Goal: Task Accomplishment & Management: Manage account settings

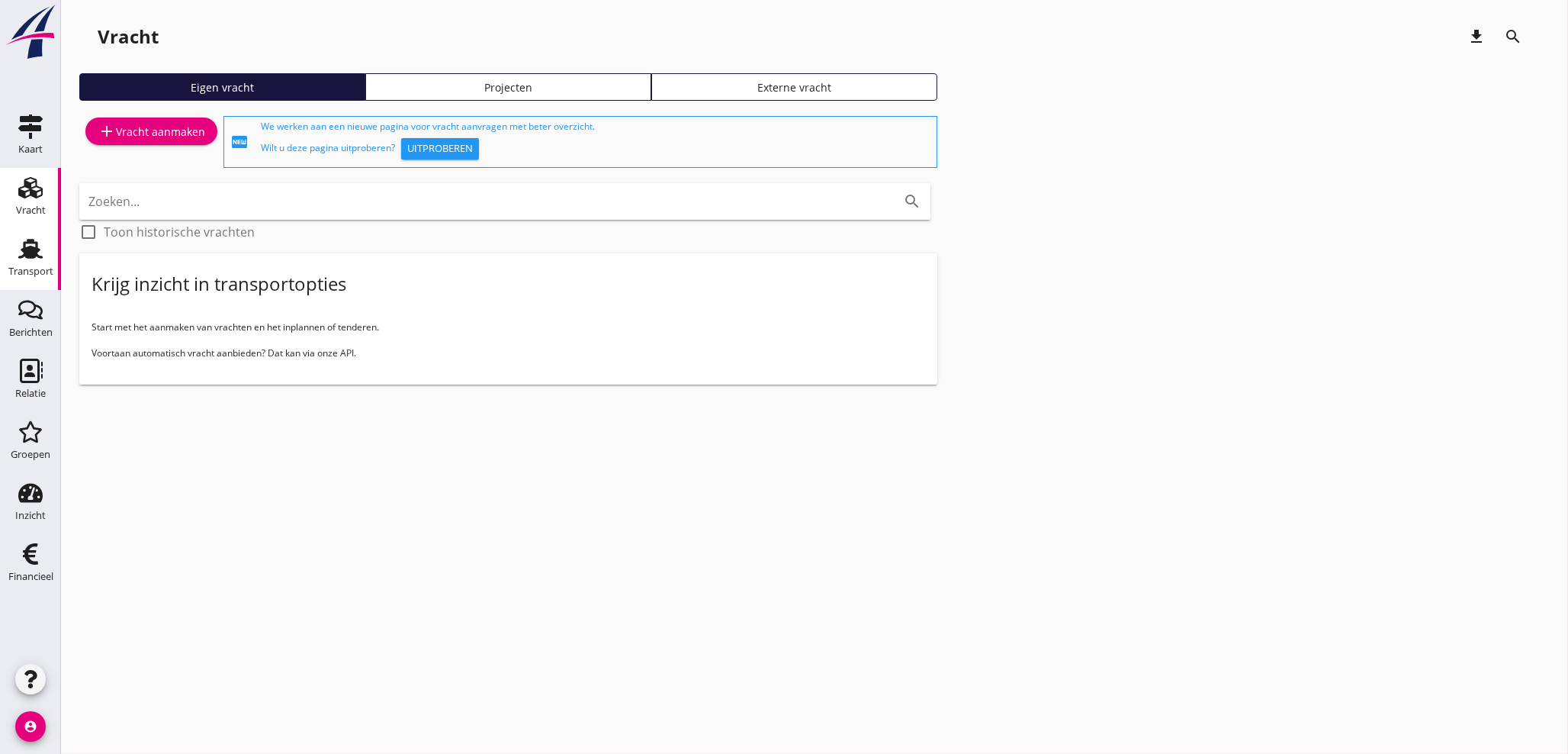
click at [35, 249] on use at bounding box center [30, 249] width 24 height 20
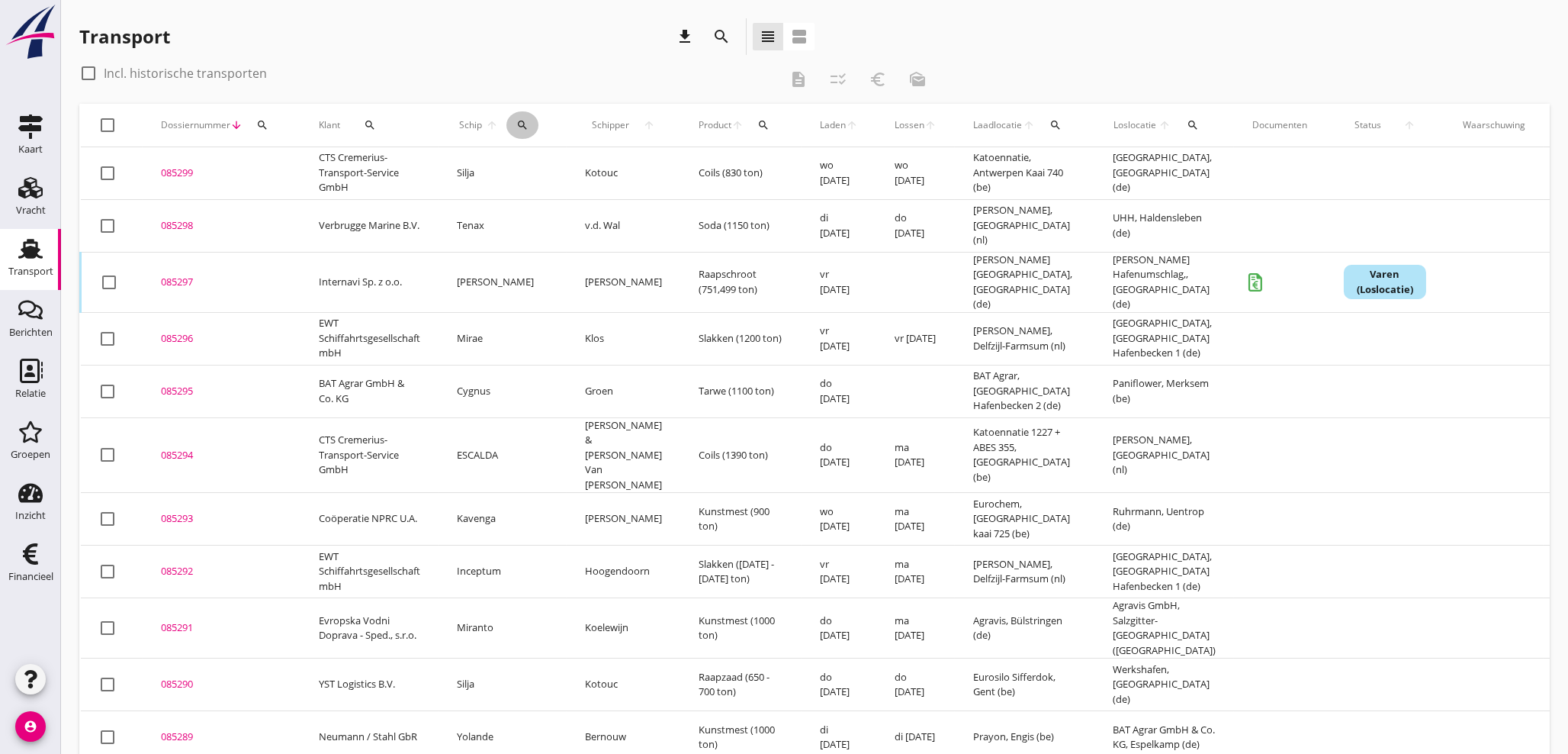
click at [529, 119] on icon "search" at bounding box center [522, 125] width 12 height 12
click at [565, 171] on input "Zoek op (scheeps)naam" at bounding box center [594, 169] width 158 height 24
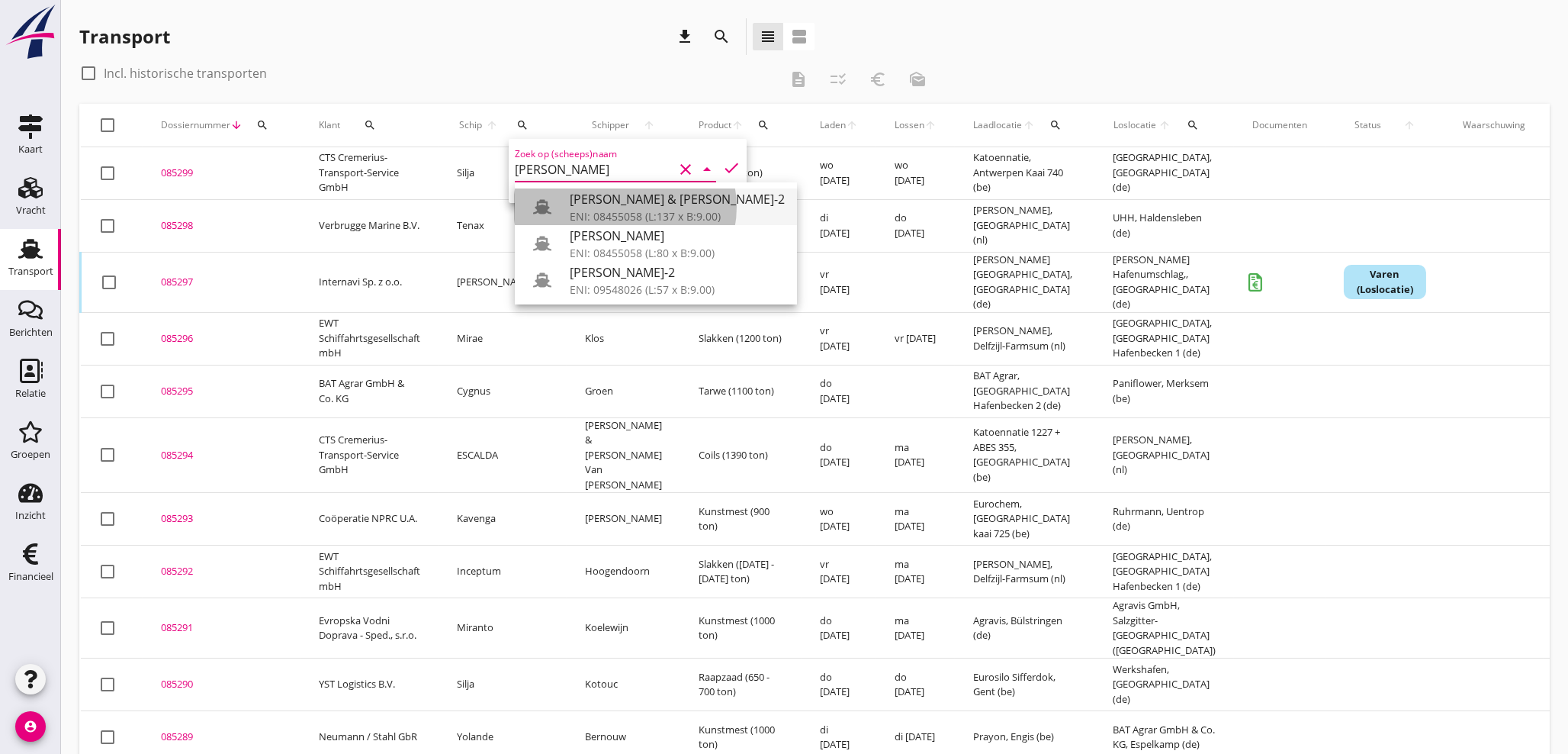
click at [611, 213] on div "ENI: 08455058 (L:137 x B:9.00)" at bounding box center [676, 216] width 215 height 16
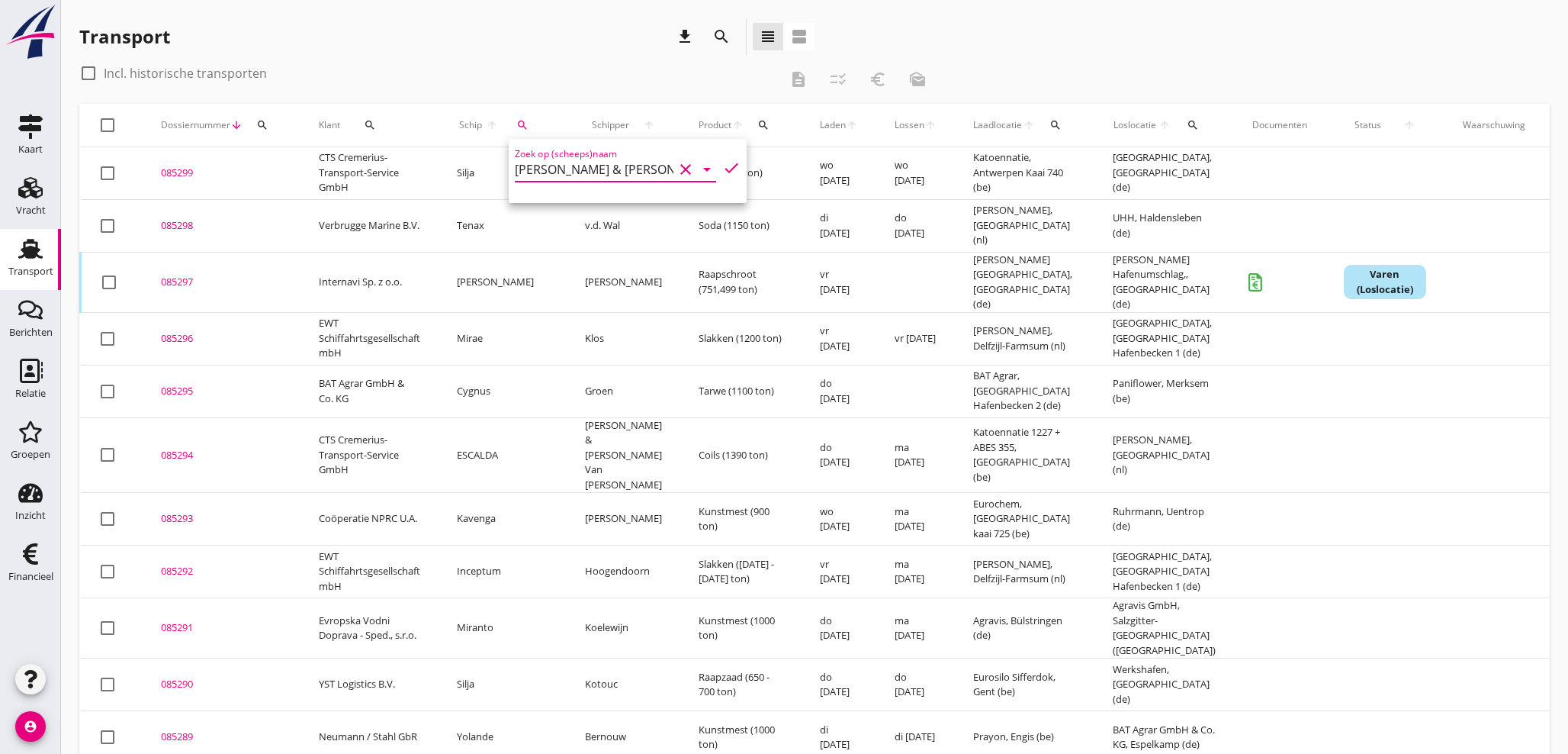
drag, startPoint x: 717, startPoint y: 165, endPoint x: 744, endPoint y: 184, distance: 33.0
click at [723, 167] on icon "check" at bounding box center [732, 168] width 19 height 19
type input "[PERSON_NAME] & [PERSON_NAME]-2"
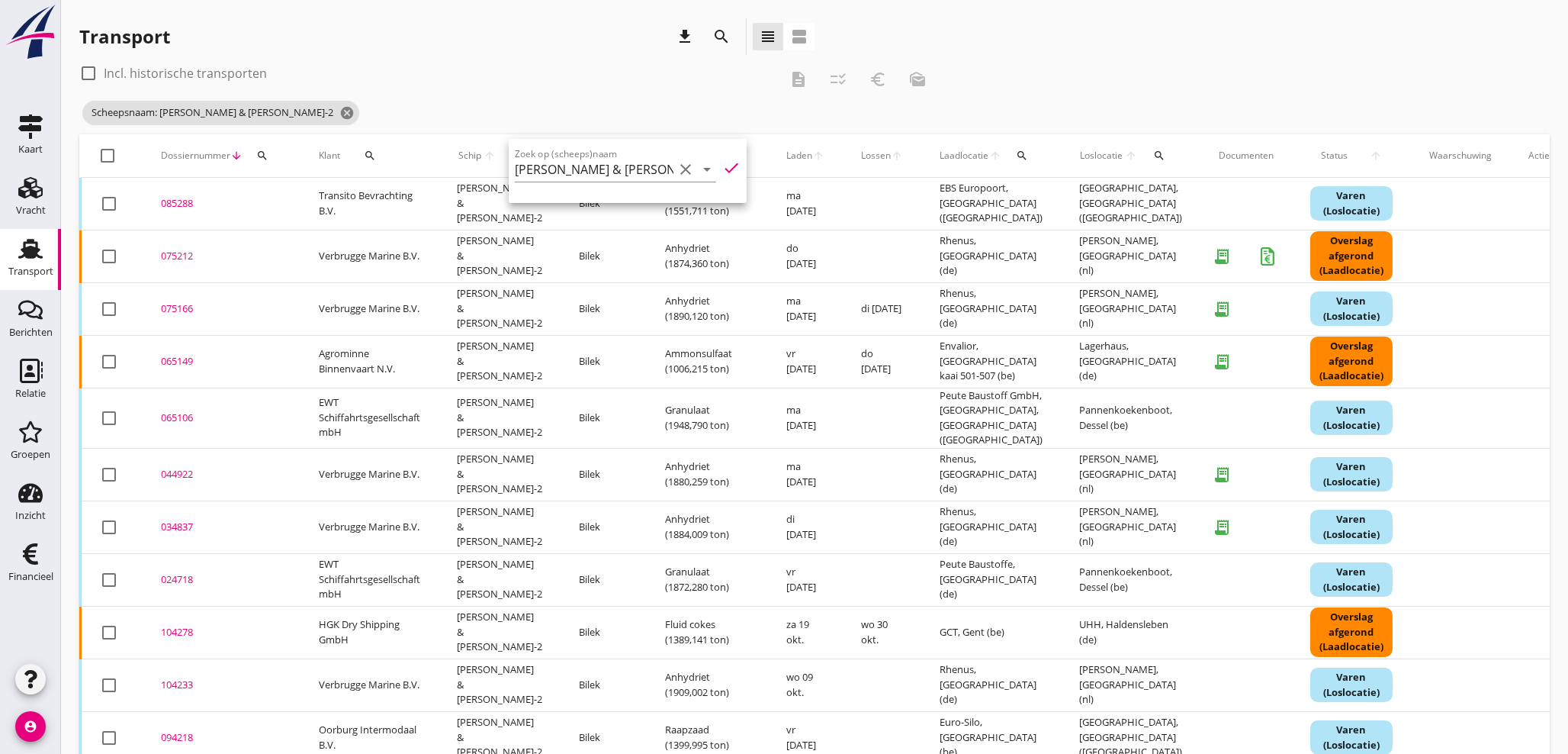
click at [184, 207] on div "085288" at bounding box center [221, 204] width 121 height 15
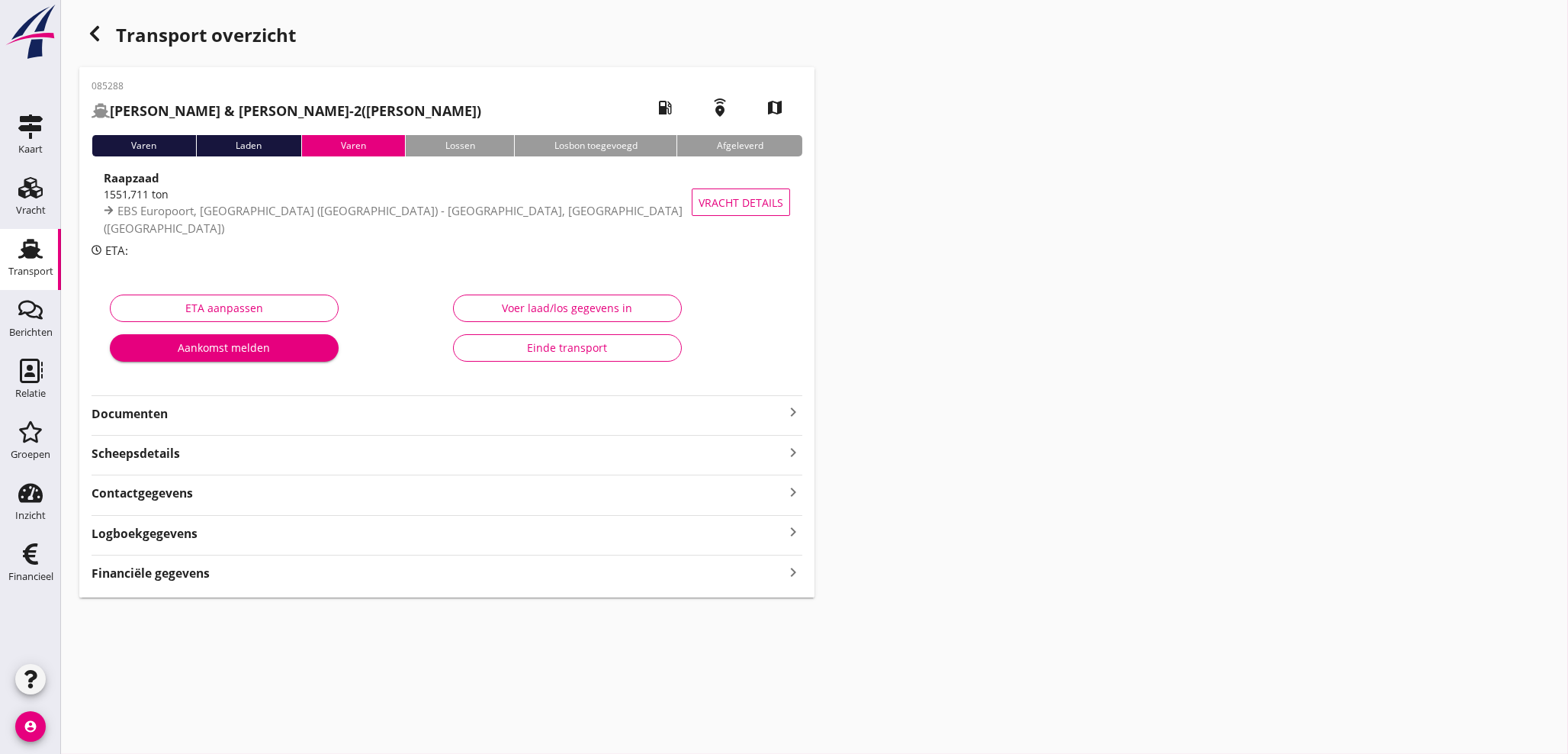
click at [788, 575] on icon "keyboard_arrow_right" at bounding box center [793, 571] width 19 height 20
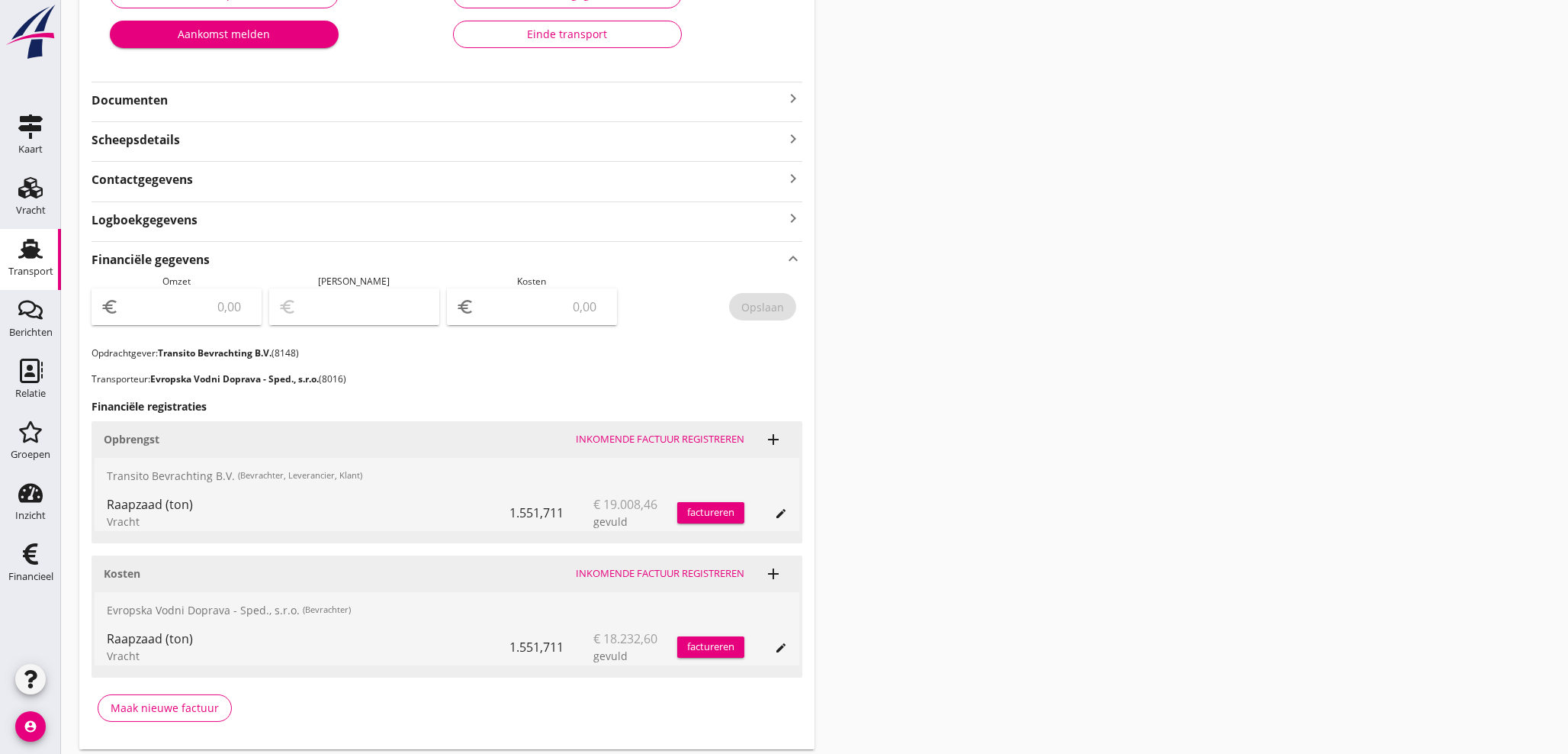
scroll to position [363, 0]
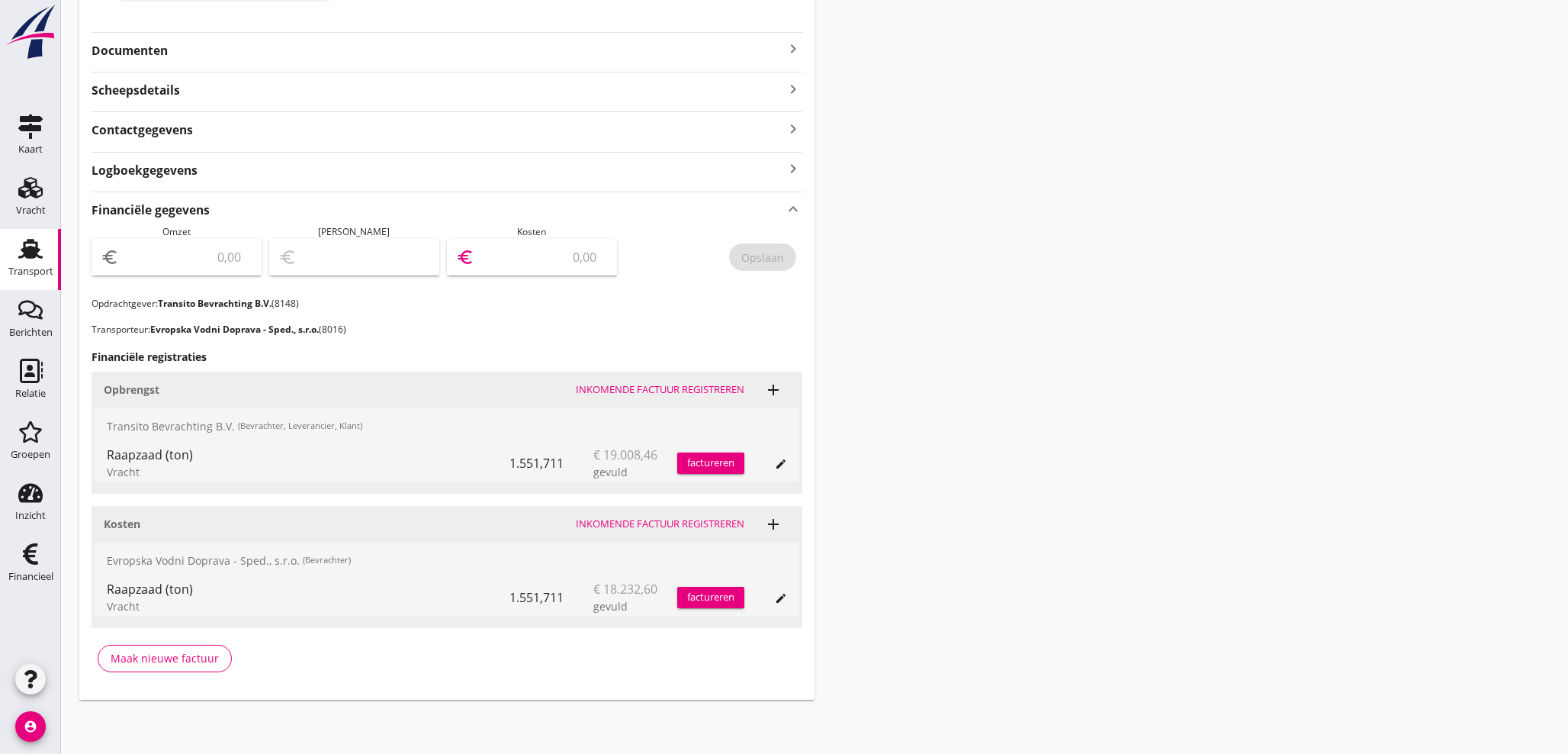
click at [558, 245] on input "number" at bounding box center [542, 257] width 131 height 24
type input "18232"
type input "18232.61"
drag, startPoint x: 760, startPoint y: 251, endPoint x: 760, endPoint y: 259, distance: 8.0
click at [760, 251] on div "Opslaan" at bounding box center [762, 257] width 43 height 16
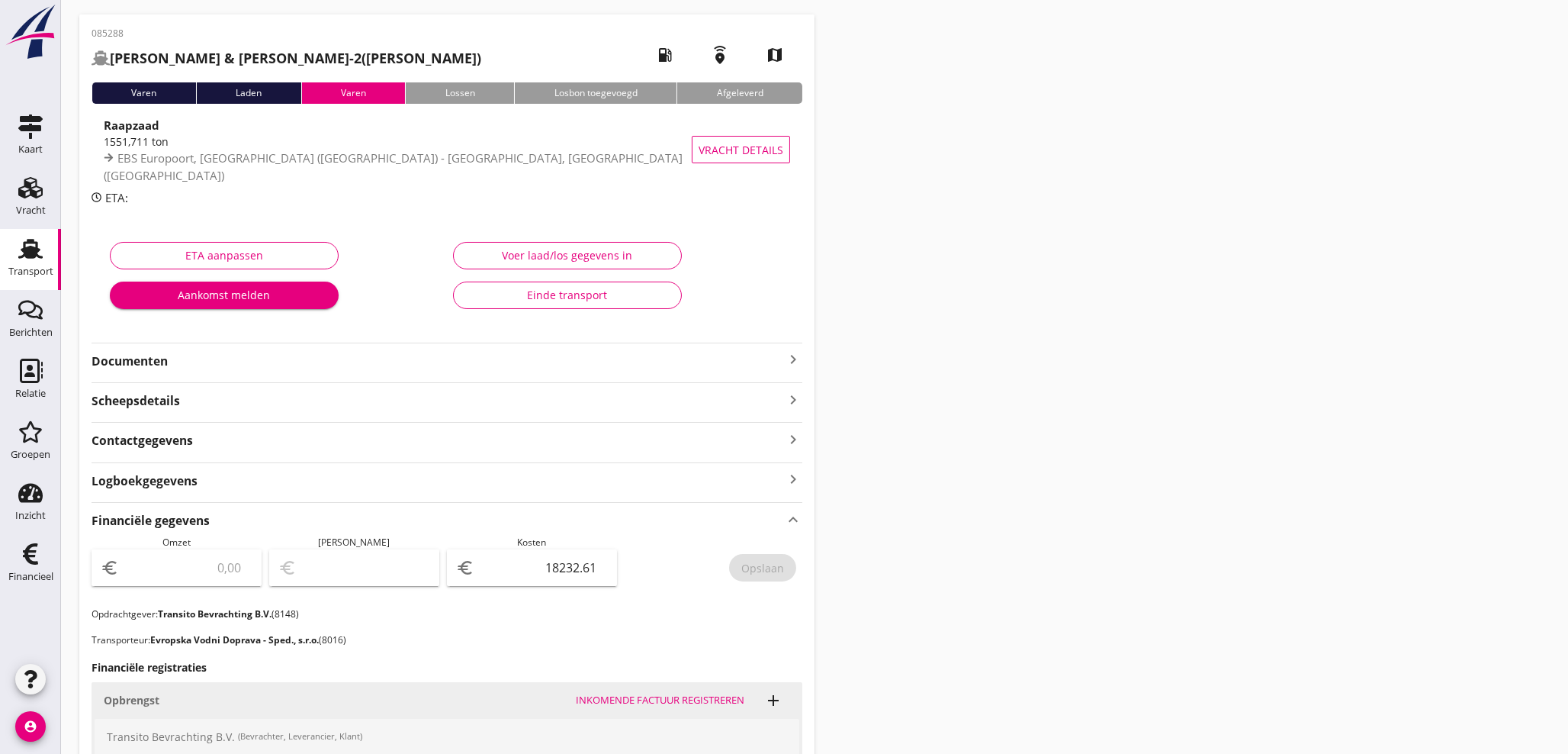
scroll to position [0, 0]
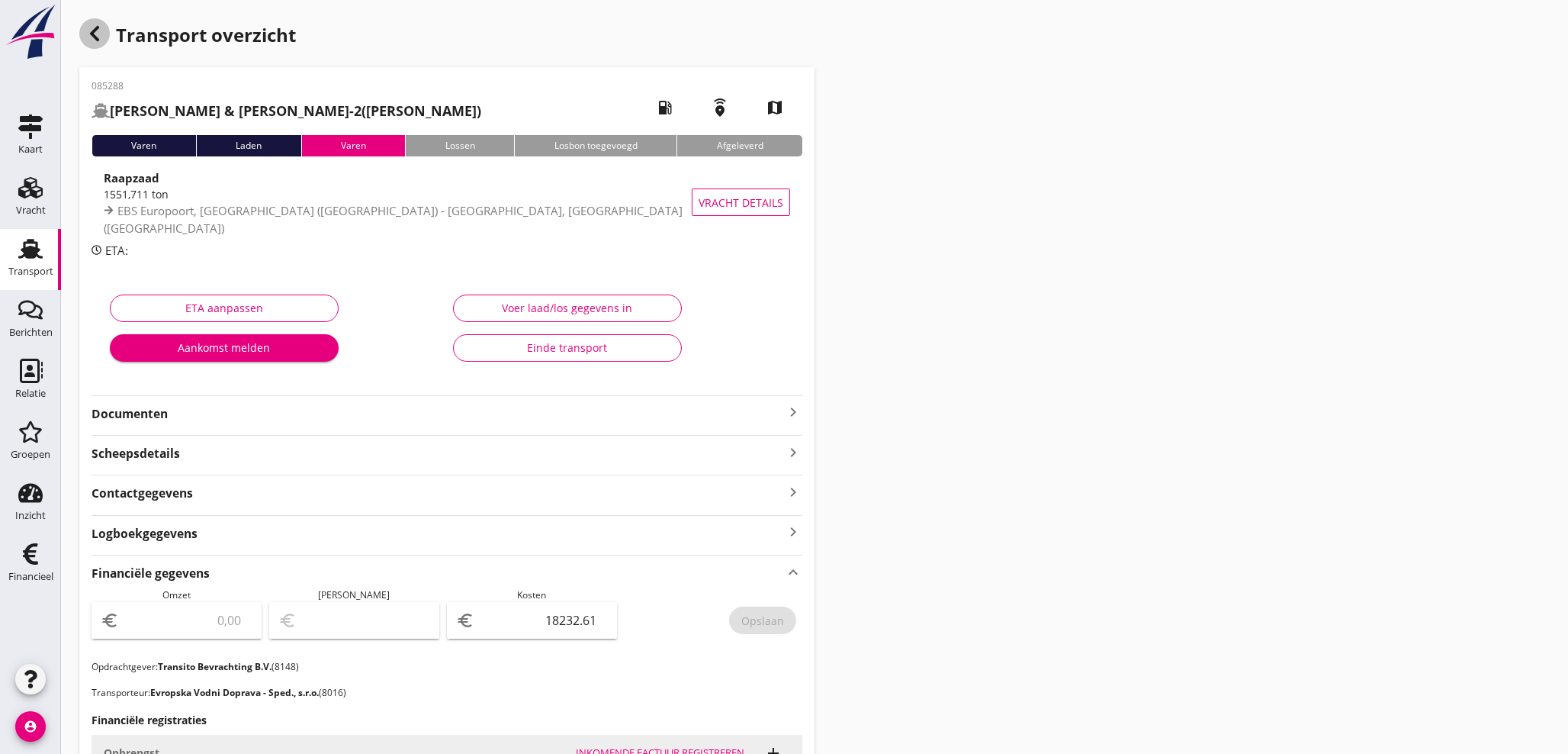
click at [101, 31] on icon "button" at bounding box center [94, 34] width 19 height 19
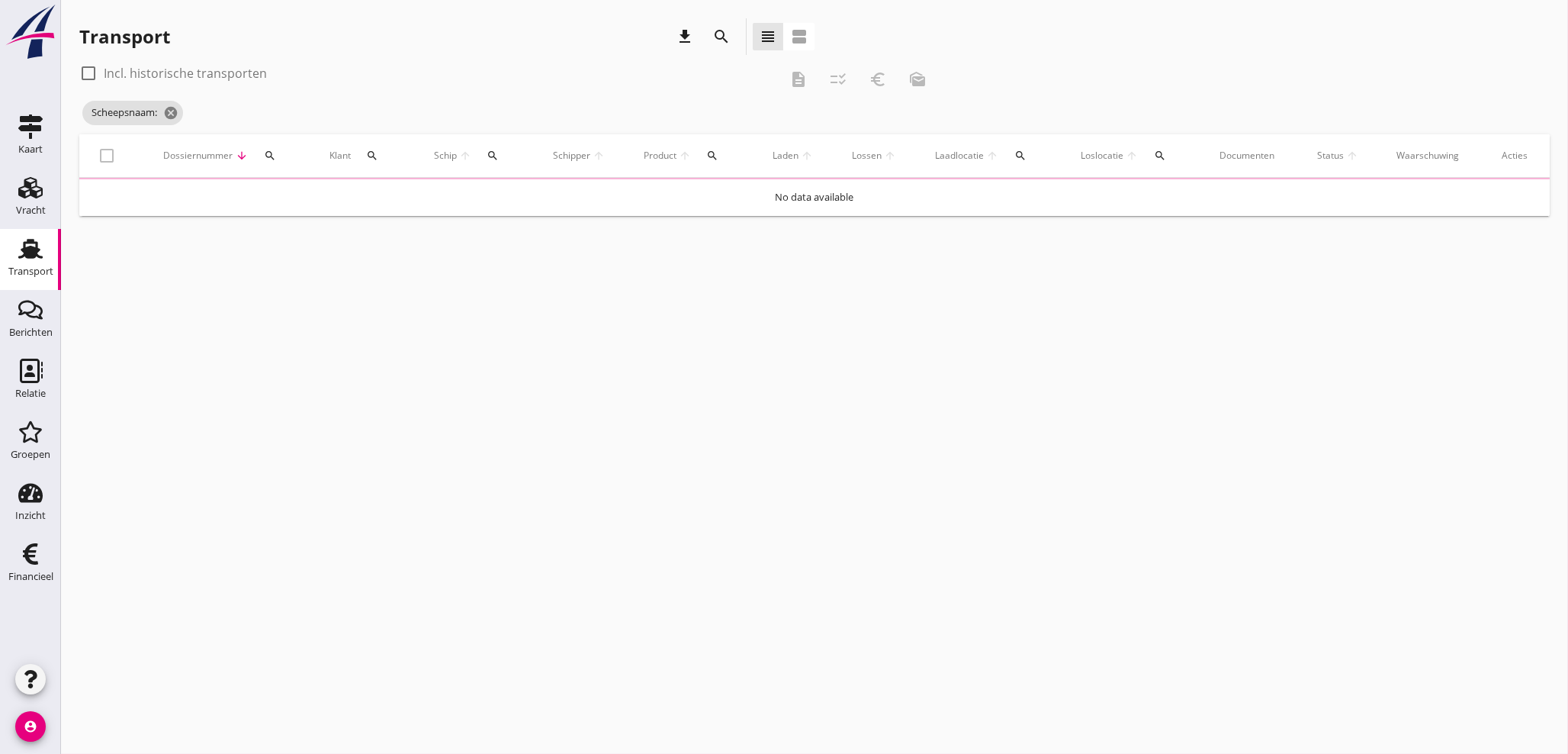
click at [499, 154] on div "search" at bounding box center [493, 155] width 29 height 12
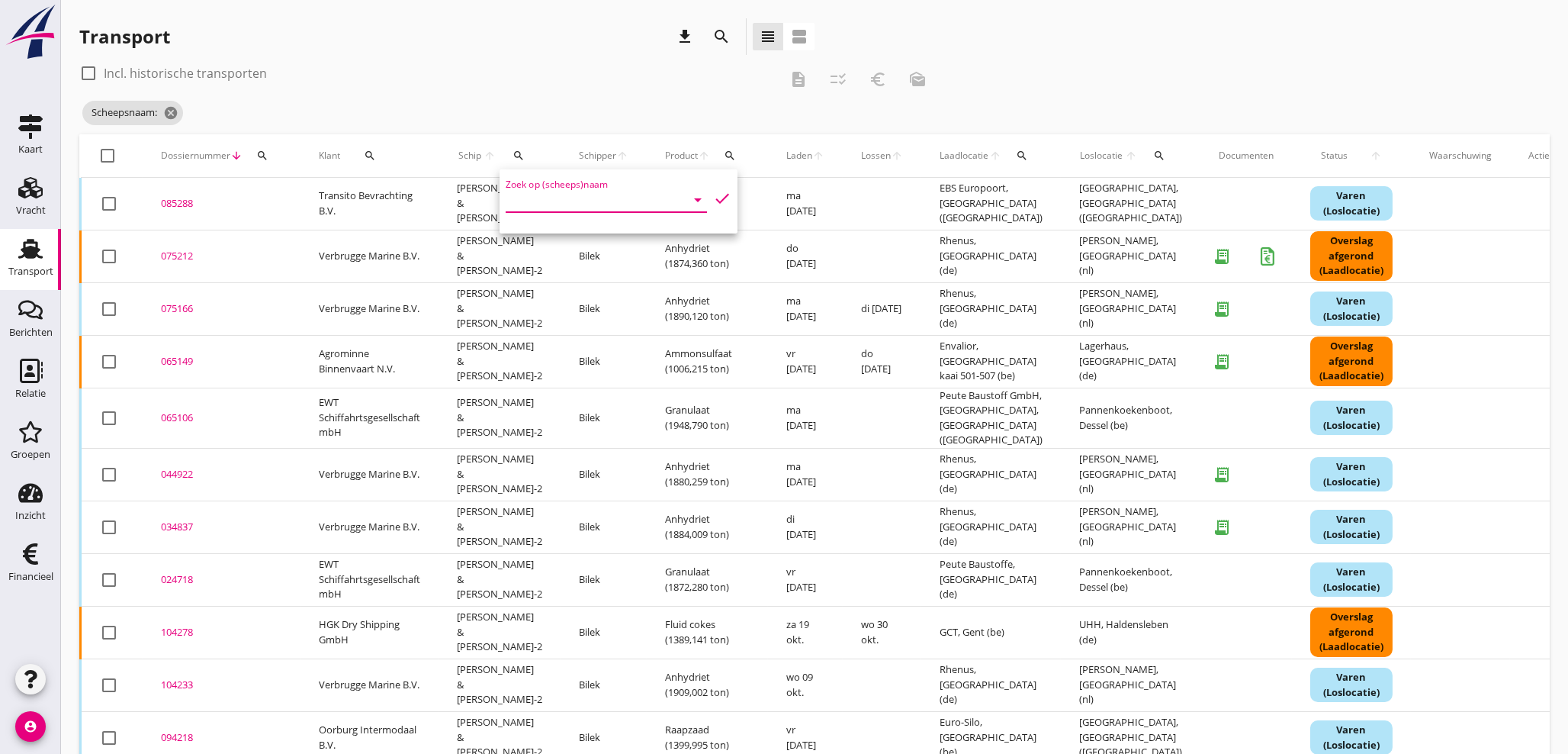
click at [536, 208] on input "Zoek op (scheeps)naam" at bounding box center [584, 200] width 158 height 24
drag, startPoint x: 581, startPoint y: 275, endPoint x: 659, endPoint y: 234, distance: 88.1
click at [584, 272] on div "Tenax" at bounding box center [641, 266] width 160 height 19
click at [713, 198] on icon "check" at bounding box center [723, 199] width 19 height 19
type input "Tenax"
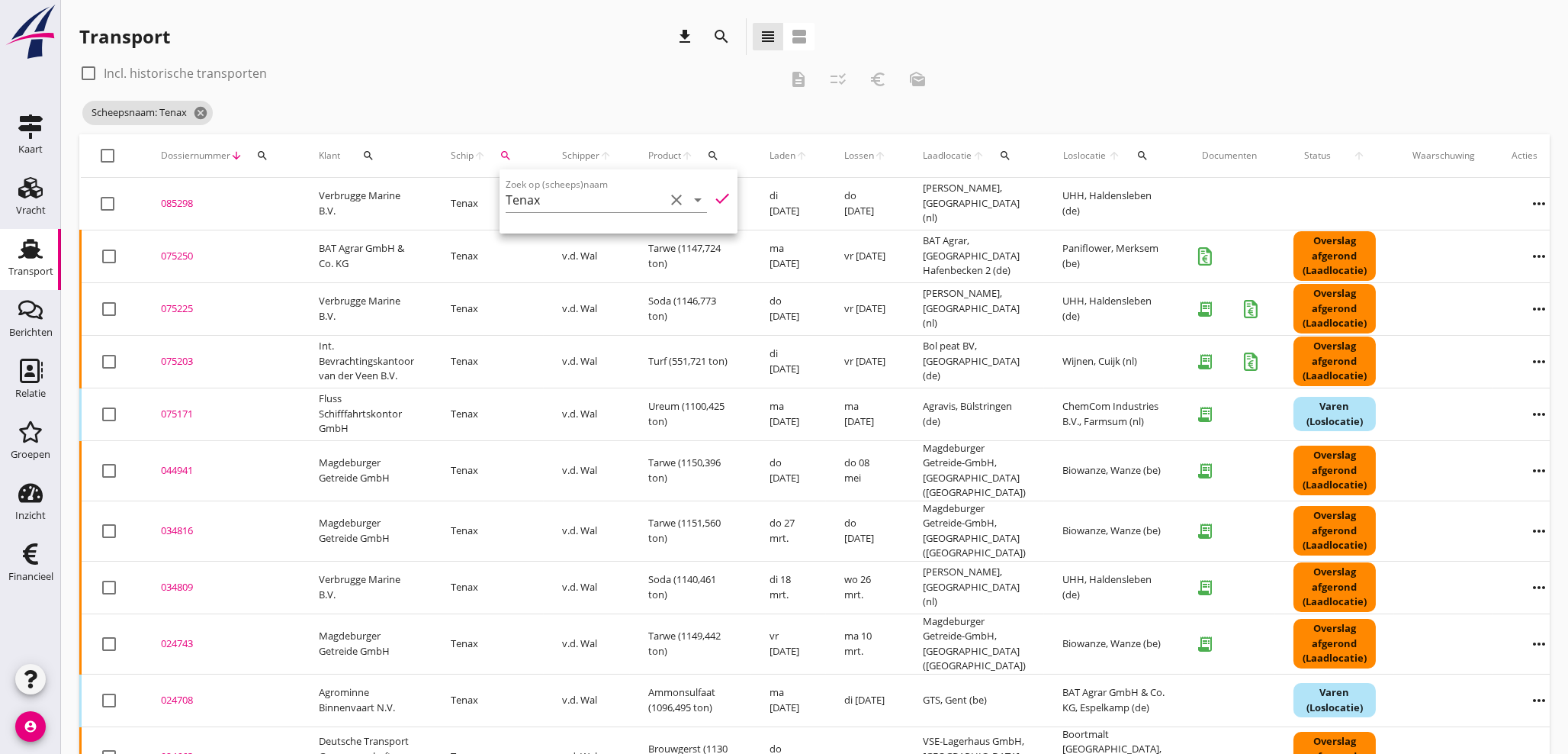
click at [184, 254] on div "075250" at bounding box center [221, 256] width 121 height 15
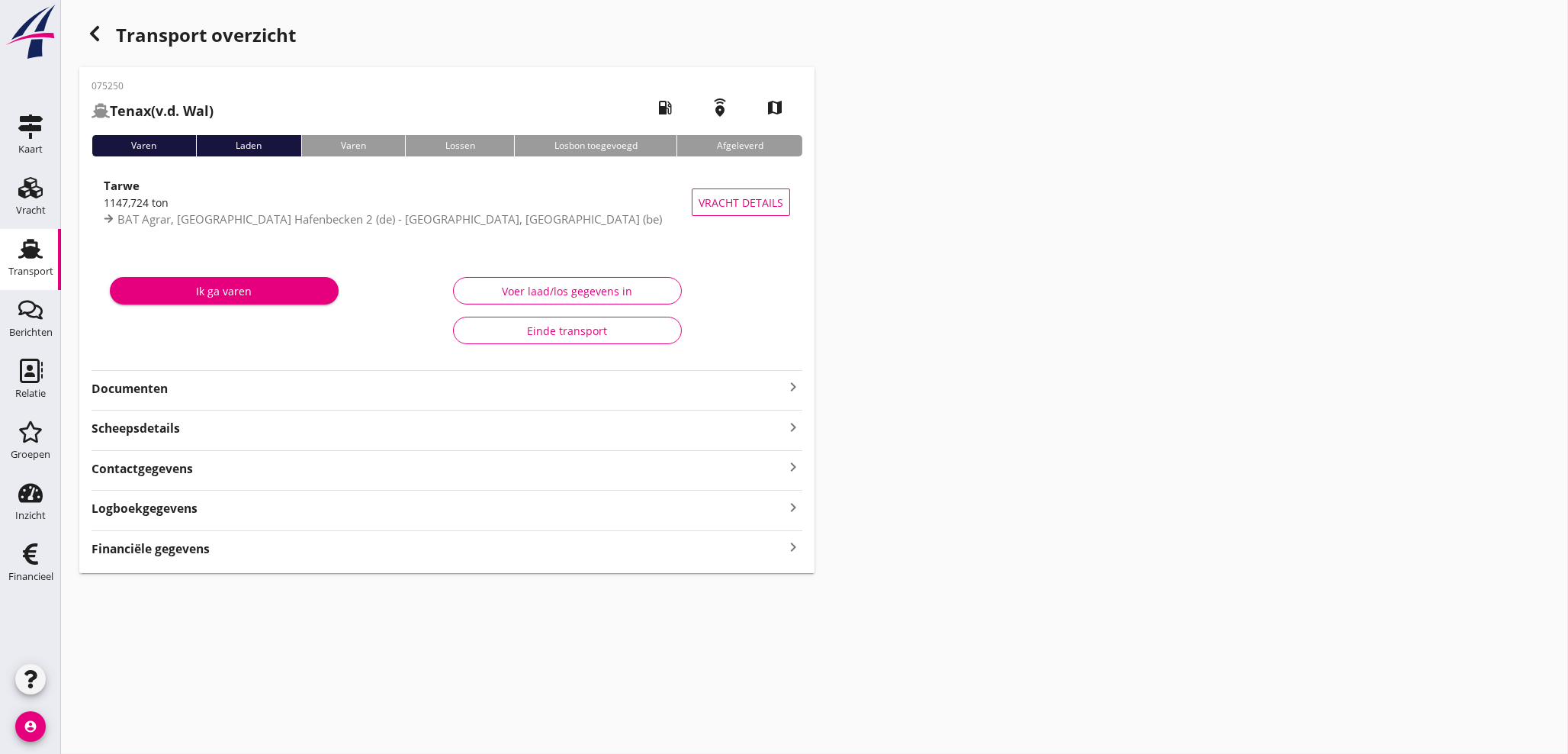
click at [795, 546] on icon "keyboard_arrow_right" at bounding box center [793, 548] width 19 height 20
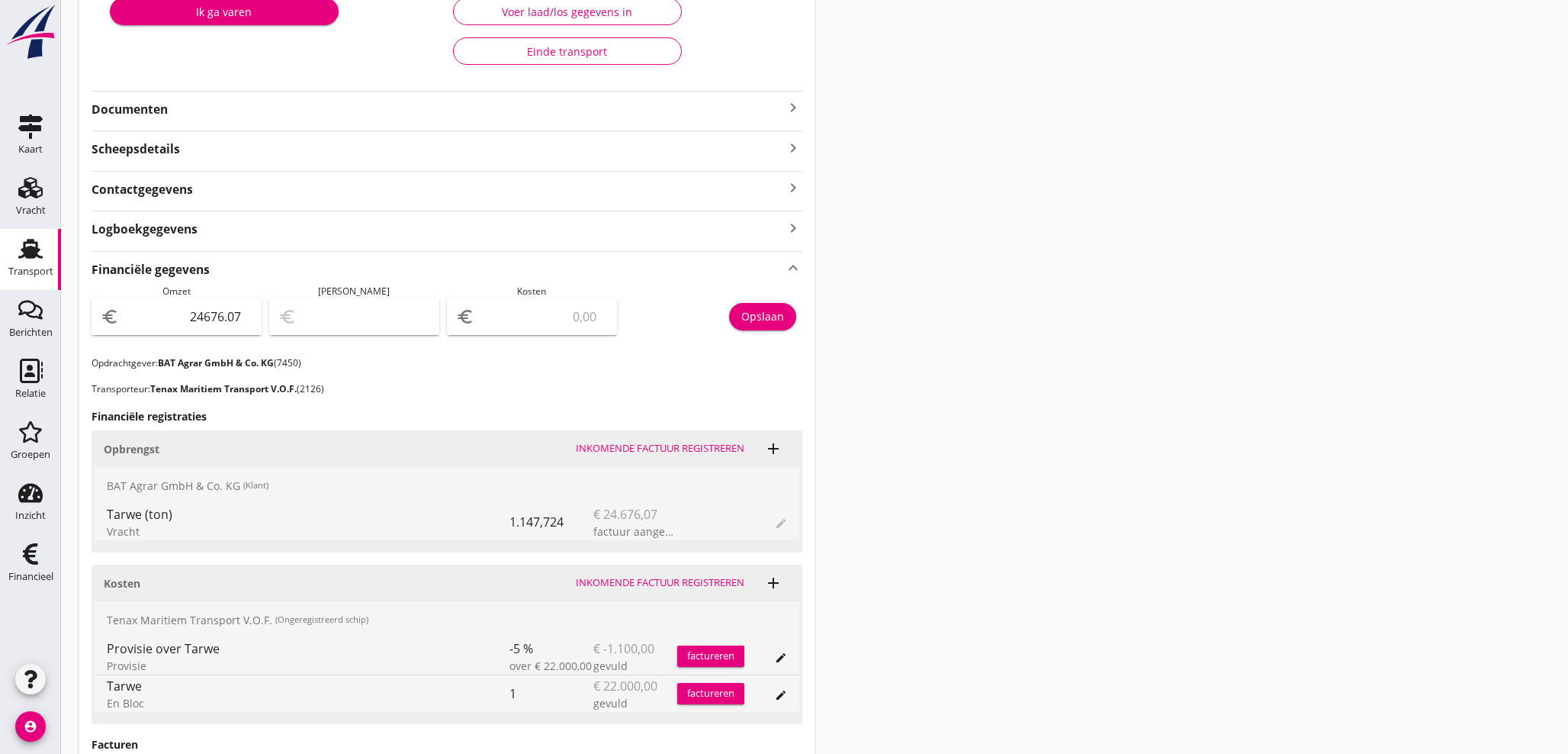
scroll to position [282, 0]
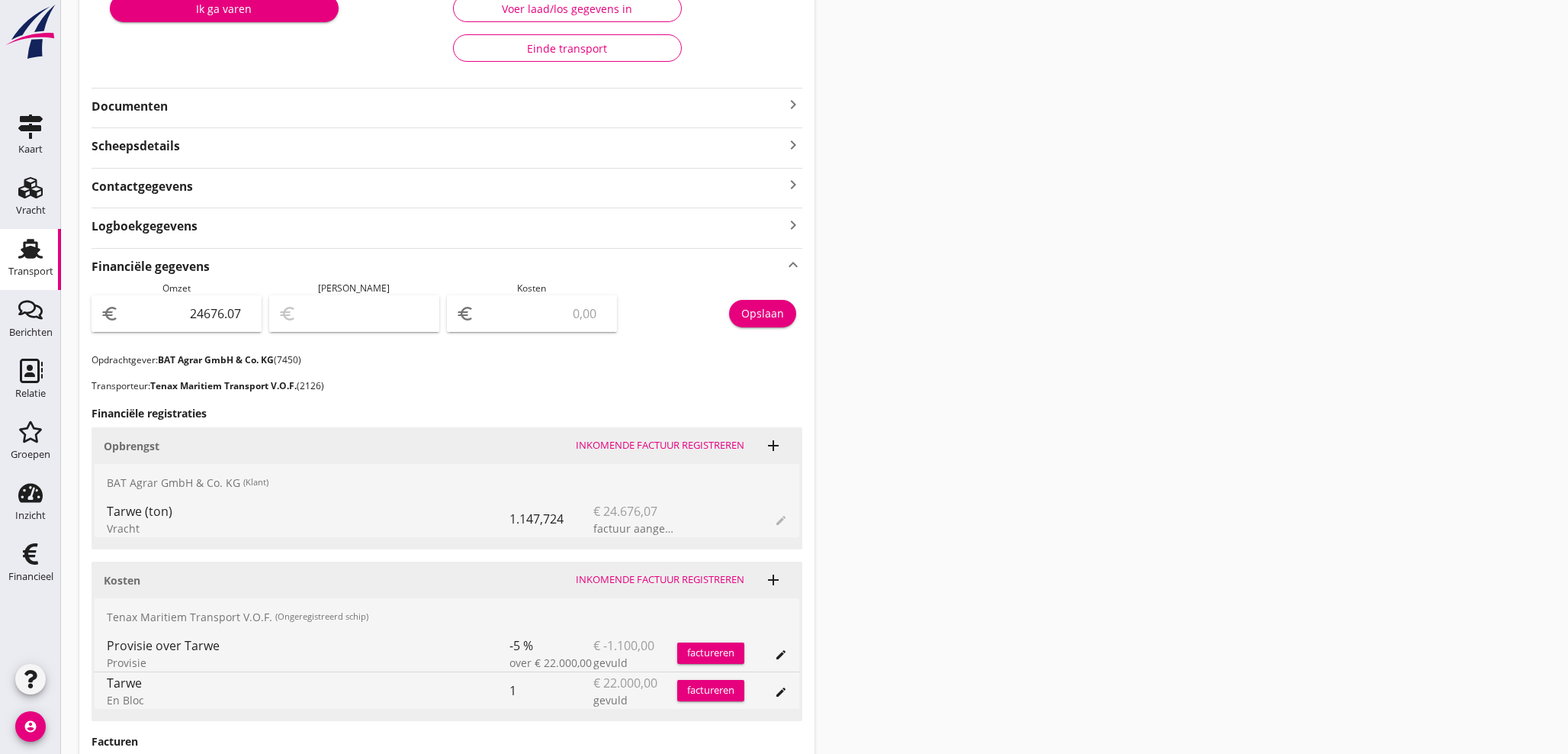
click at [554, 313] on input "number" at bounding box center [542, 313] width 131 height 24
type input "24674.07"
type input "2"
type input "24656.07"
type input "20"
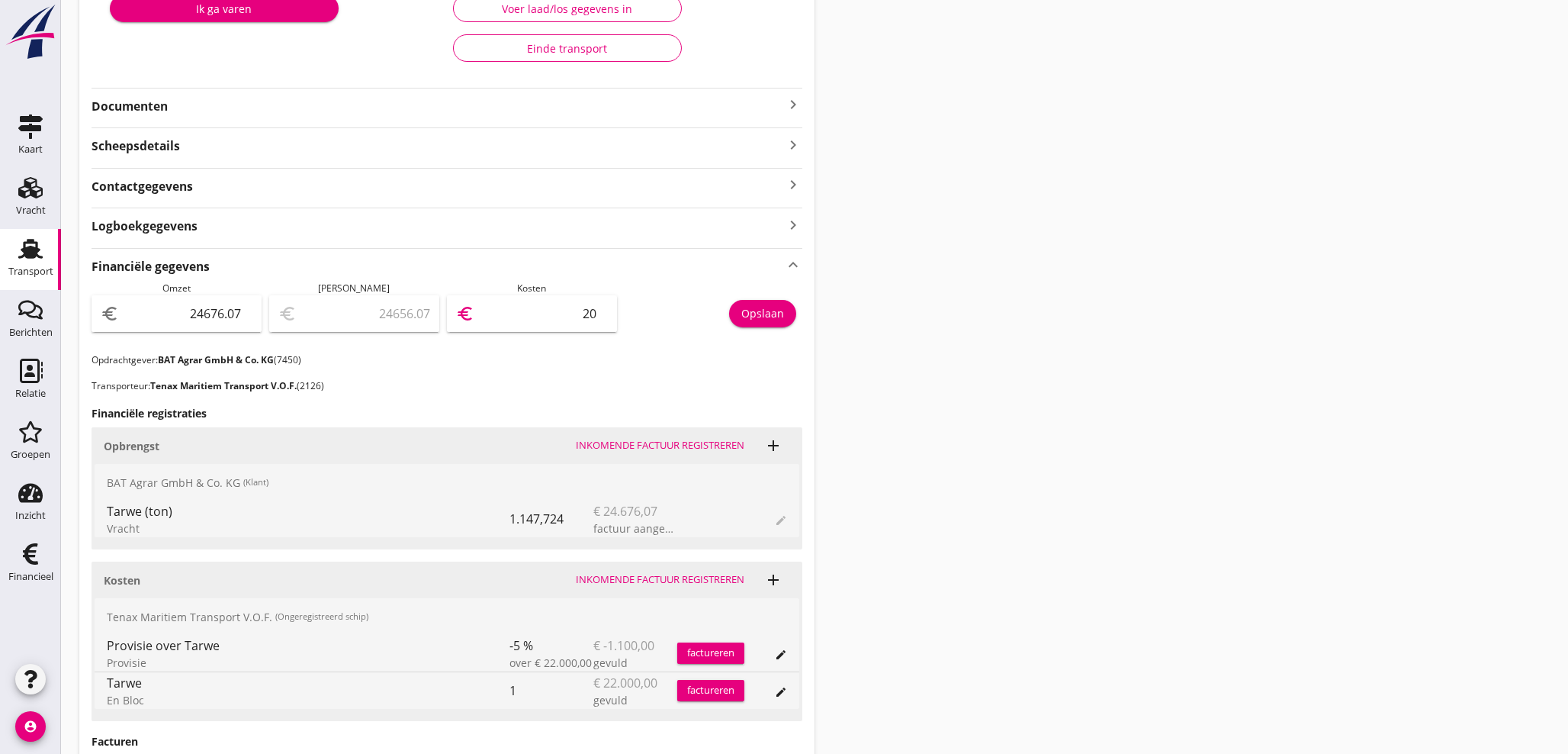
type input "24467.07"
type input "209"
type input "22586.07"
type input "2090"
type input "3776.07"
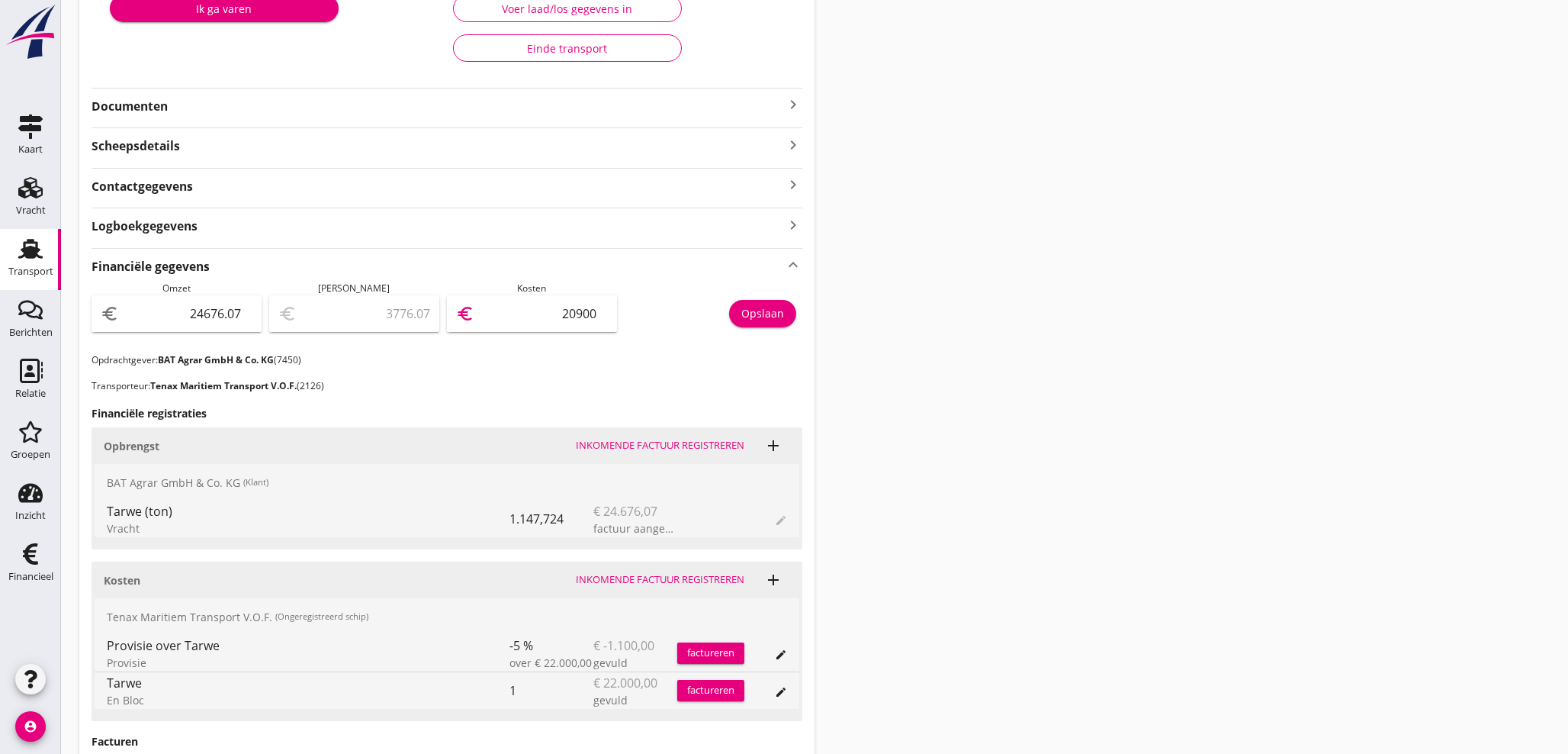
type input "20900"
click at [749, 310] on div "Opslaan" at bounding box center [762, 313] width 43 height 16
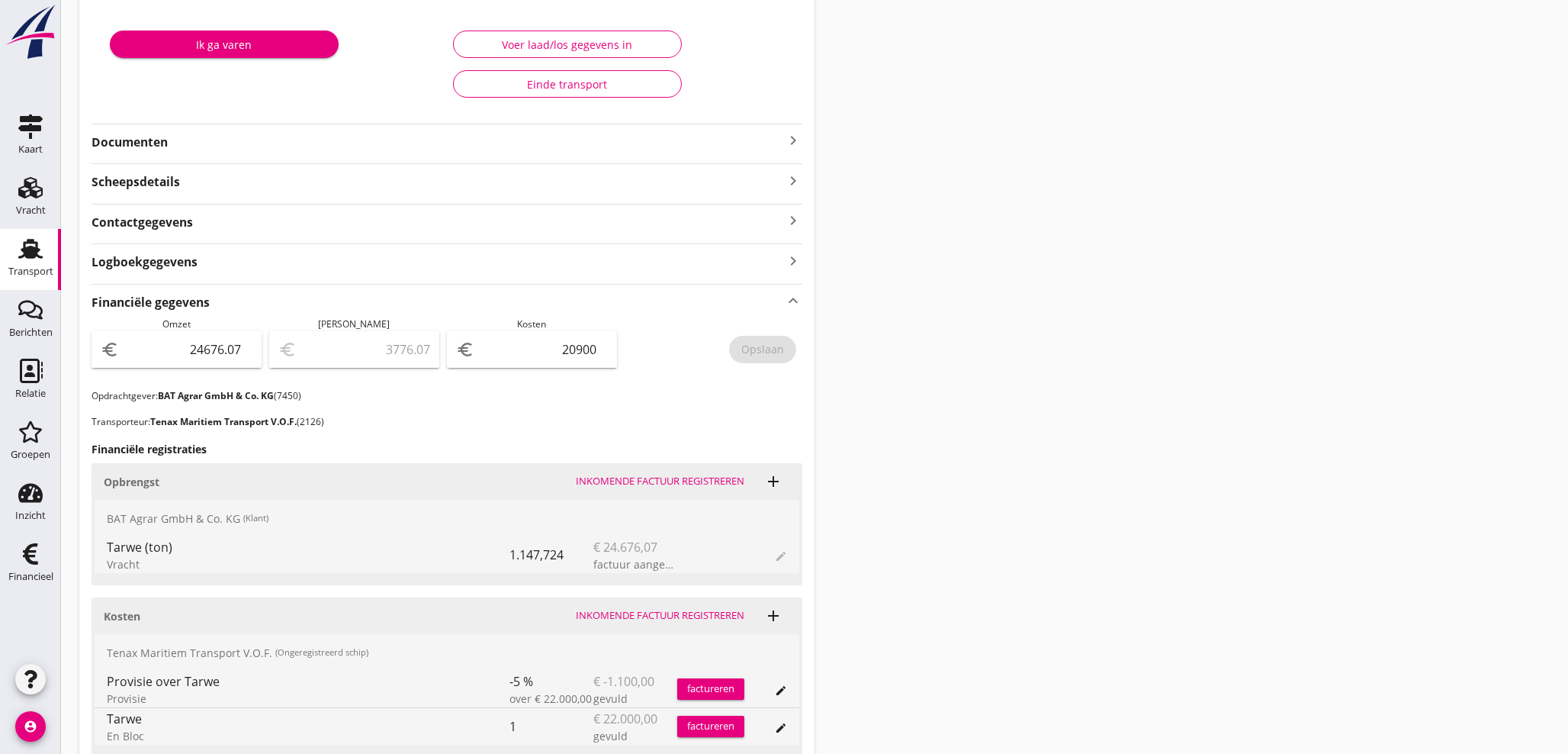
scroll to position [226, 0]
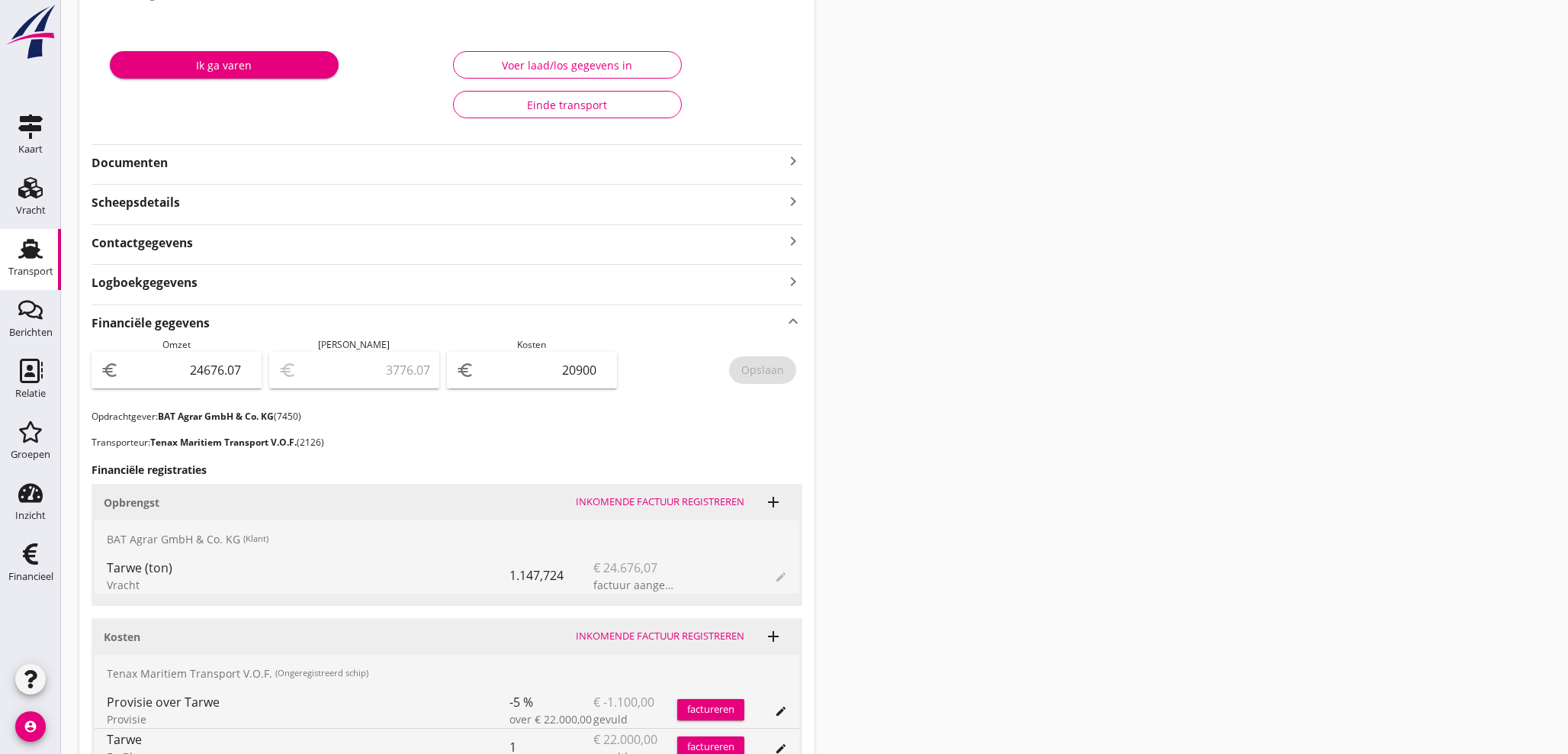
click at [788, 161] on icon "keyboard_arrow_right" at bounding box center [793, 161] width 19 height 19
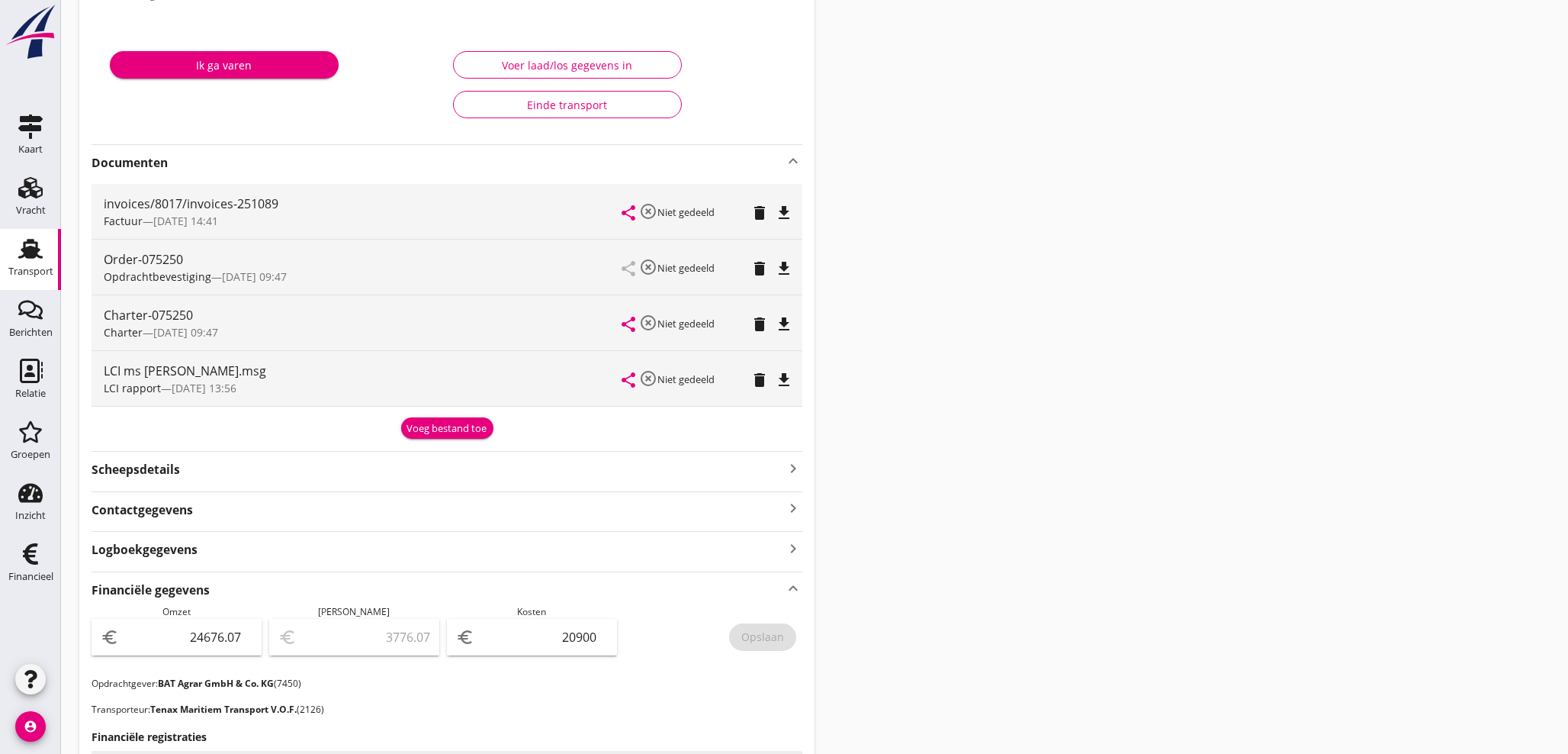
click at [454, 430] on div "Voeg bestand toe" at bounding box center [447, 429] width 80 height 15
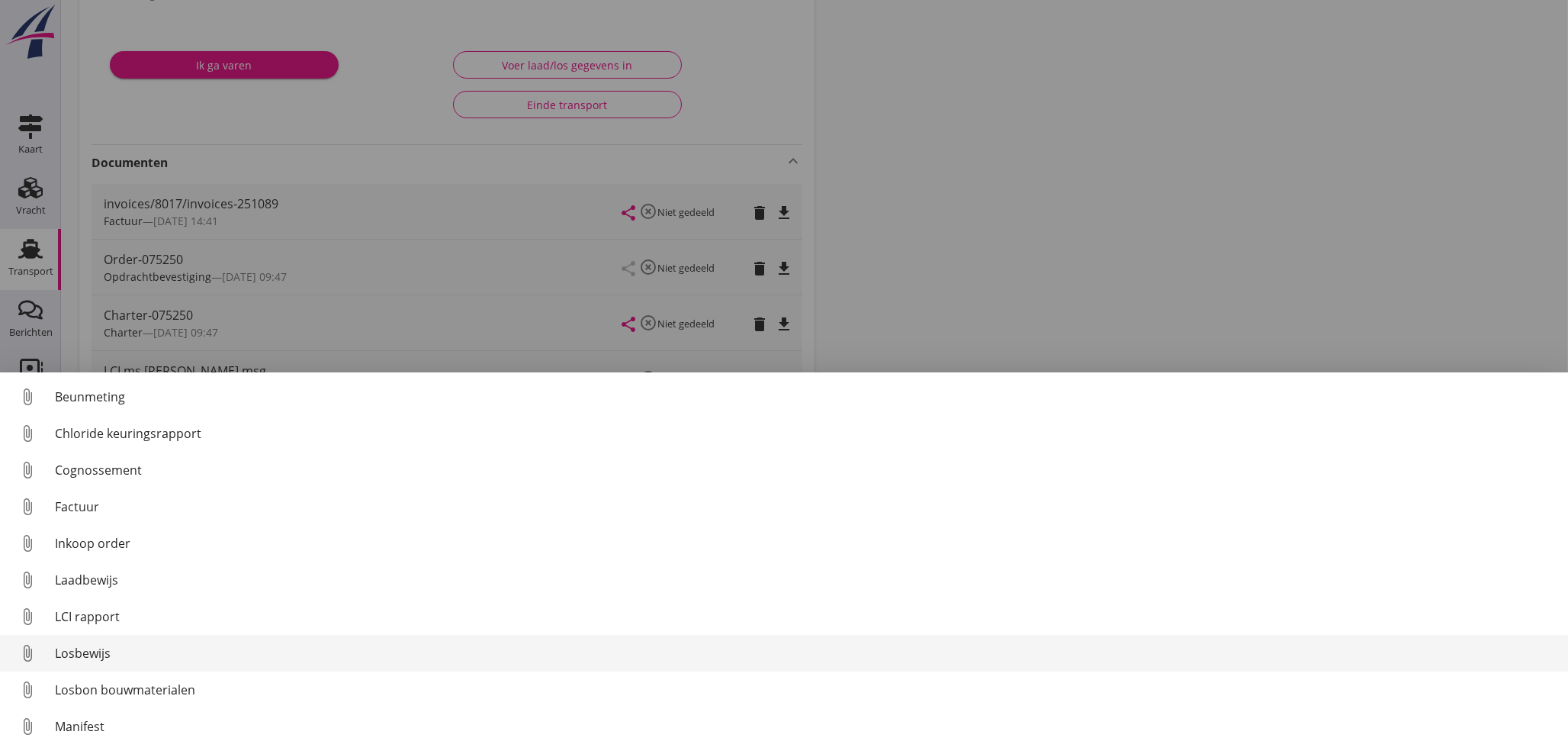
click at [101, 613] on div "LCI rapport" at bounding box center [805, 617] width 1501 height 19
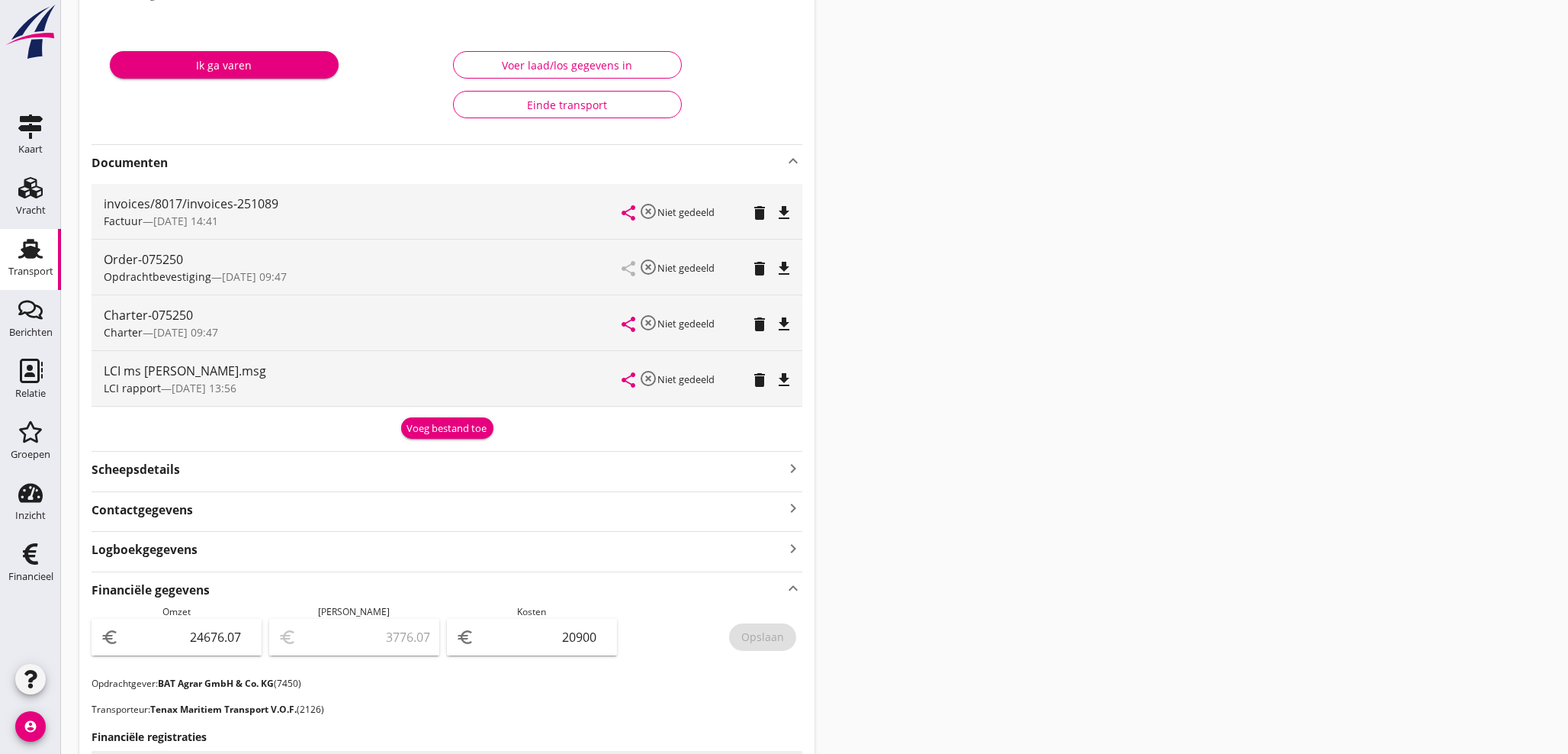
click at [456, 423] on div "Voeg bestand toe" at bounding box center [447, 429] width 80 height 15
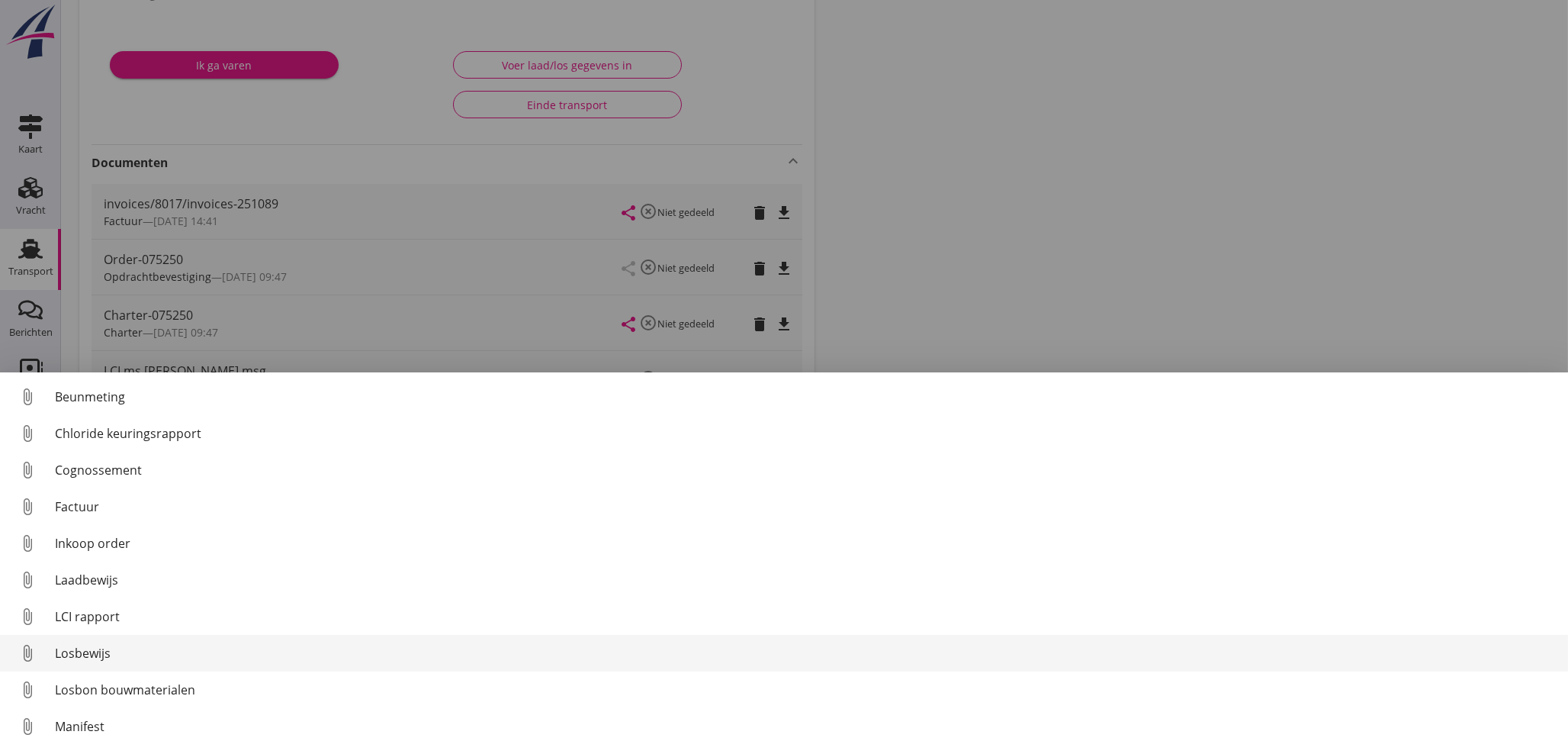
click at [109, 653] on div "Losbewijs" at bounding box center [805, 653] width 1501 height 19
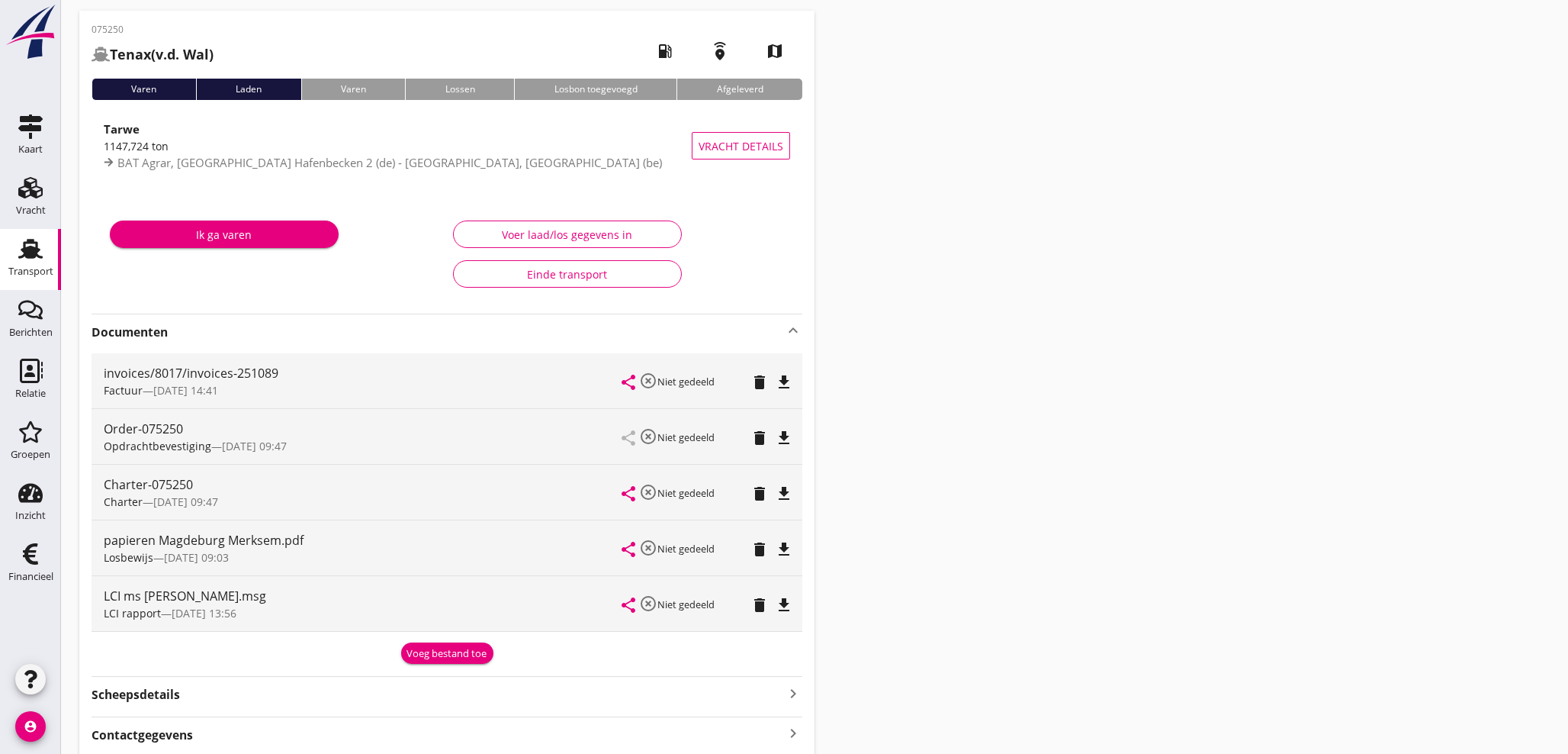
scroll to position [0, 0]
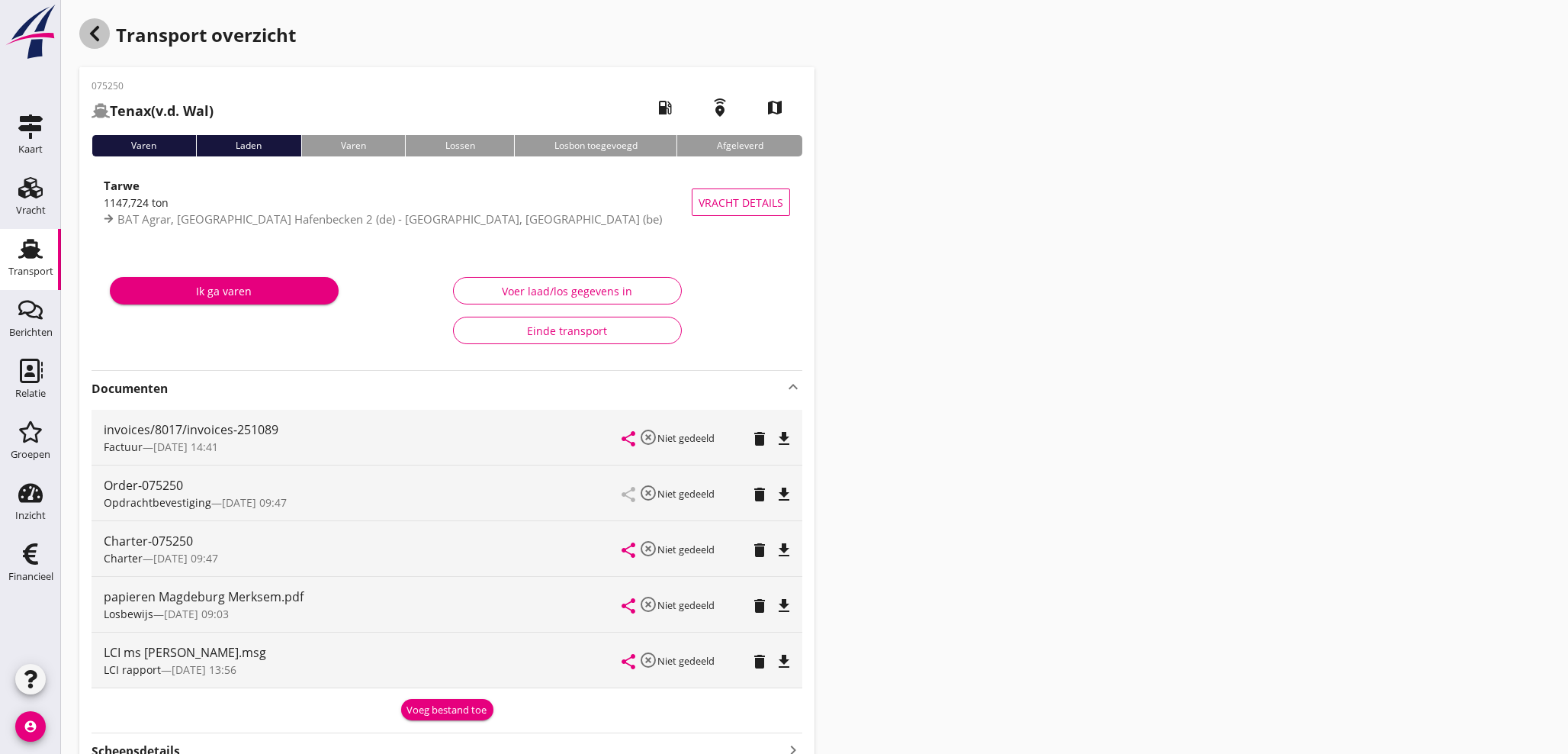
click at [93, 36] on use "button" at bounding box center [94, 34] width 9 height 15
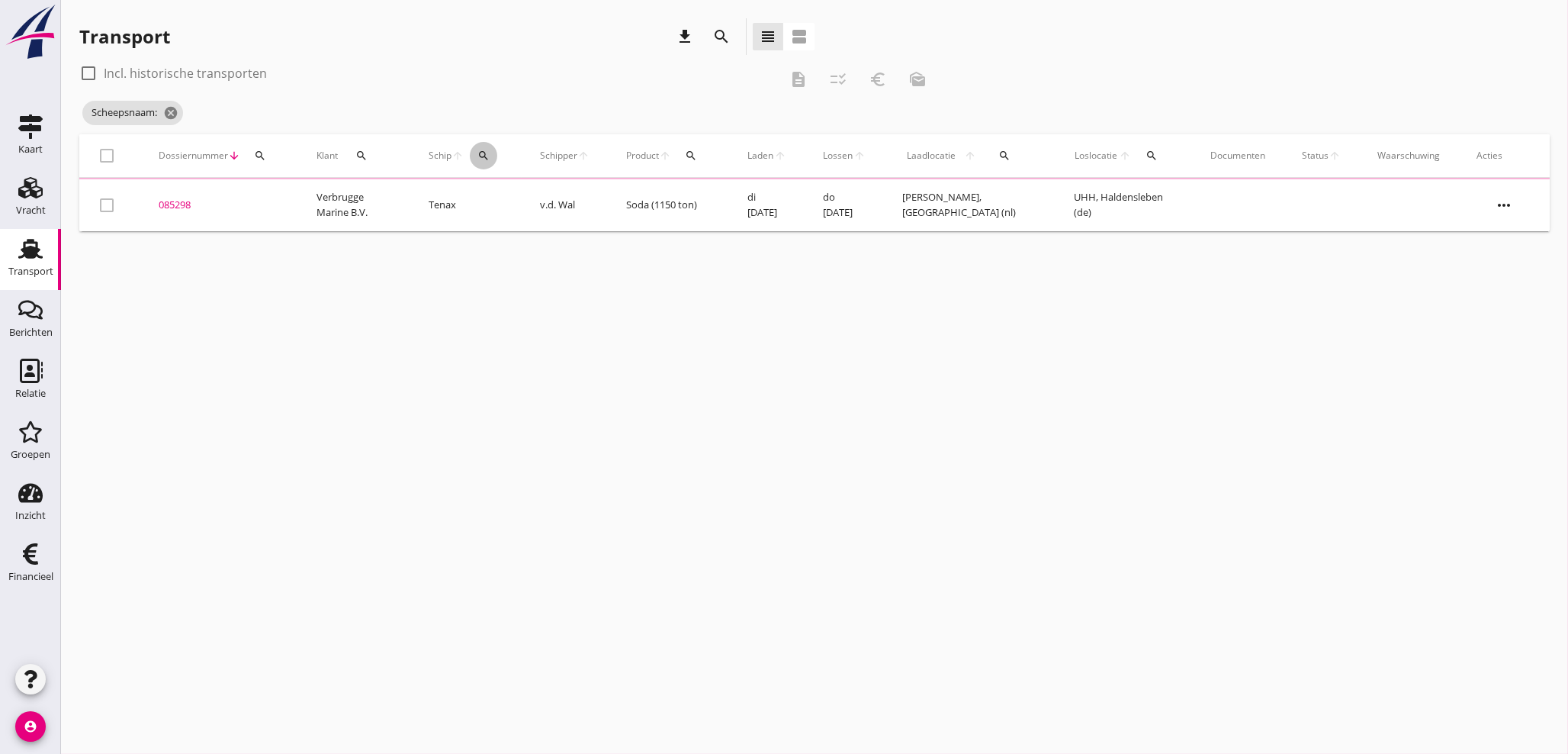
click at [489, 153] on icon "search" at bounding box center [483, 155] width 12 height 12
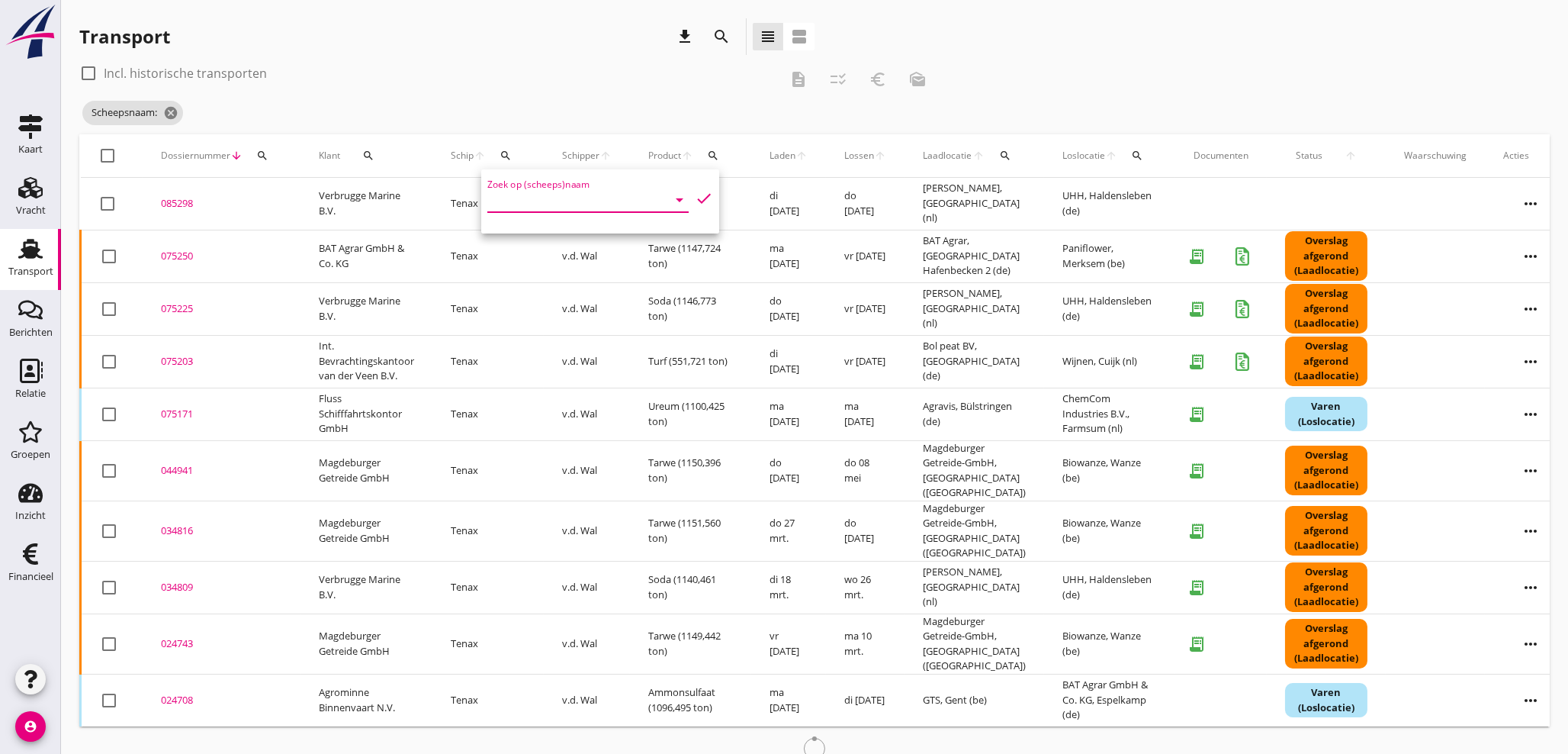
click at [508, 206] on input "Zoek op (scheeps)naam" at bounding box center [567, 200] width 158 height 24
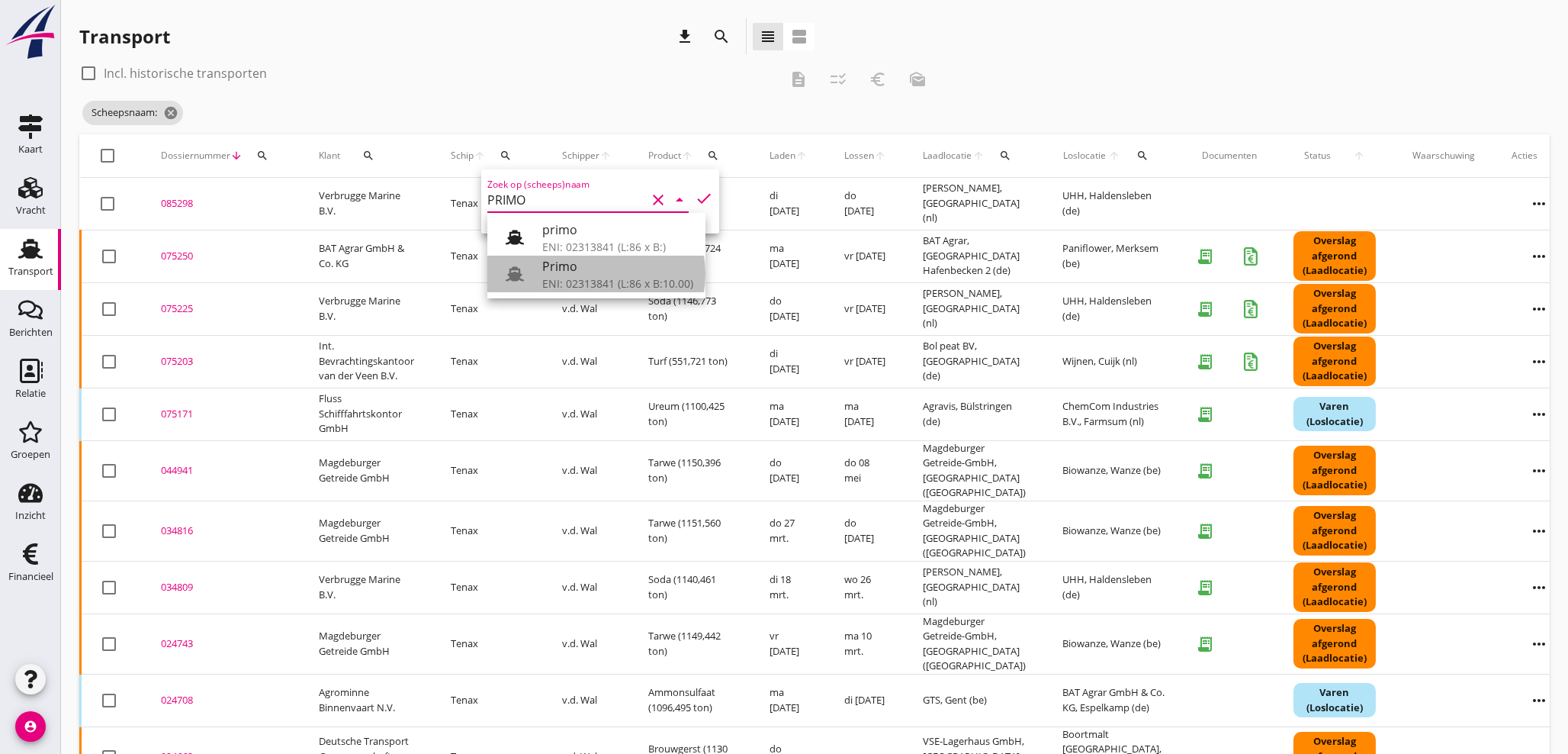
click at [573, 274] on div "Primo" at bounding box center [617, 266] width 151 height 19
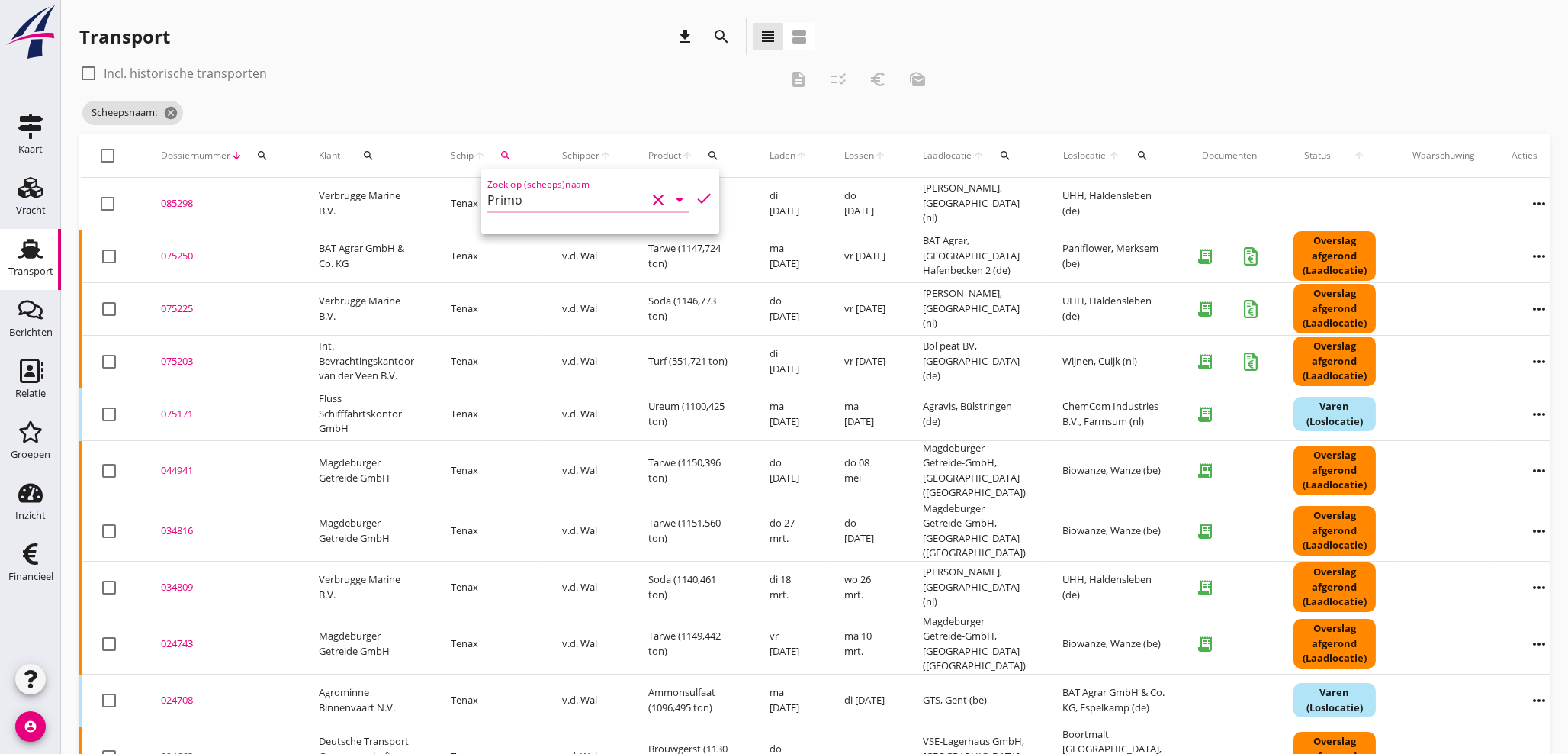
click at [695, 197] on icon "check" at bounding box center [704, 199] width 19 height 19
type input "Primo"
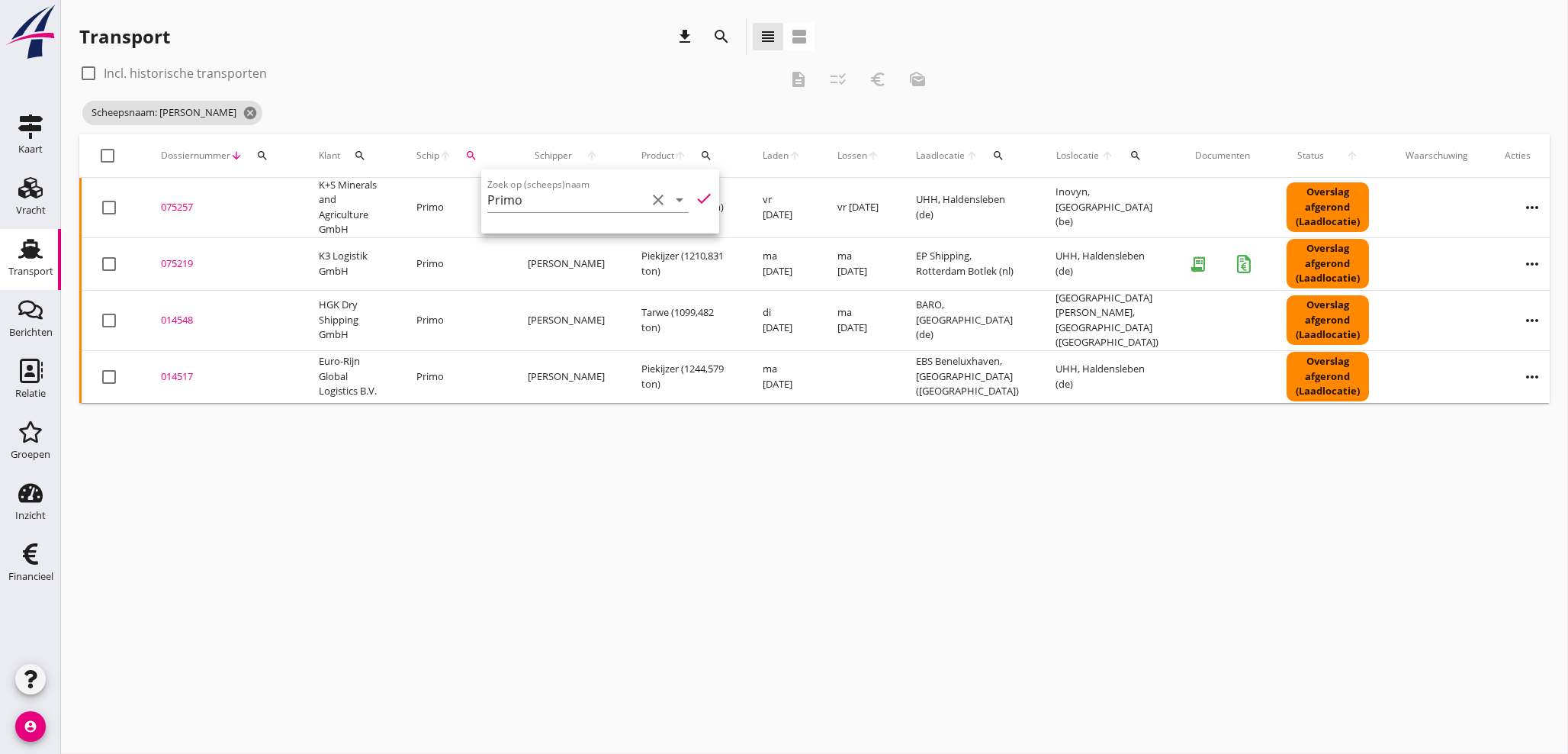
click at [703, 541] on div "cancel You are impersonating another user. Transport download search view_headl…" at bounding box center [813, 377] width 1507 height 754
click at [173, 204] on div "075257" at bounding box center [221, 207] width 121 height 15
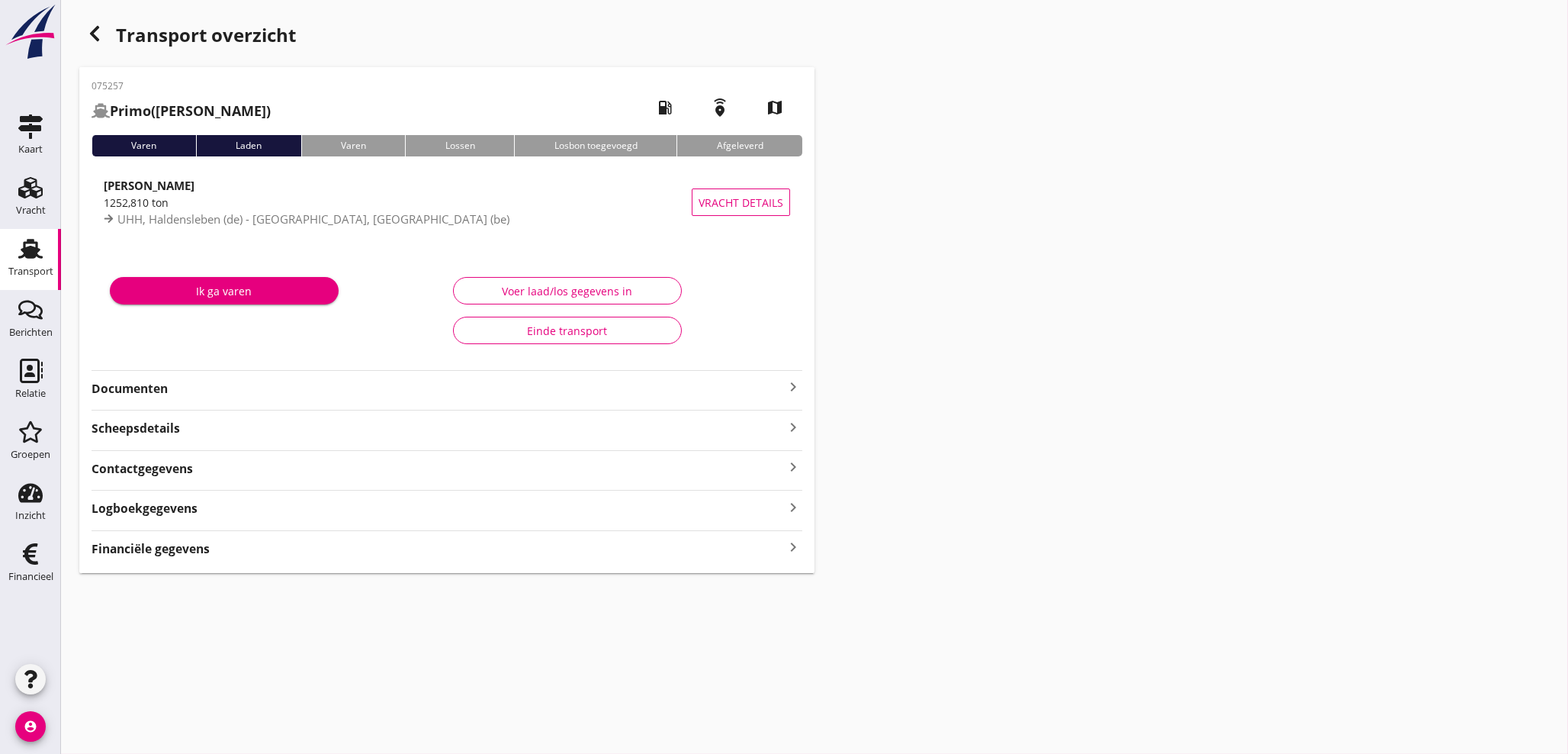
click at [796, 383] on icon "keyboard_arrow_right" at bounding box center [793, 387] width 19 height 19
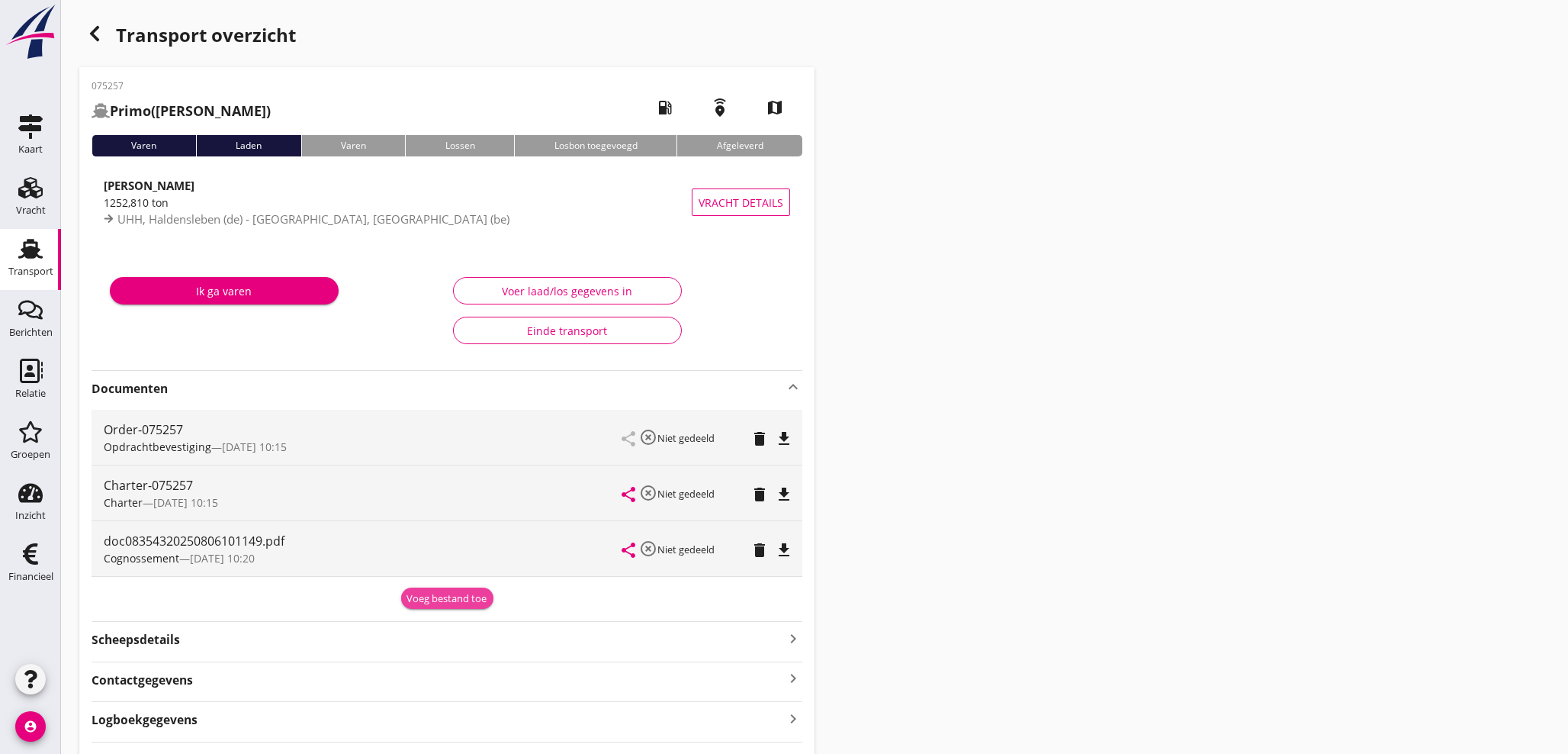
click at [451, 593] on div "Voeg bestand toe" at bounding box center [447, 599] width 80 height 15
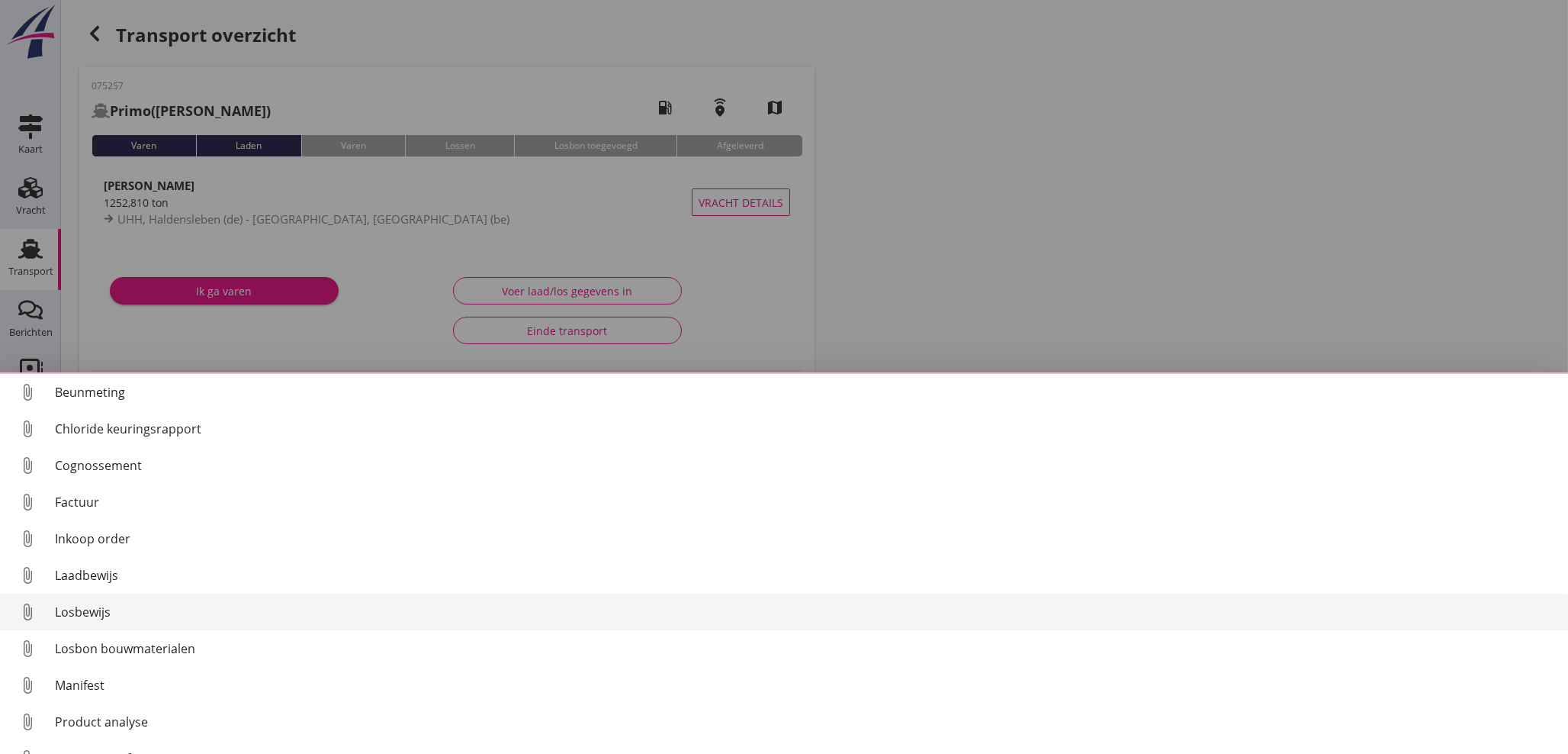
click at [98, 617] on div "Losbewijs" at bounding box center [805, 612] width 1501 height 19
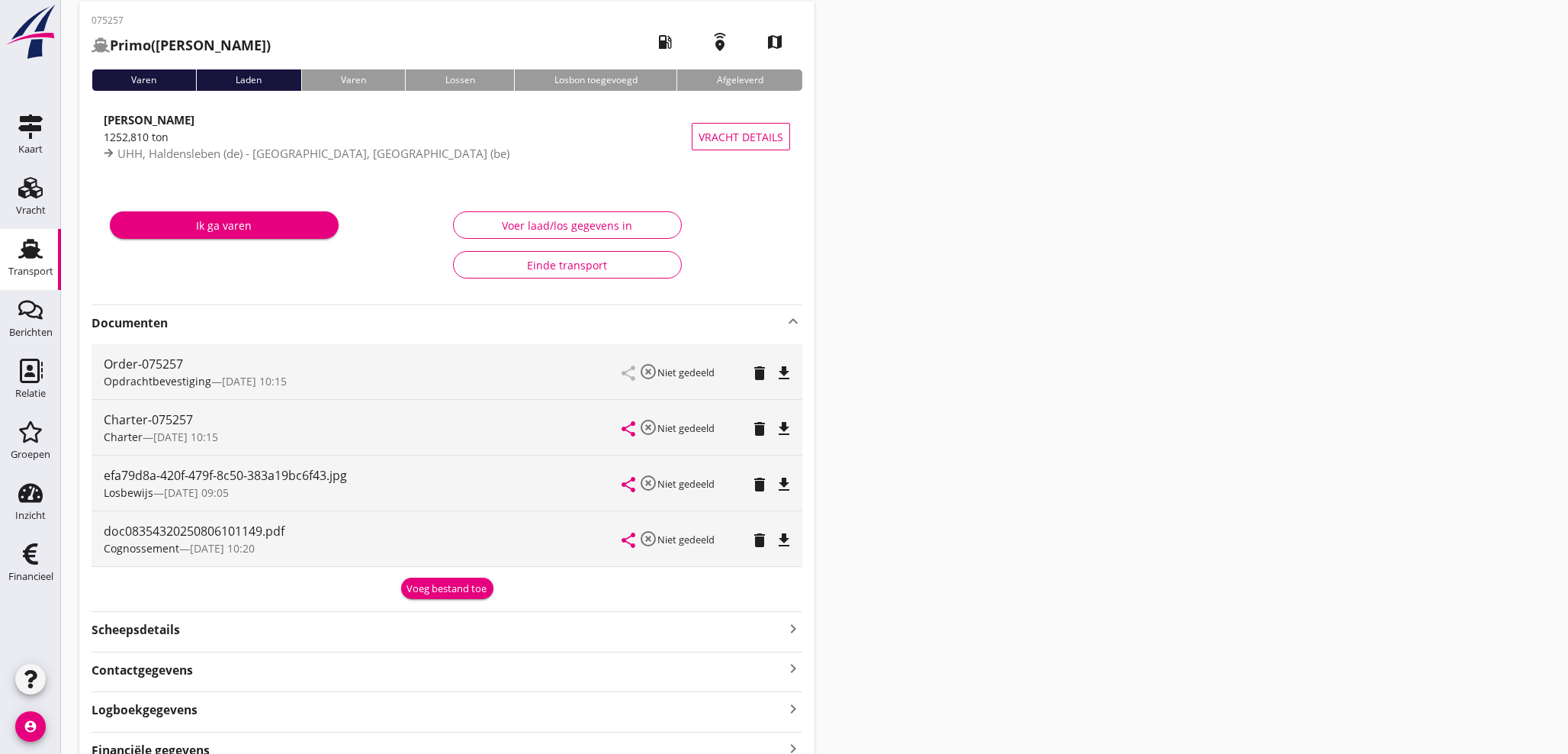
scroll to position [142, 0]
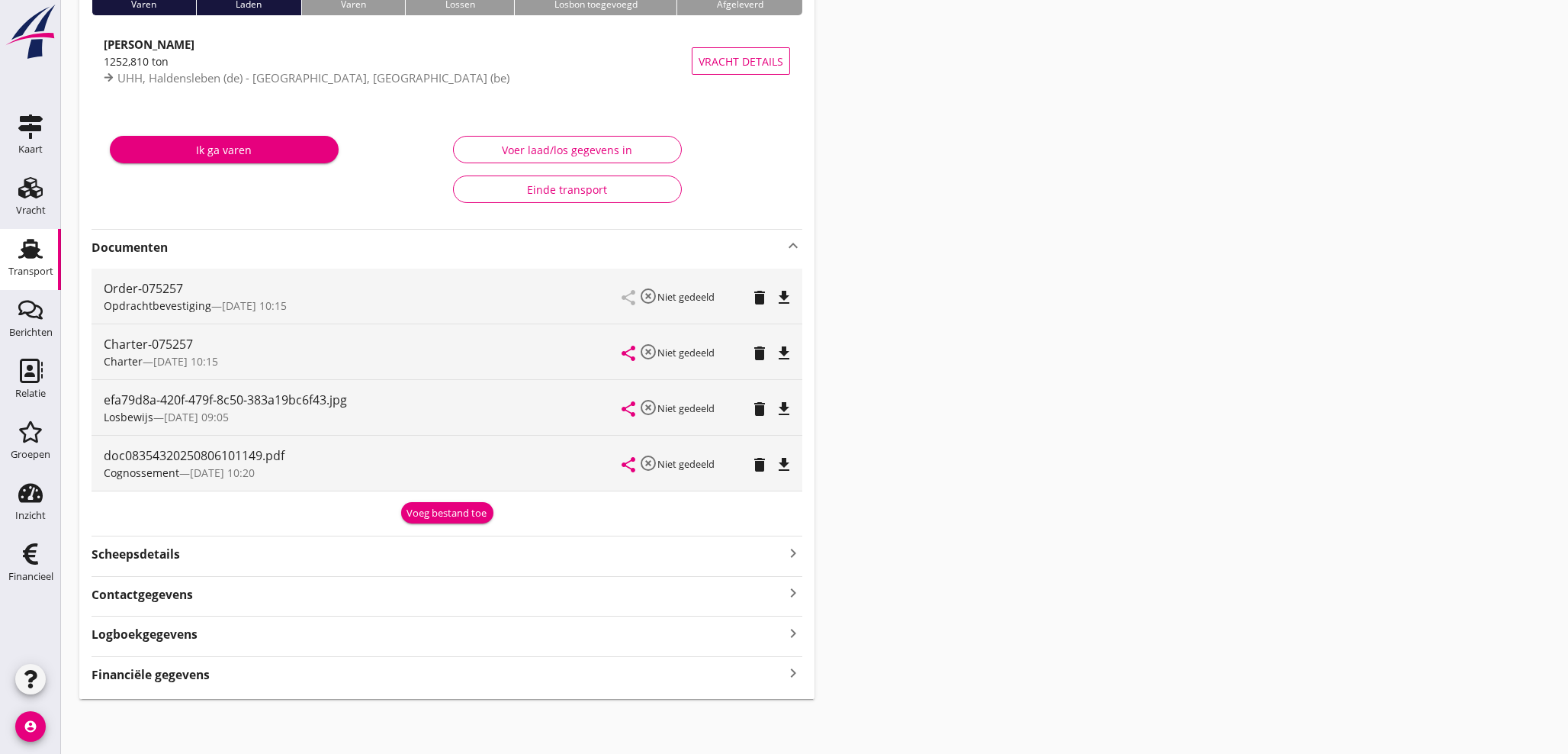
click at [204, 682] on strong "Financiële gegevens" at bounding box center [151, 675] width 118 height 18
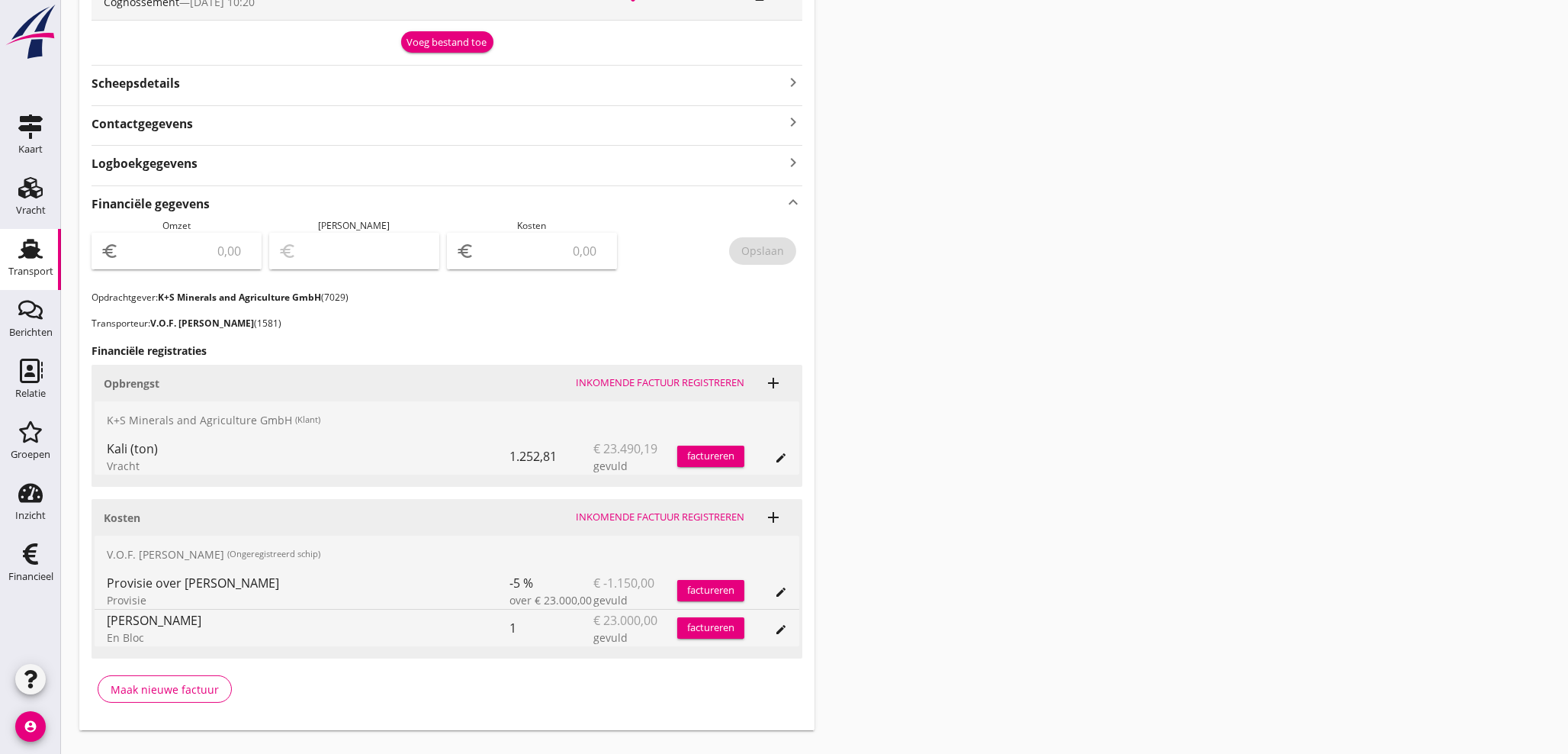
scroll to position [622, 0]
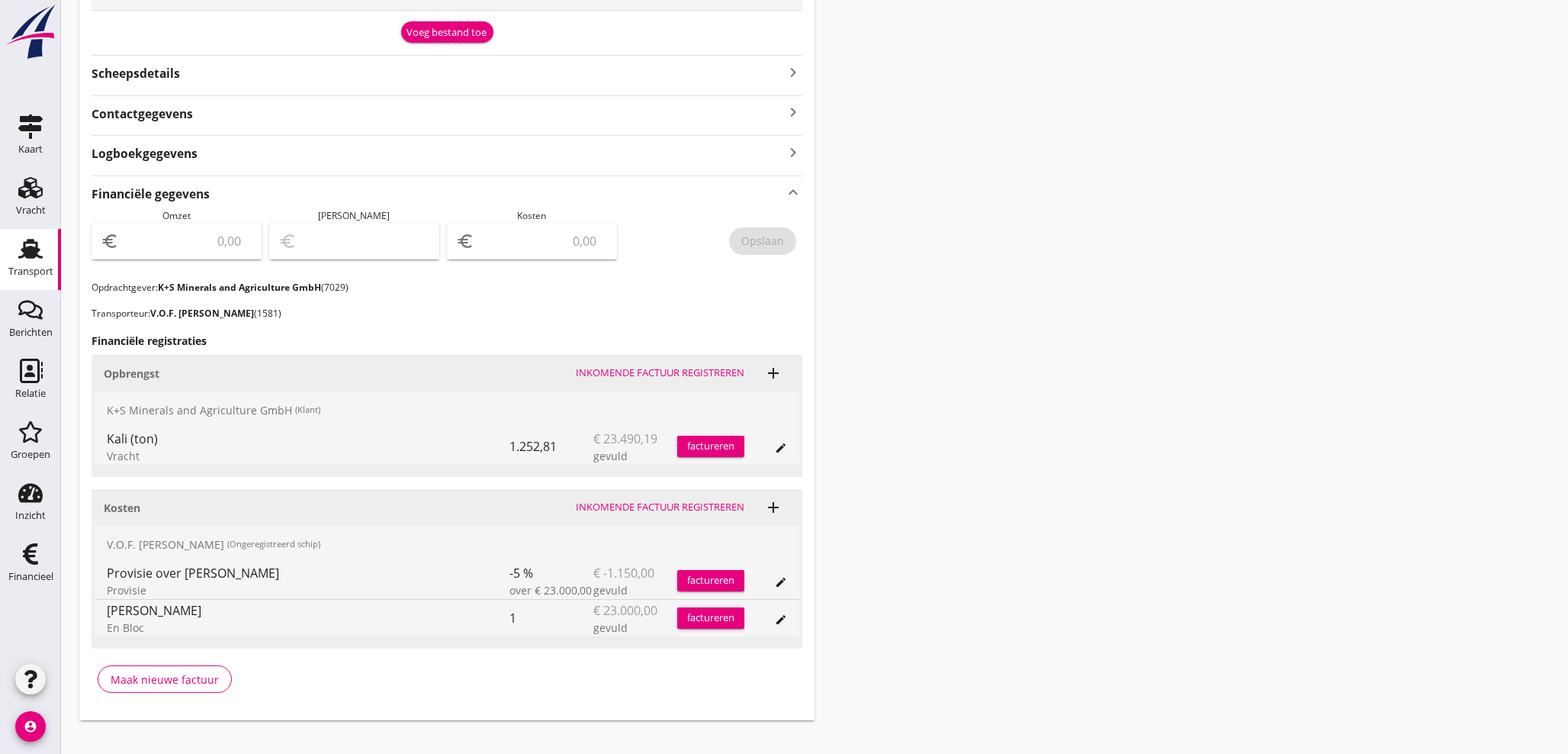
click at [544, 243] on input "number" at bounding box center [542, 241] width 131 height 24
type input "26984"
type input "26984.88"
drag, startPoint x: 768, startPoint y: 241, endPoint x: 750, endPoint y: 241, distance: 18.0
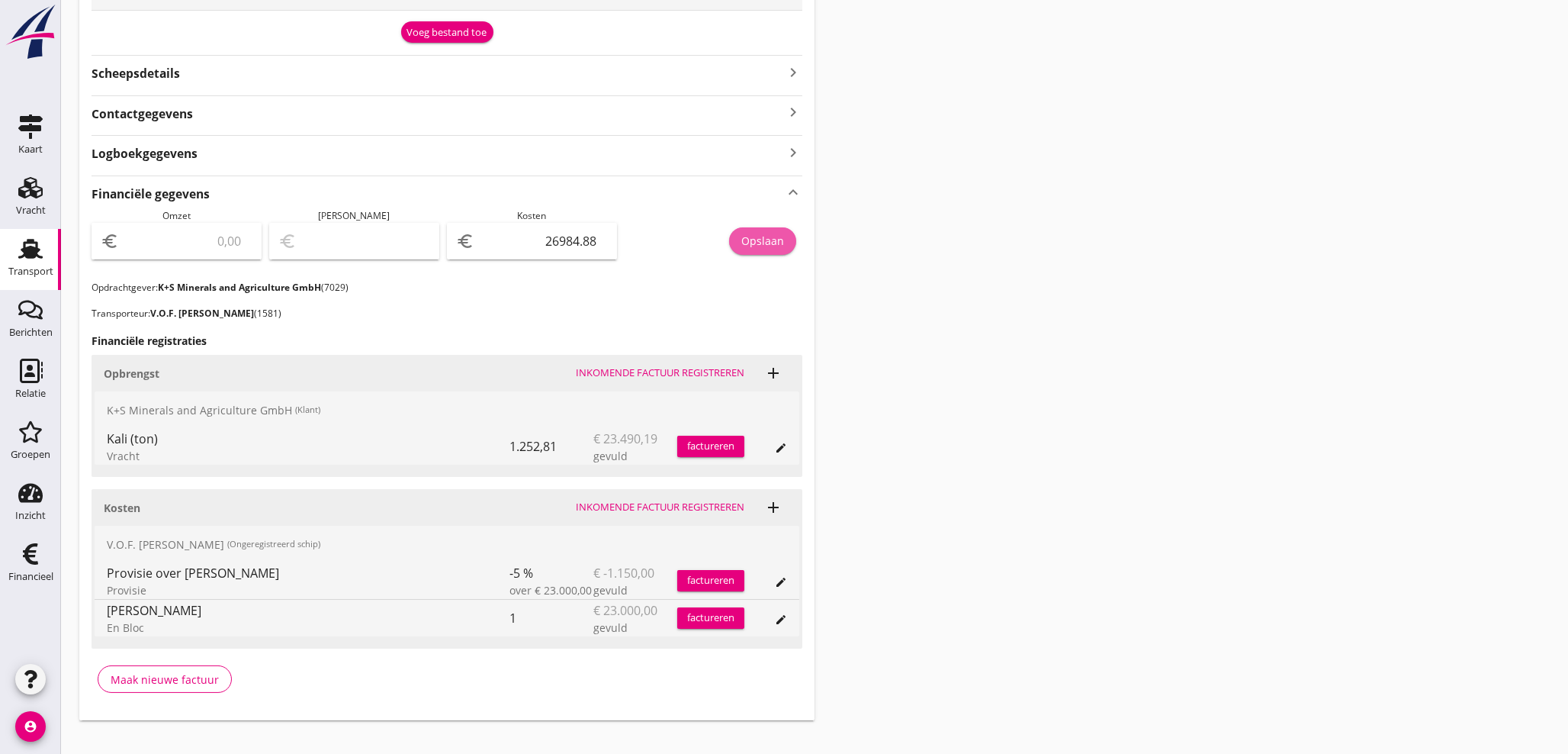
click at [767, 241] on div "Opslaan" at bounding box center [762, 240] width 43 height 16
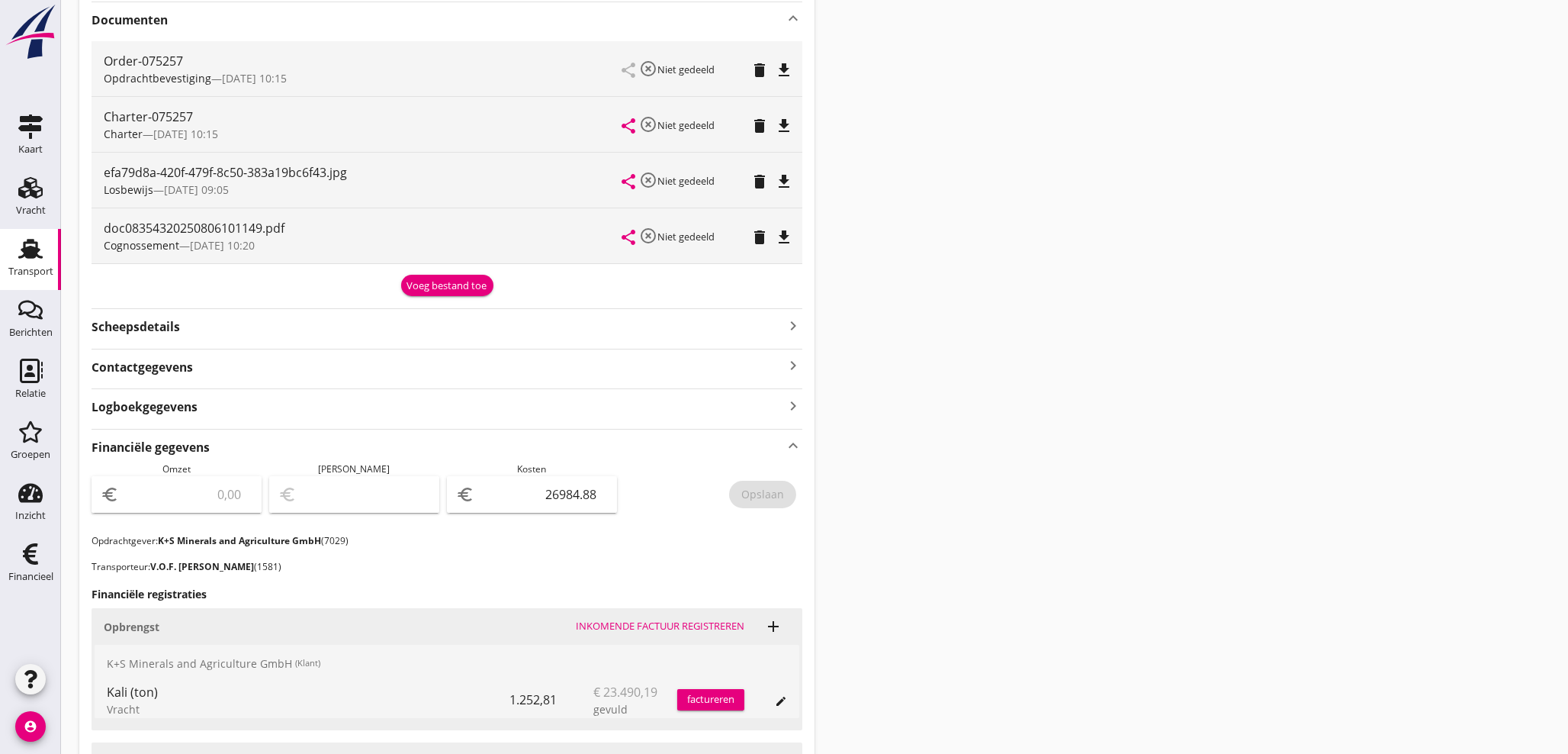
scroll to position [361, 0]
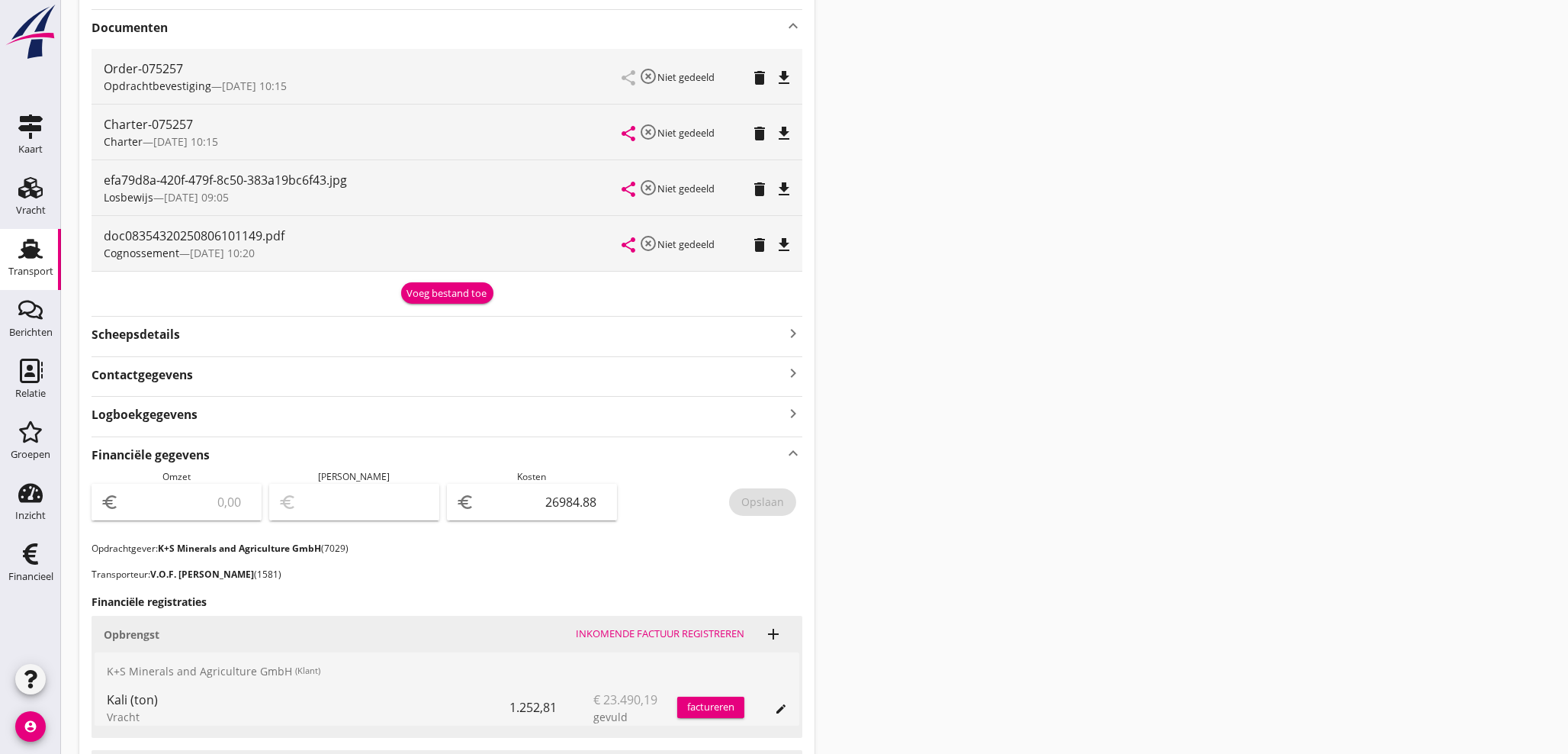
click at [463, 295] on div "Voeg bestand toe" at bounding box center [447, 294] width 80 height 15
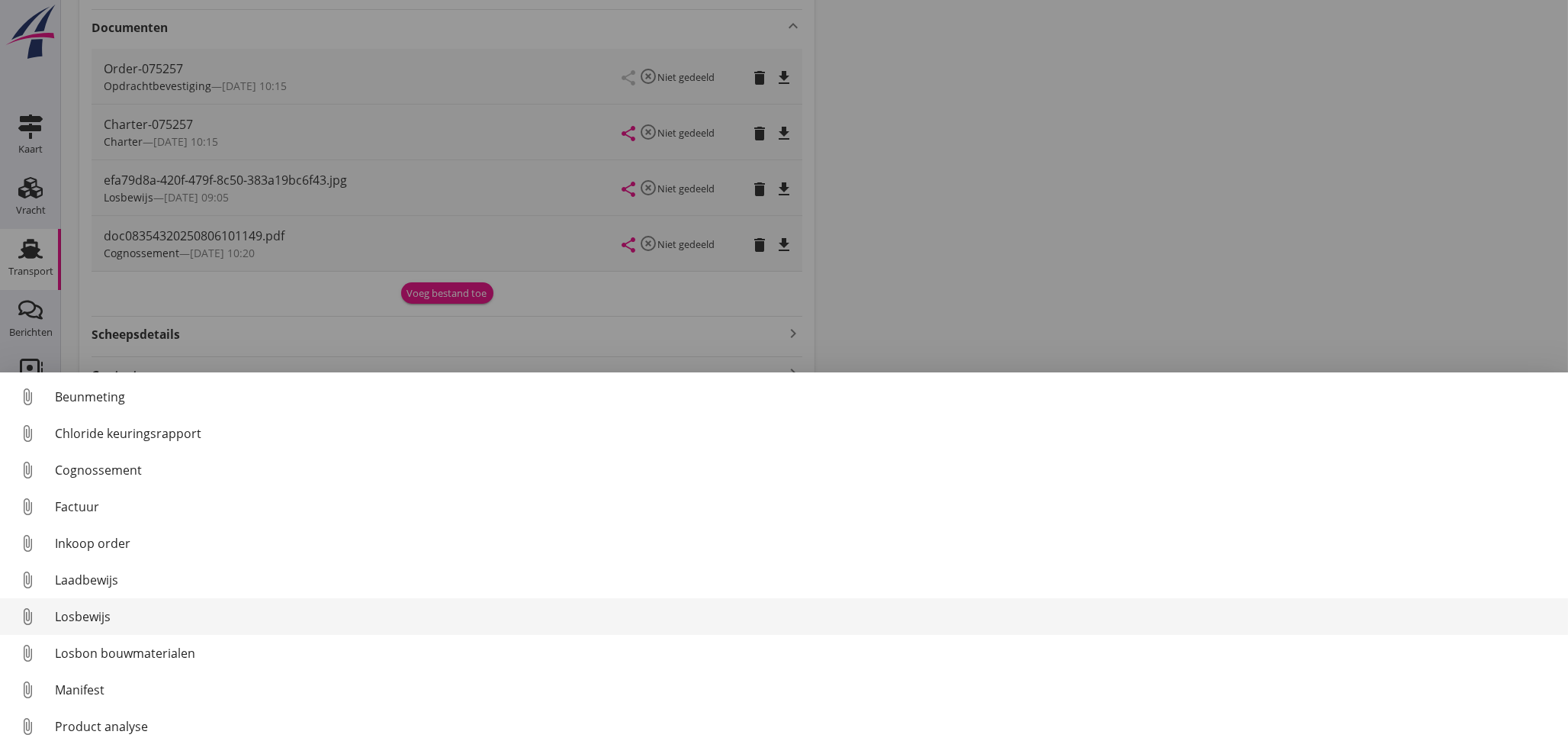
click at [76, 622] on div "Losbewijs" at bounding box center [805, 617] width 1501 height 19
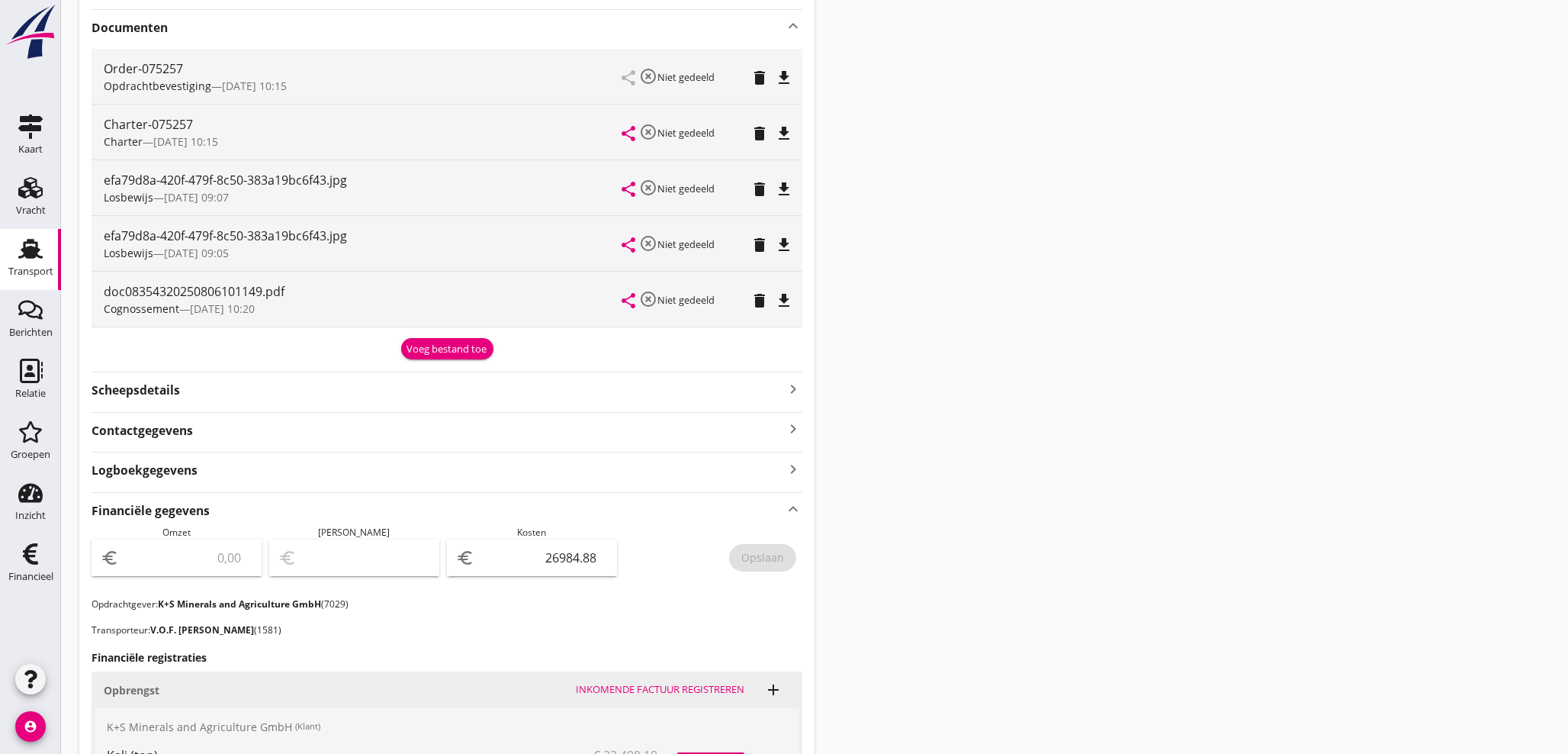
click at [21, 267] on div "Transport" at bounding box center [30, 271] width 45 height 10
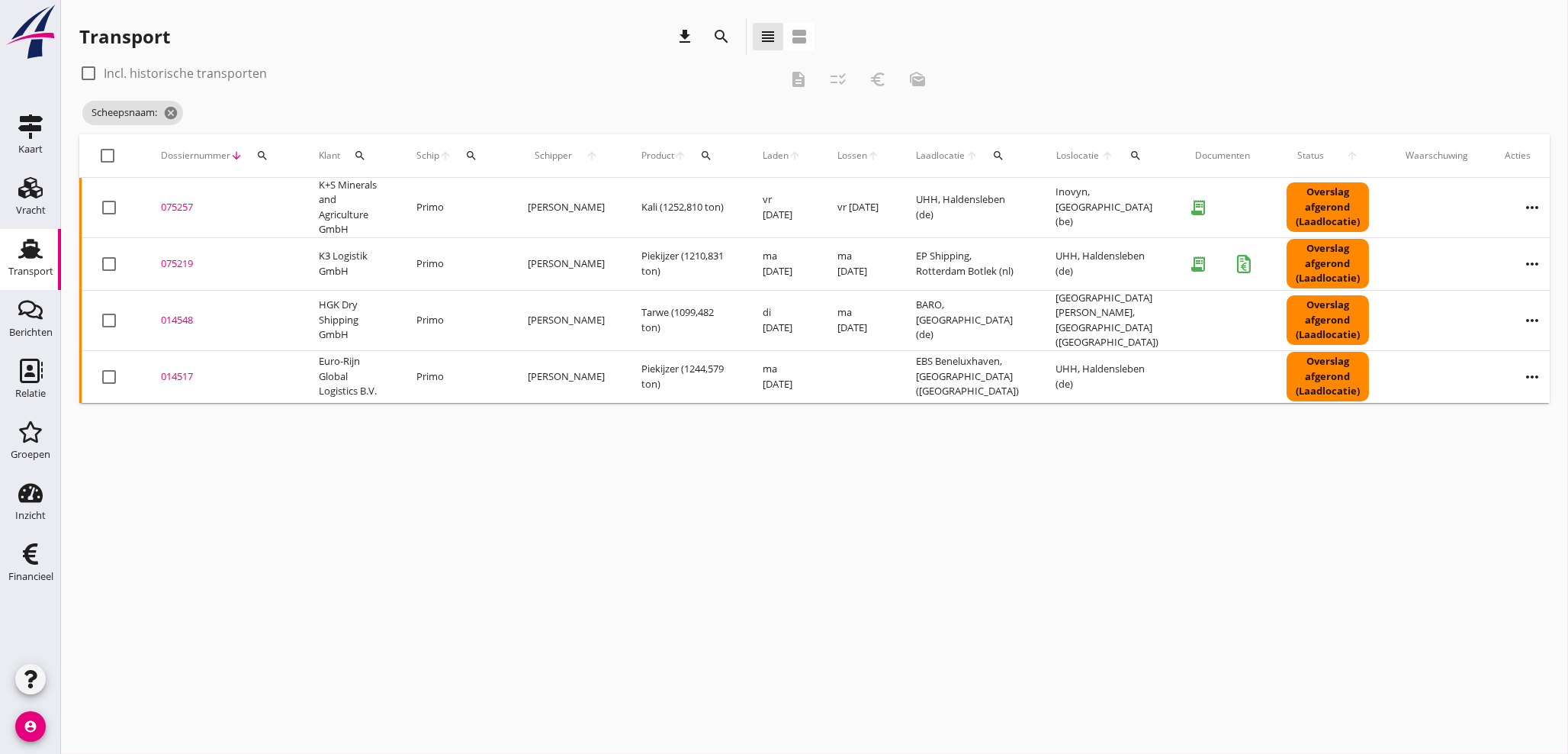
click at [266, 158] on icon "search" at bounding box center [262, 155] width 12 height 12
click at [276, 192] on input "Zoeken op dossiernummer..." at bounding box center [333, 200] width 158 height 24
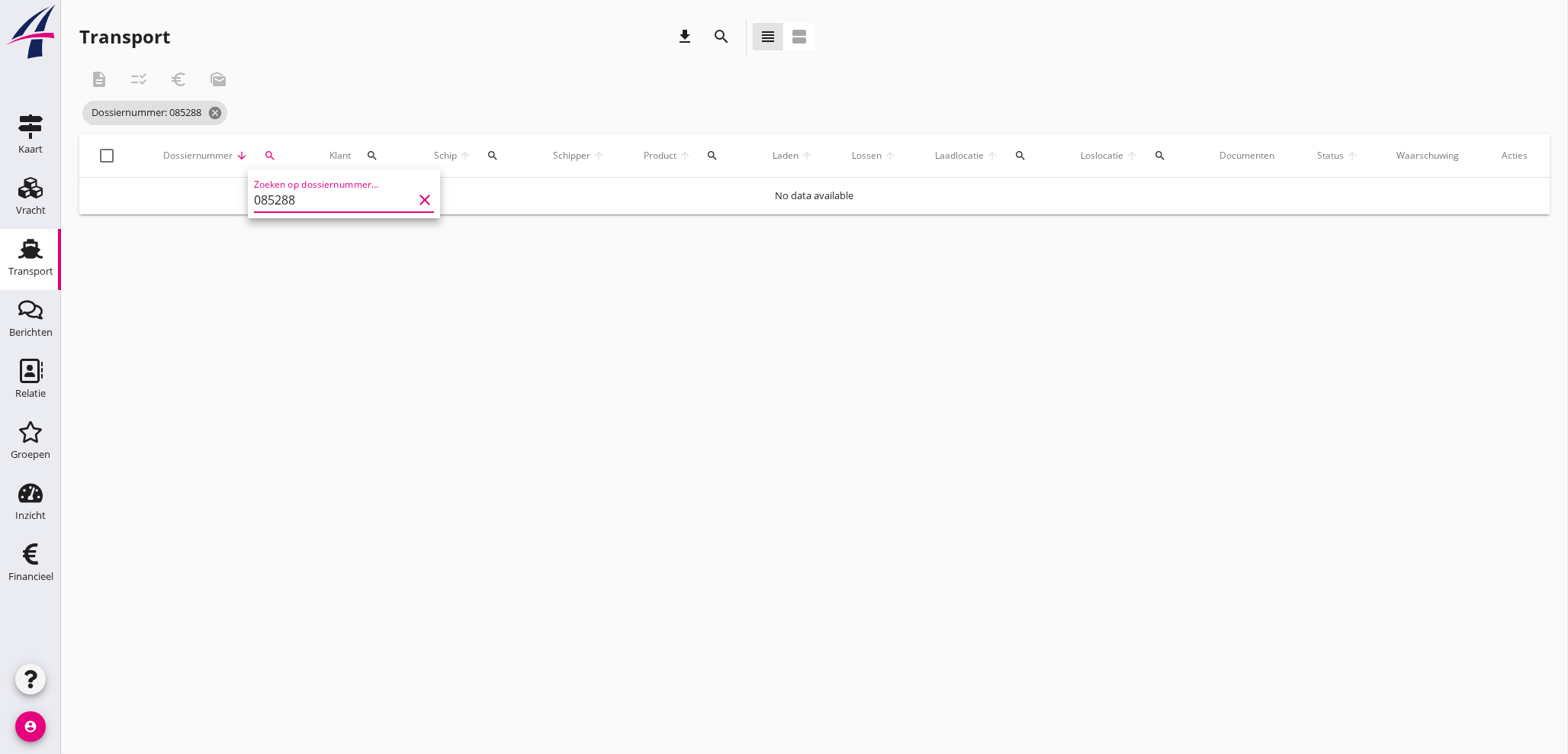
type input "085288"
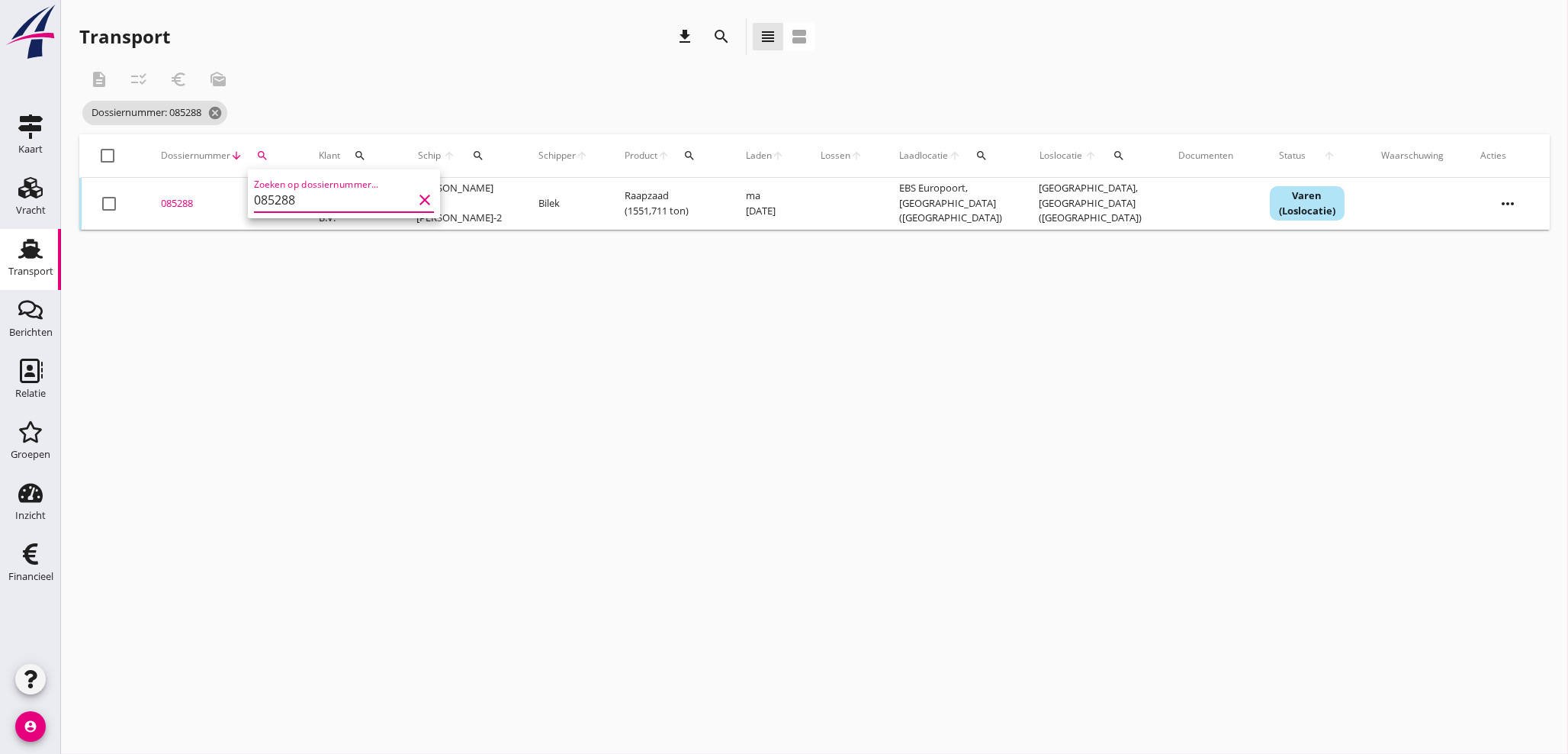
click at [168, 204] on div "085288" at bounding box center [221, 204] width 121 height 15
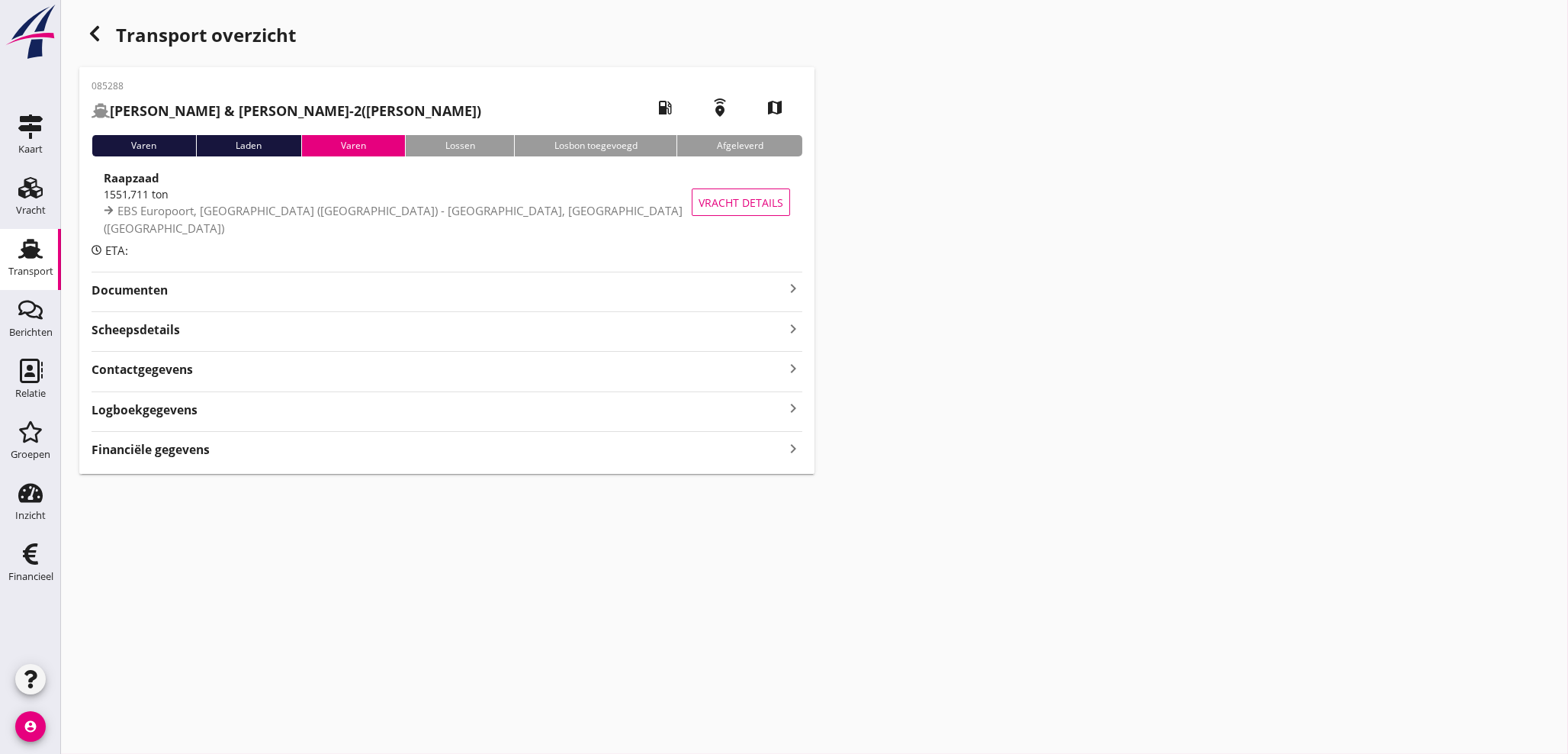
click at [171, 339] on strong "Scheepsdetails" at bounding box center [136, 329] width 88 height 18
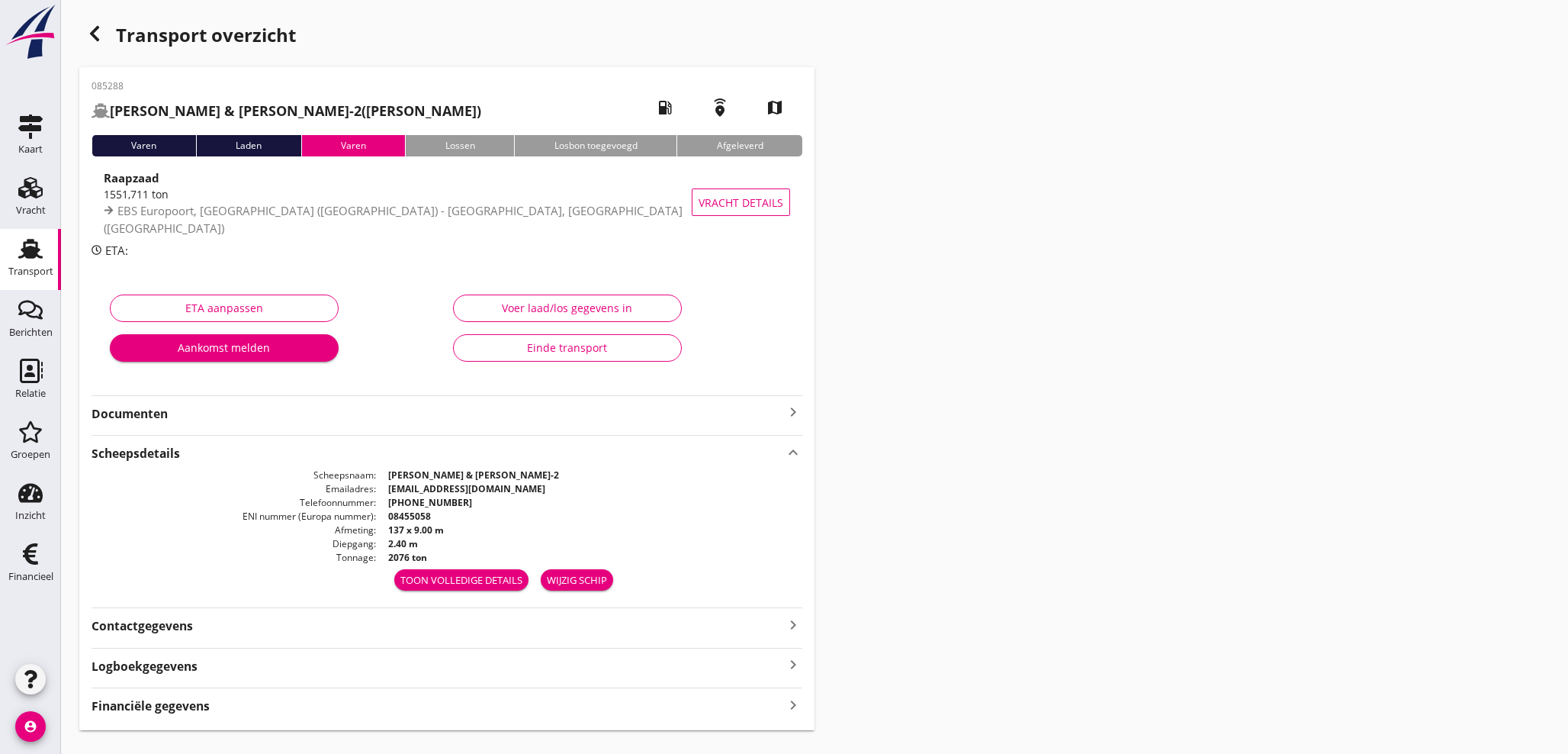
scroll to position [30, 0]
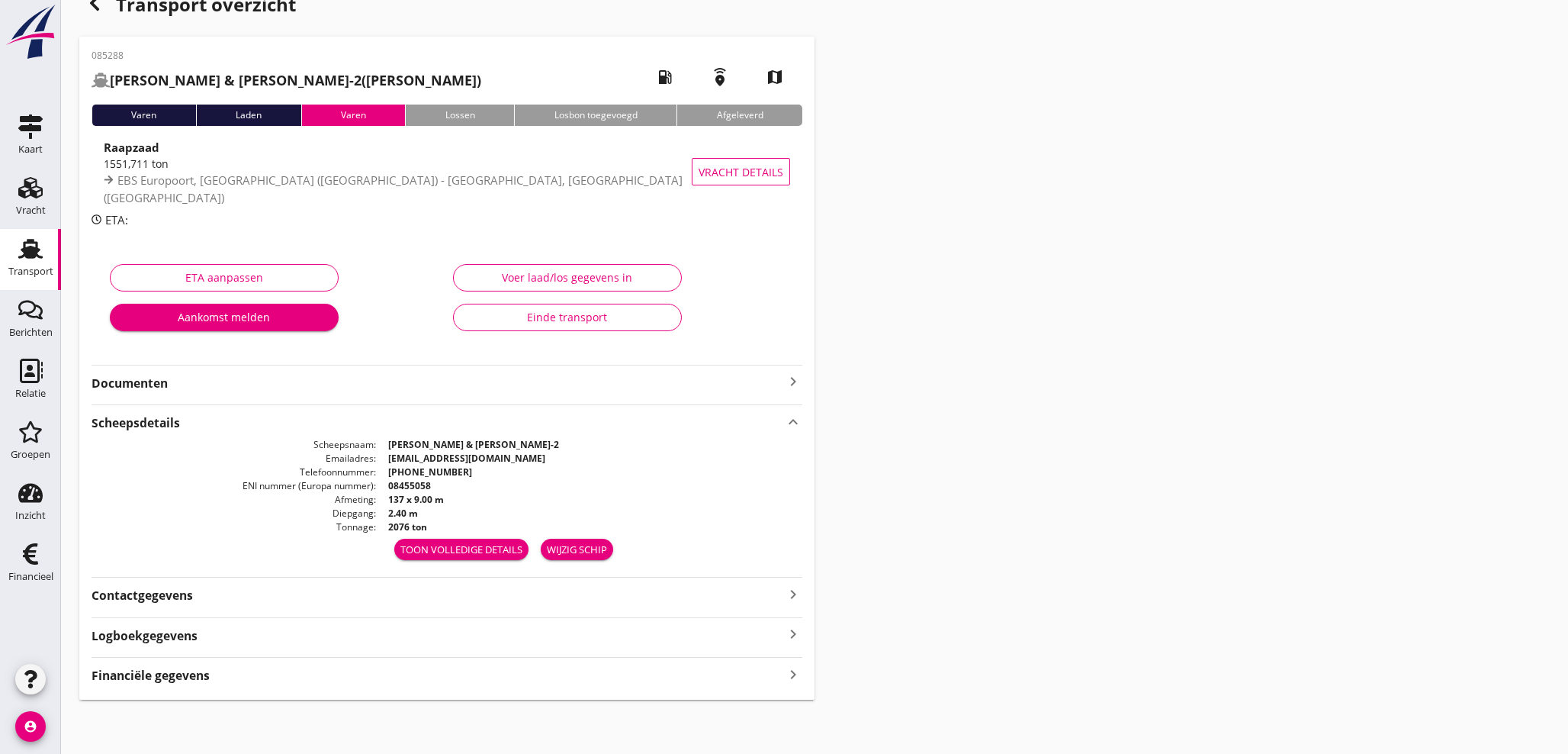
click at [792, 671] on icon "keyboard_arrow_right" at bounding box center [793, 674] width 19 height 20
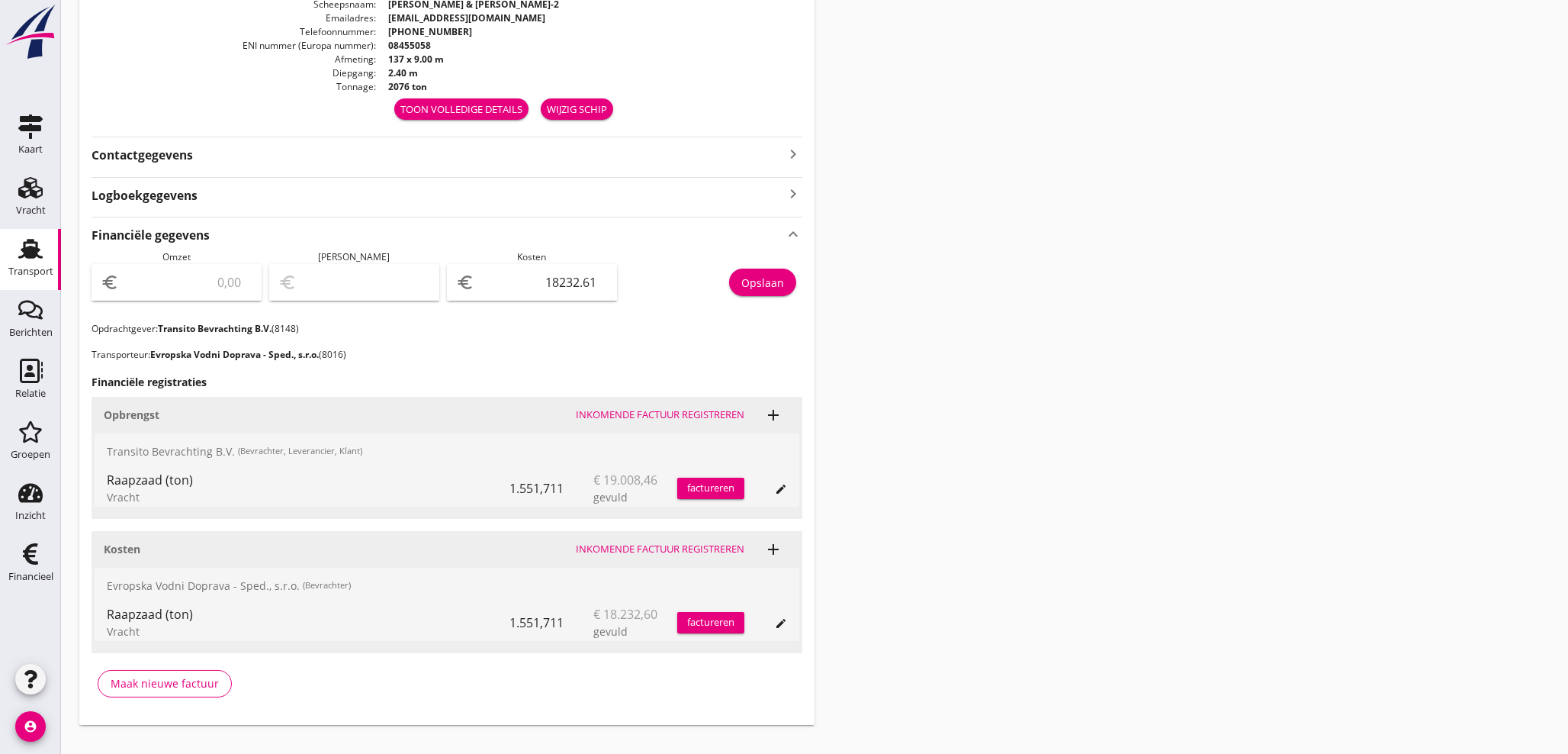
scroll to position [496, 0]
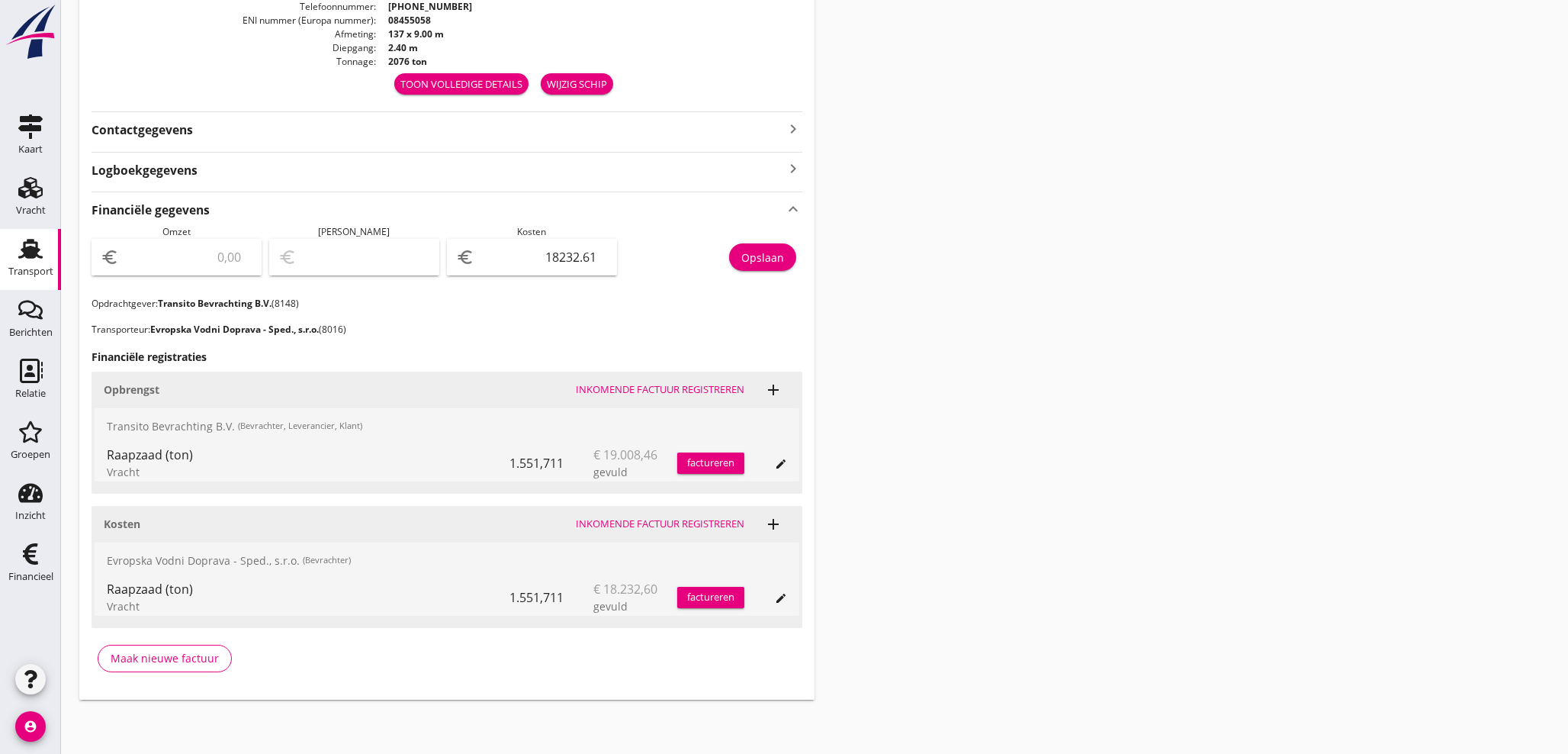
click at [728, 461] on div "factureren" at bounding box center [711, 463] width 67 height 15
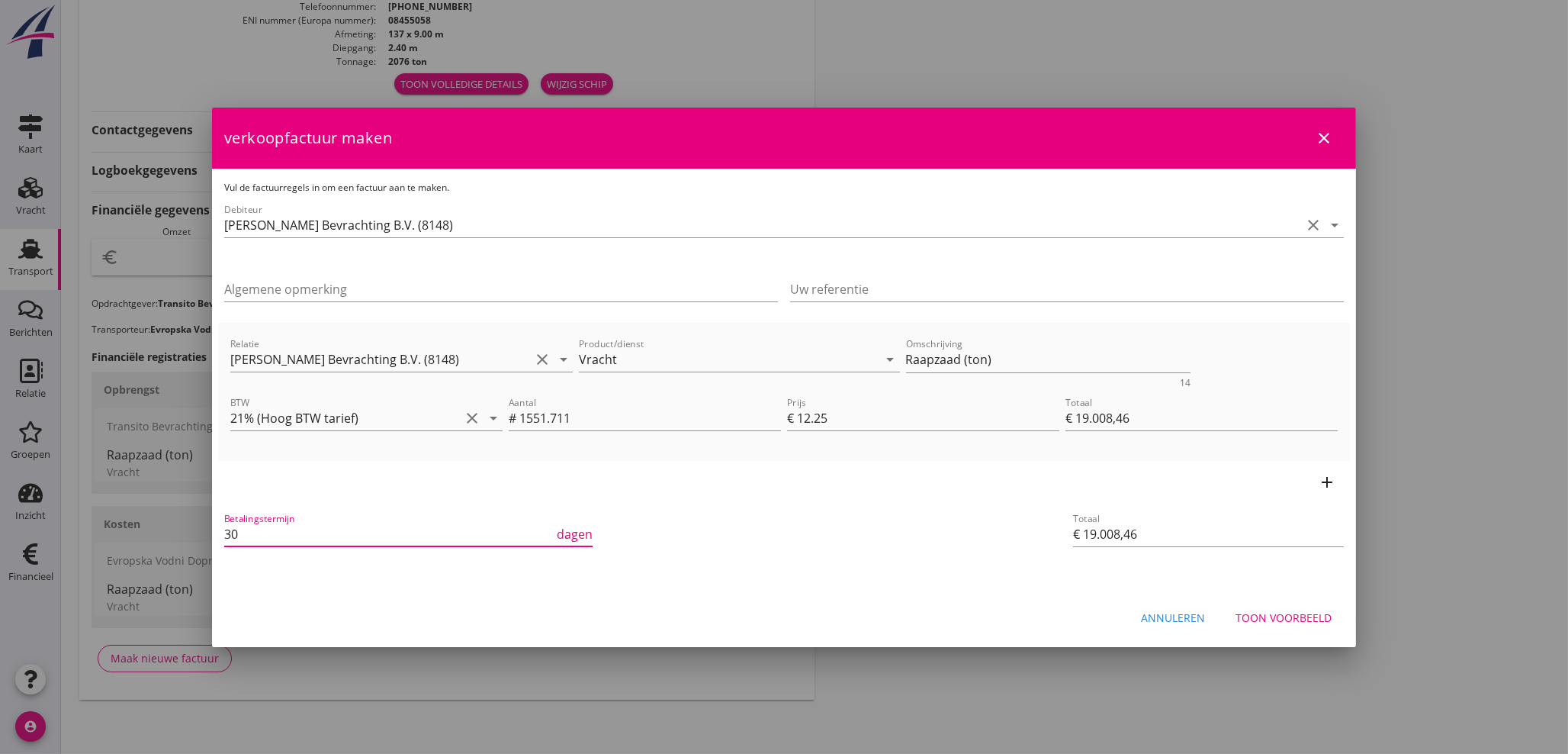
drag, startPoint x: 252, startPoint y: 533, endPoint x: 94, endPoint y: 504, distance: 160.6
click at [94, 504] on div "21% ([PERSON_NAME] BTW tarief) 9% (Laag BTW tarief) 0% (BTW vrij) 0% (BTW verle…" at bounding box center [784, 129] width 1568 height 1250
type input "21"
drag, startPoint x: 1080, startPoint y: 356, endPoint x: 653, endPoint y: 362, distance: 427.0
click at [653, 362] on div "Relatie [PERSON_NAME] Bevrachting B.V. (8148) clear arrow_drop_down Product/die…" at bounding box center [784, 361] width 1113 height 59
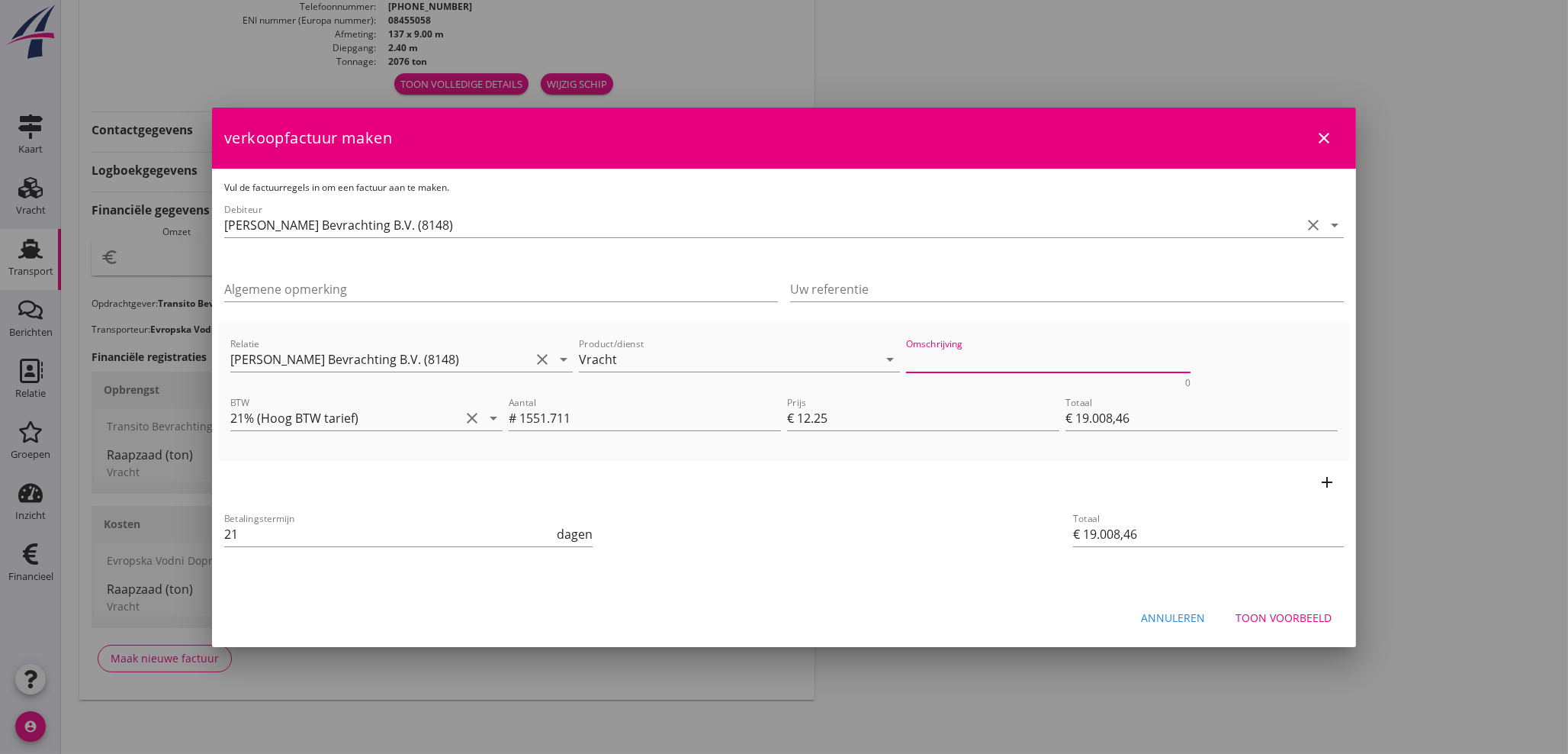
click at [1276, 623] on div "Toon voorbeeld" at bounding box center [1283, 618] width 96 height 16
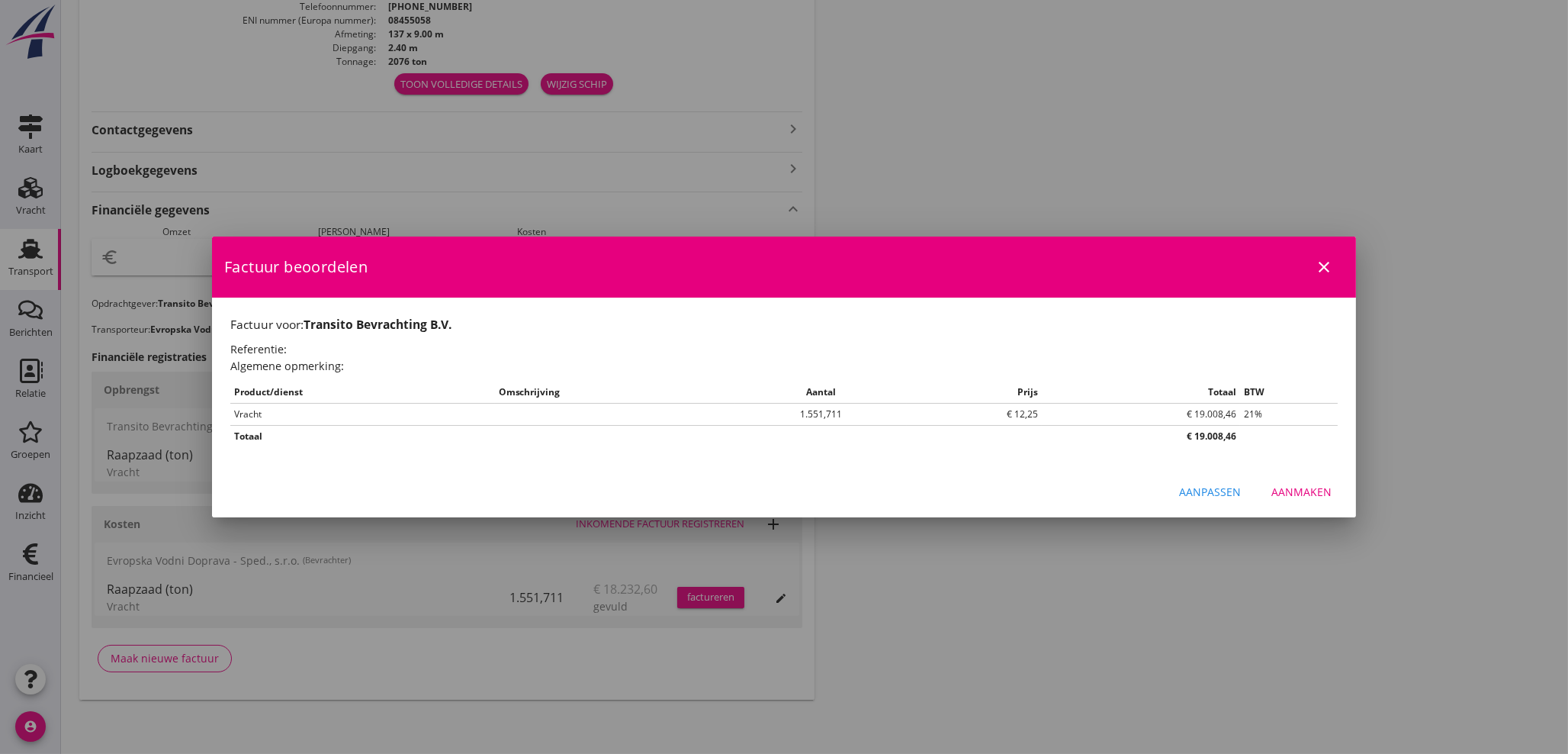
click at [1317, 494] on div "Aanmaken" at bounding box center [1302, 491] width 61 height 16
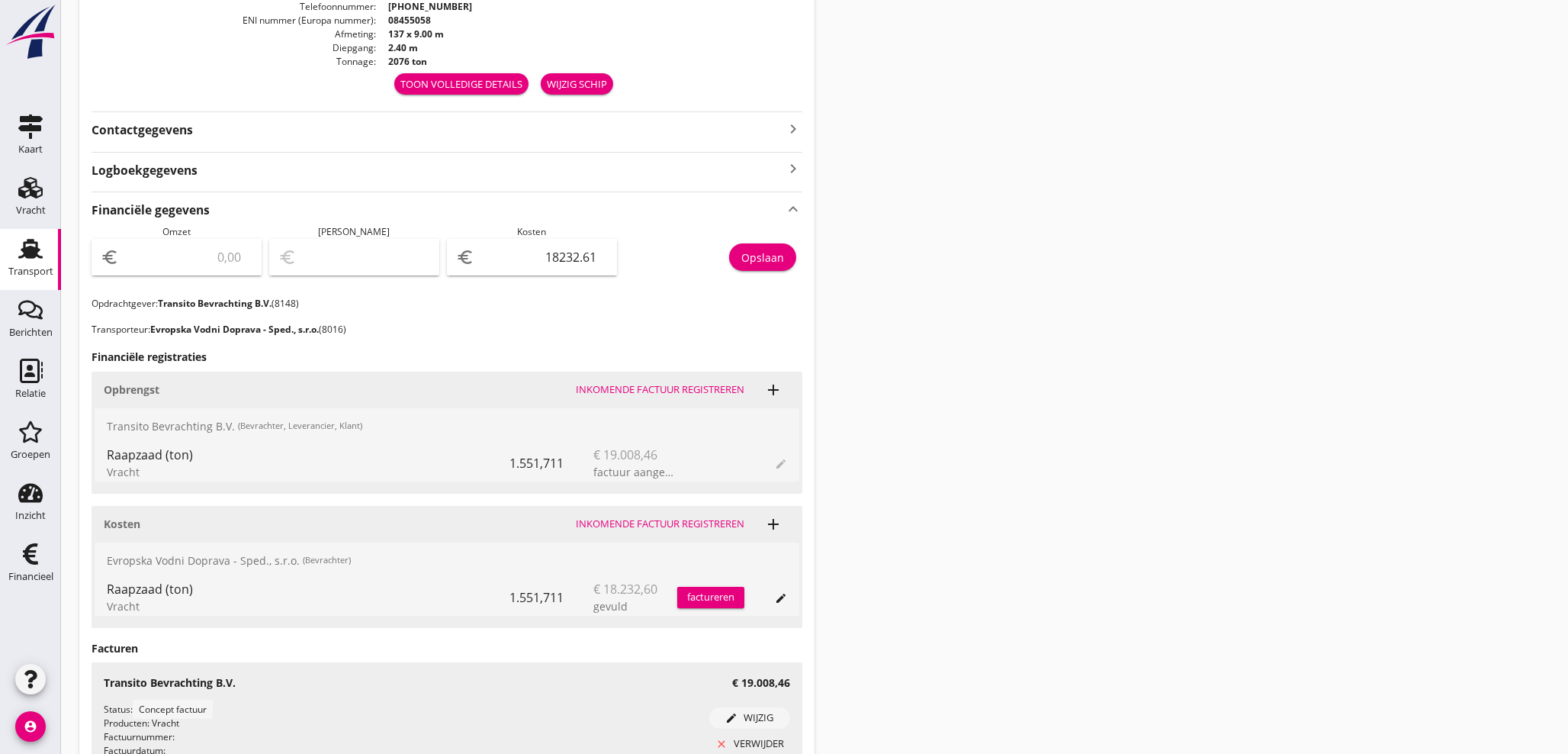
click at [185, 253] on input "number" at bounding box center [187, 257] width 131 height 24
type input "1"
type input "-18231.61"
type input "19"
type input "-18213.61"
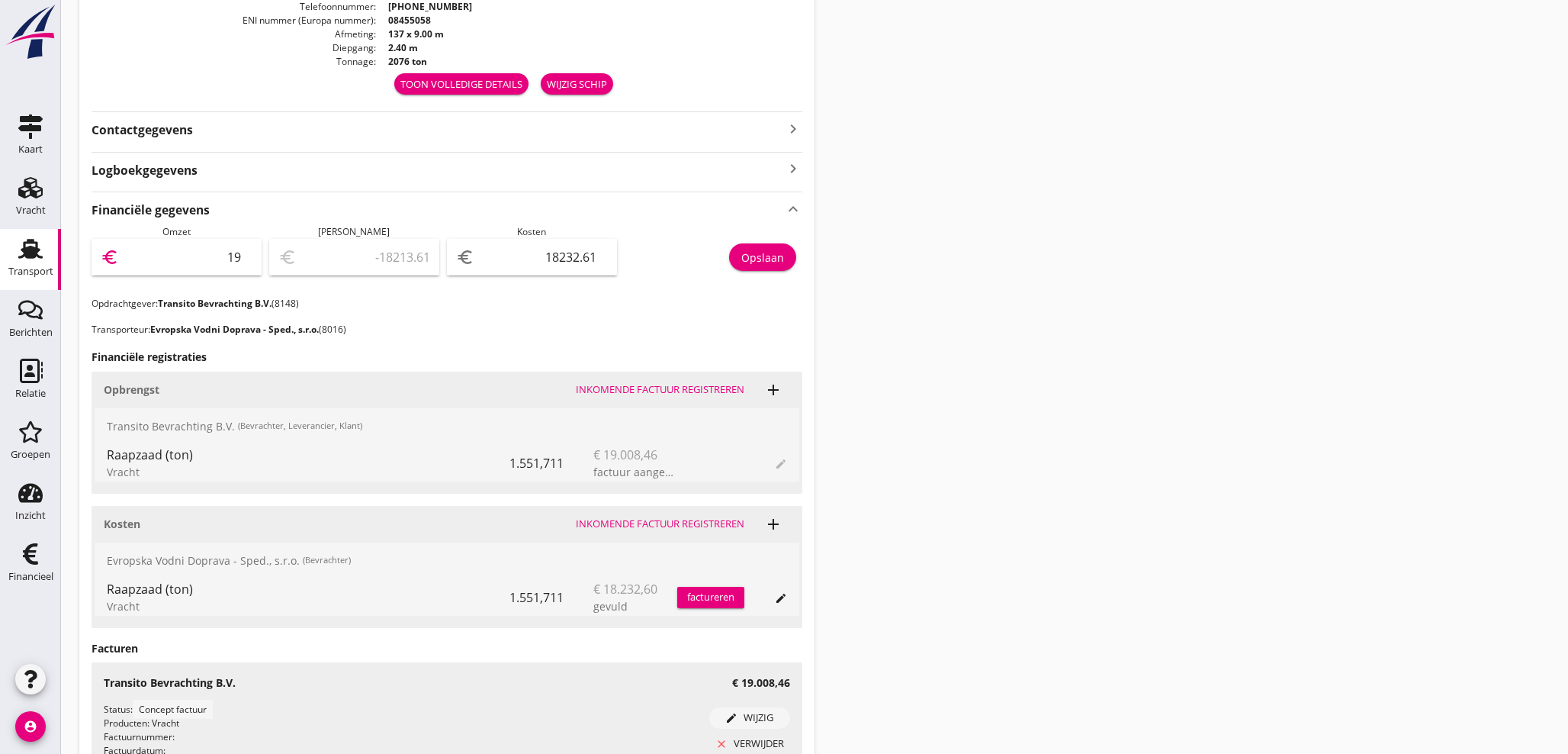
type input "190"
type input "-18042.61"
type input "1908"
type input "-16324.61"
type input "19088"
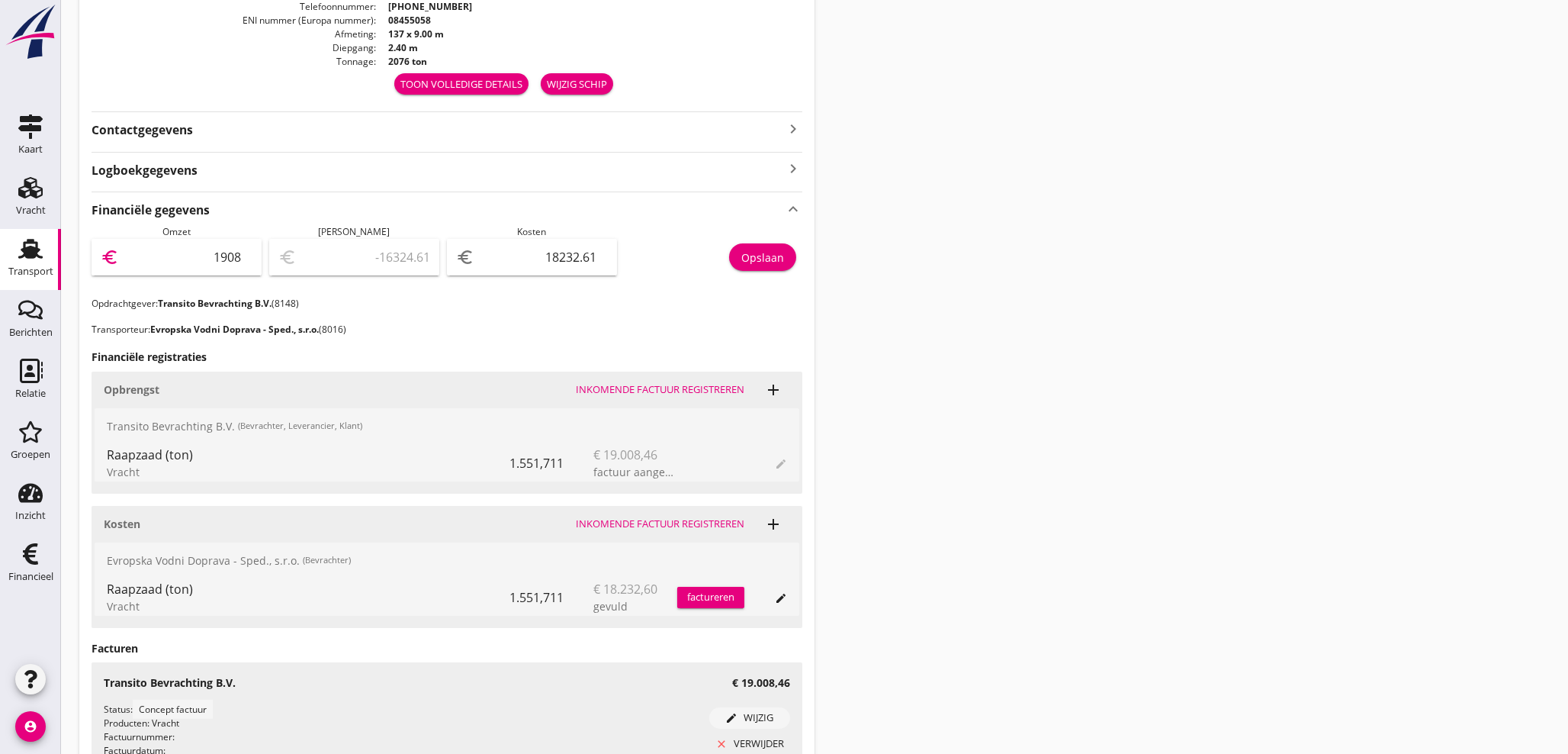
type input "855.39"
type input "19088"
type input "855.39"
type input "1908"
type input "-16324.61"
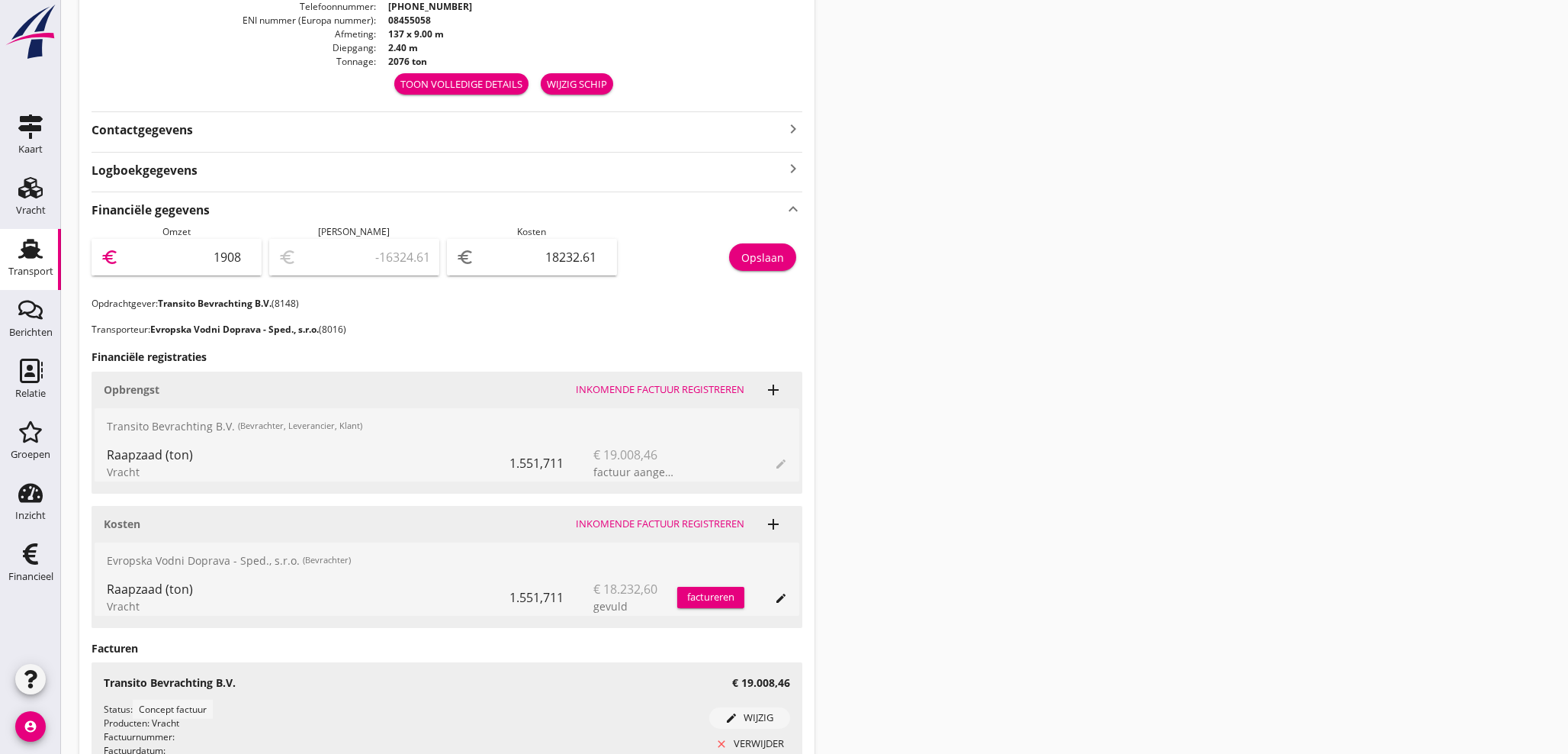
type input "190"
type input "-18042.61"
type input "1900"
type input "-16332.61"
type input "19008"
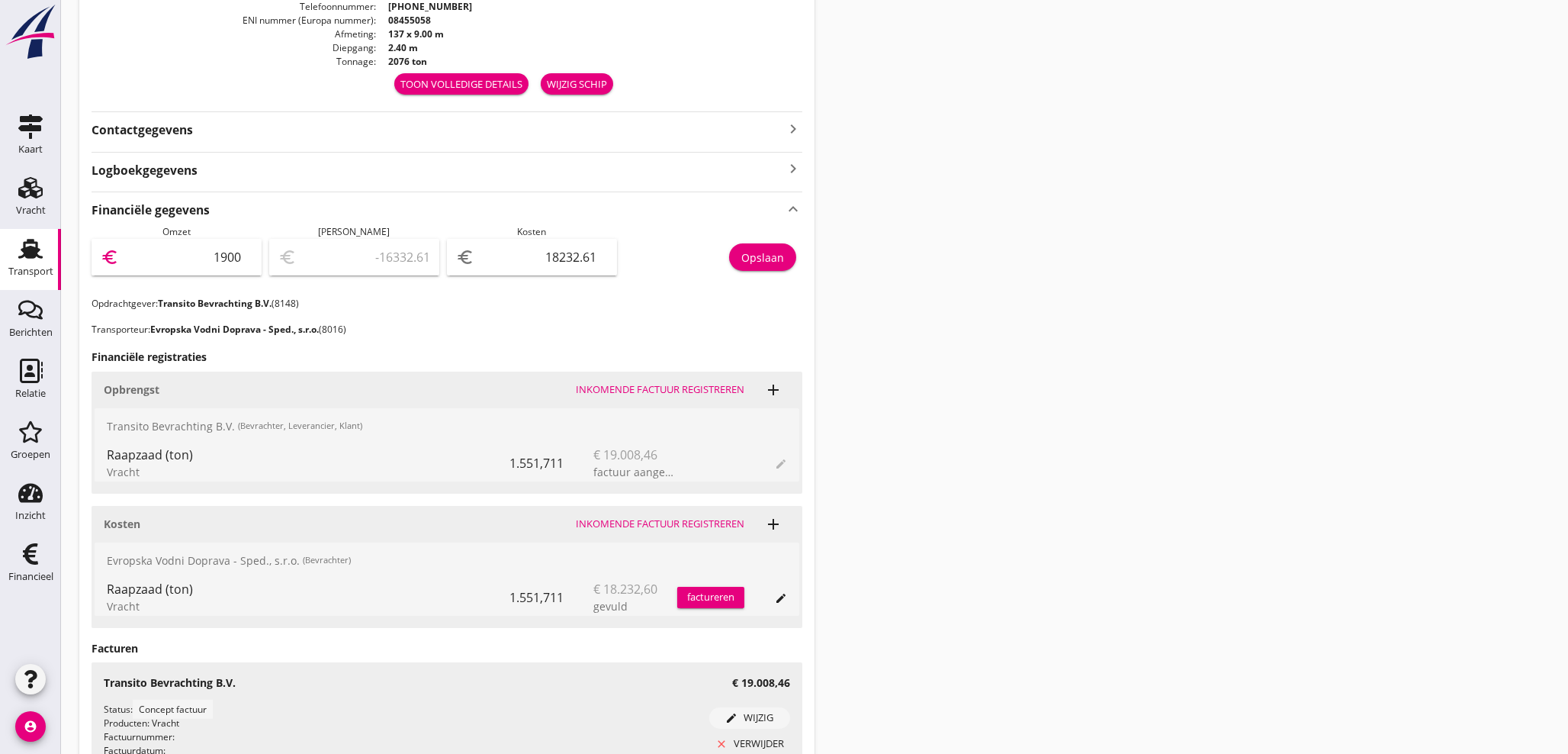
type input "775.39"
type input "19008.4"
type input "775.79"
type input "19008.46"
type input "775.85"
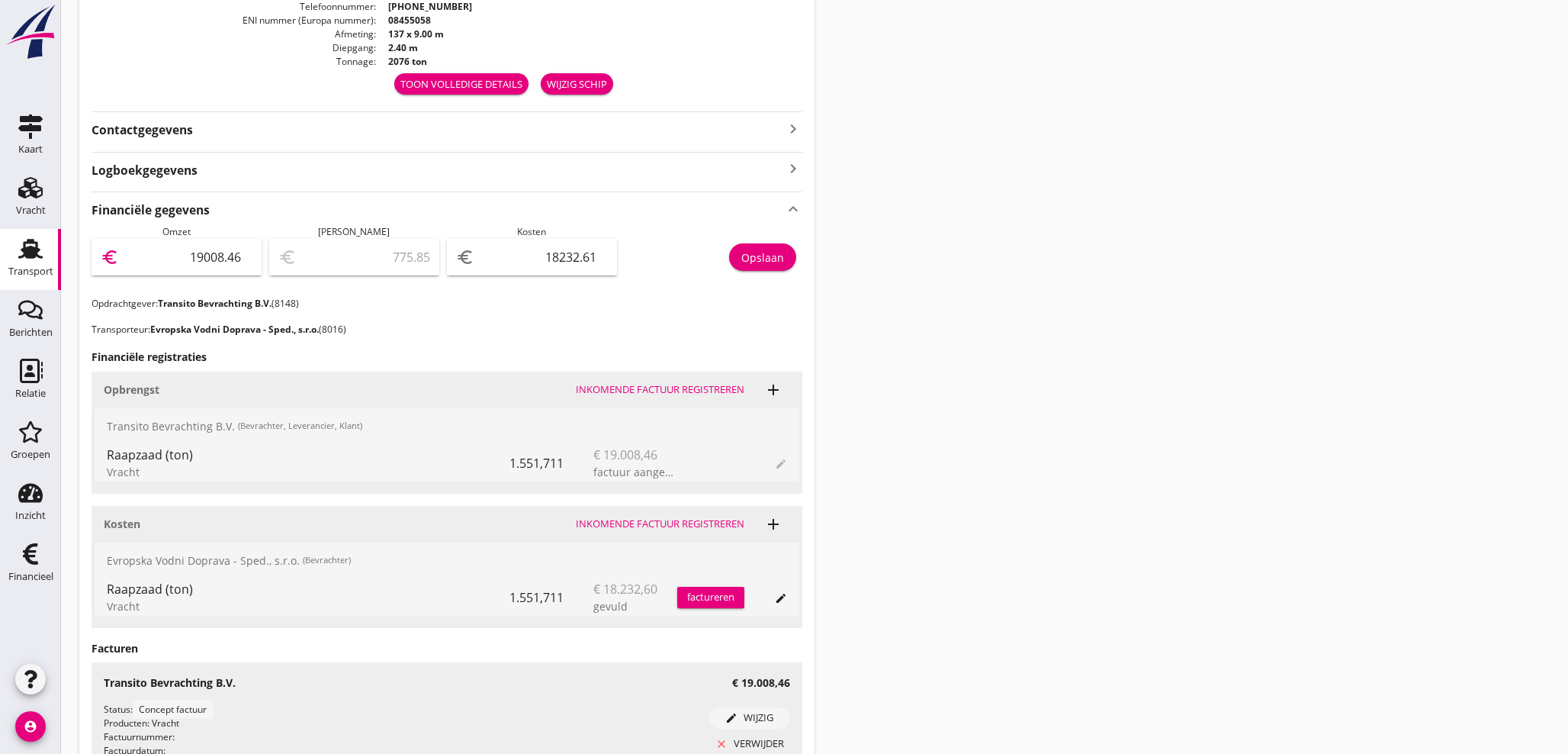
type input "19008.46"
click at [779, 261] on div "Opslaan" at bounding box center [762, 257] width 43 height 16
click at [37, 573] on div "Financieel" at bounding box center [30, 576] width 45 height 10
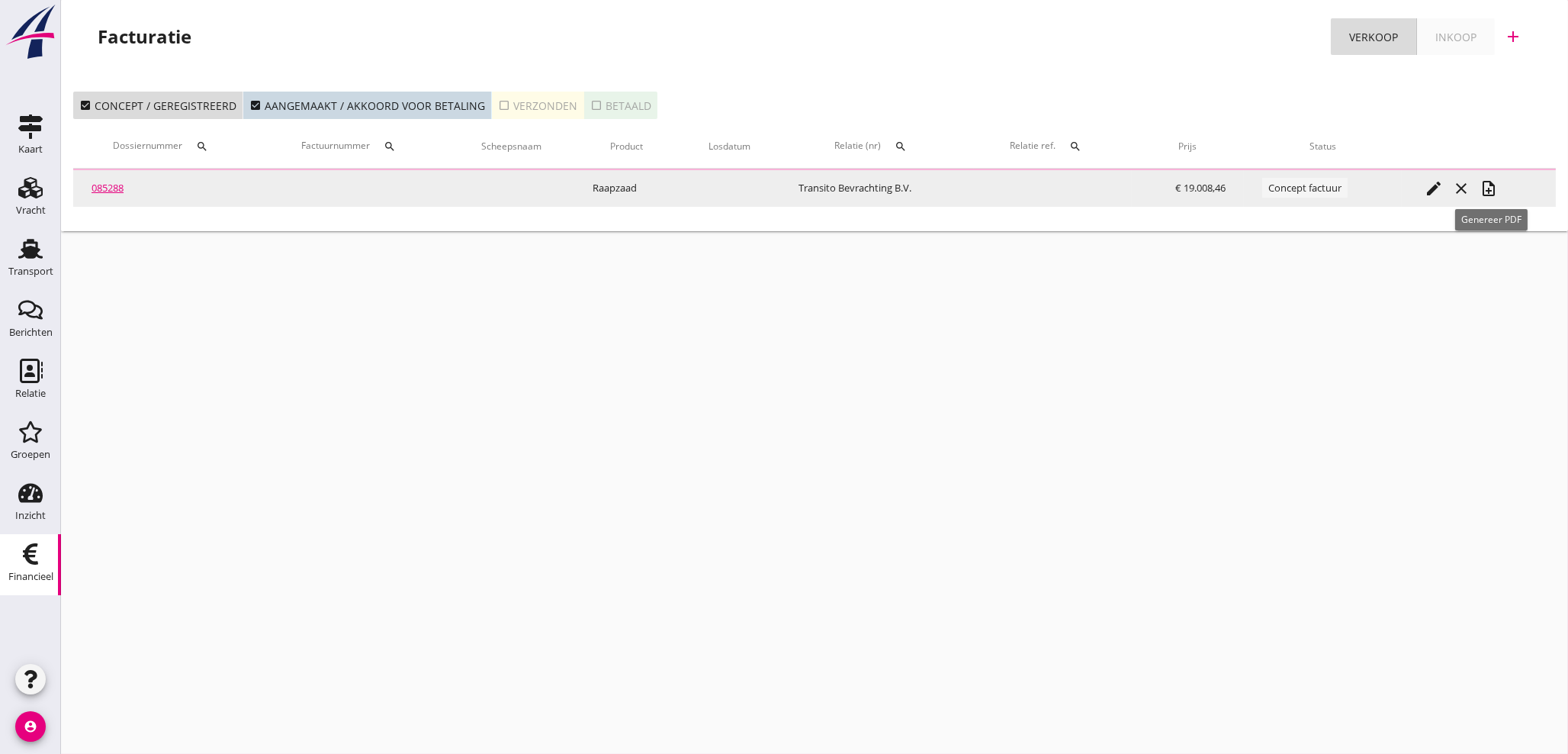
click at [1480, 186] on div "note_add" at bounding box center [1488, 189] width 28 height 19
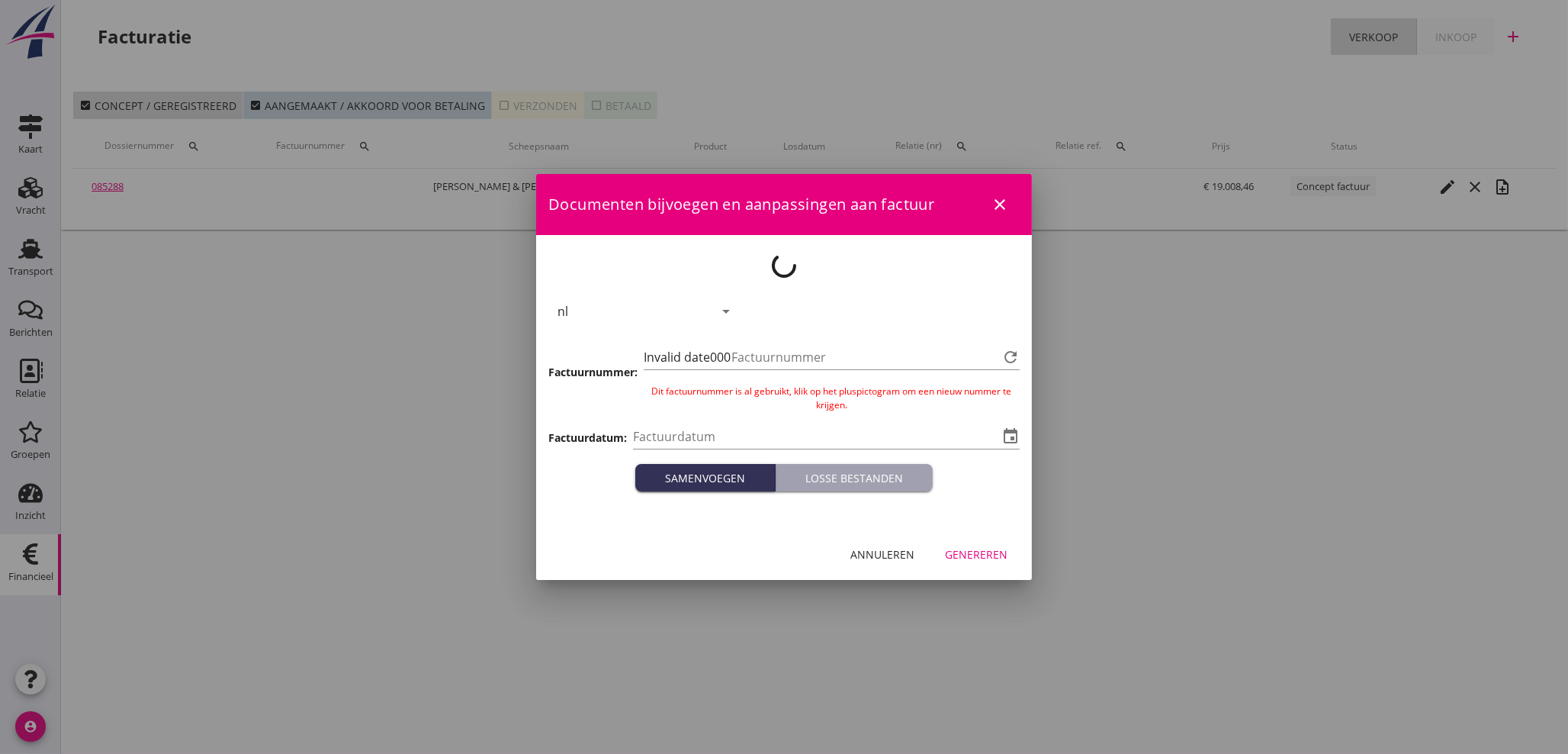
type input "[DATE]"
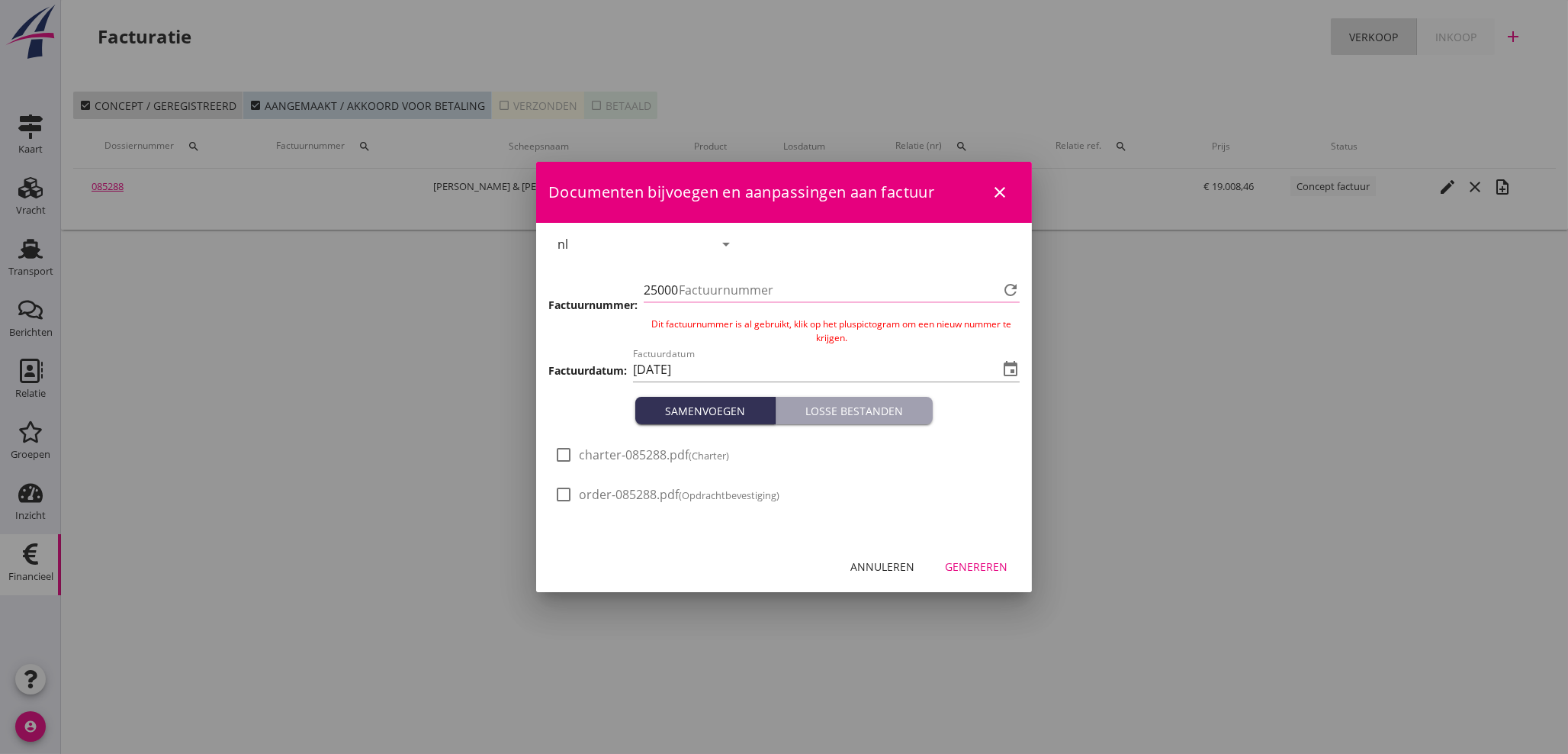
type input "1115"
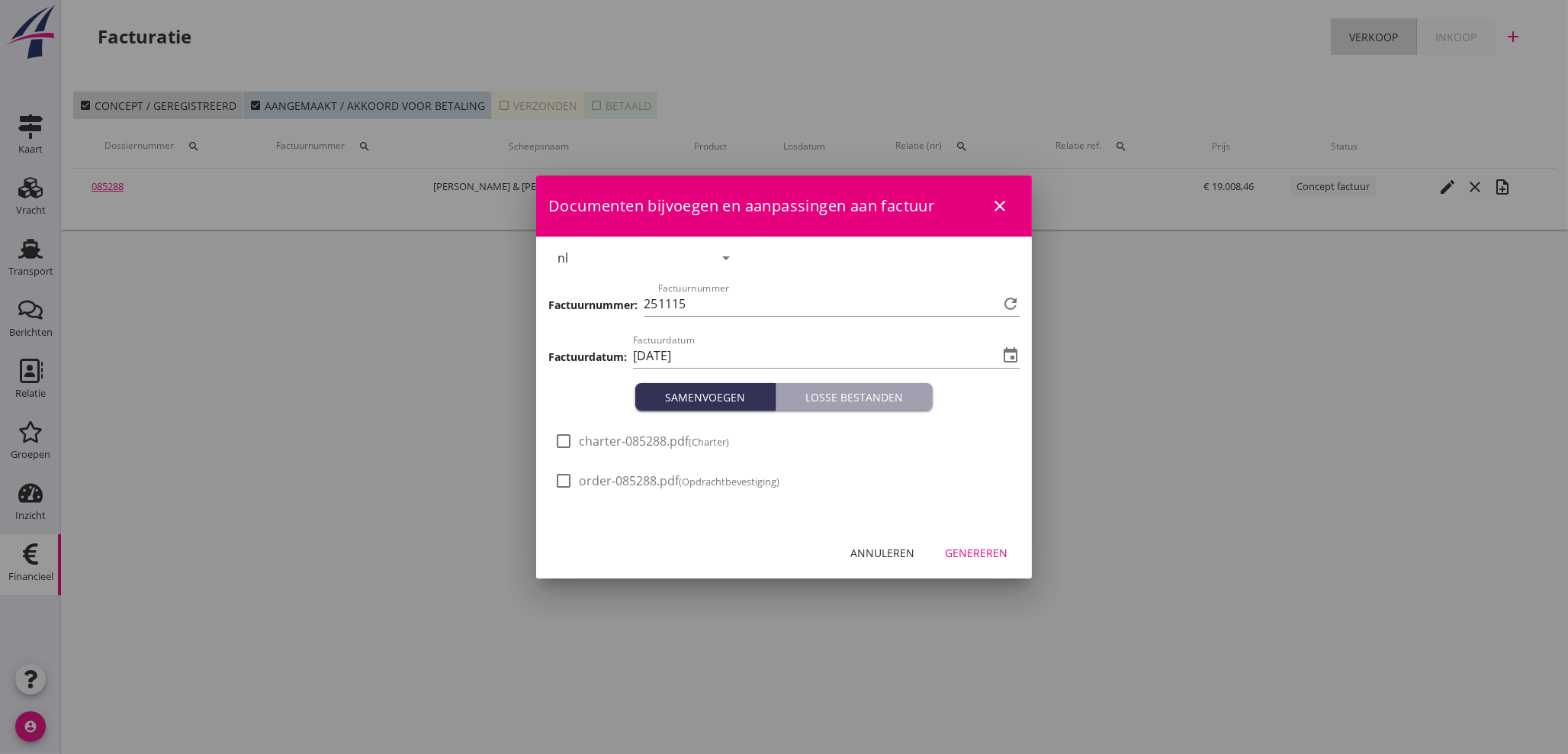
click at [986, 550] on div "Genereren" at bounding box center [976, 553] width 62 height 16
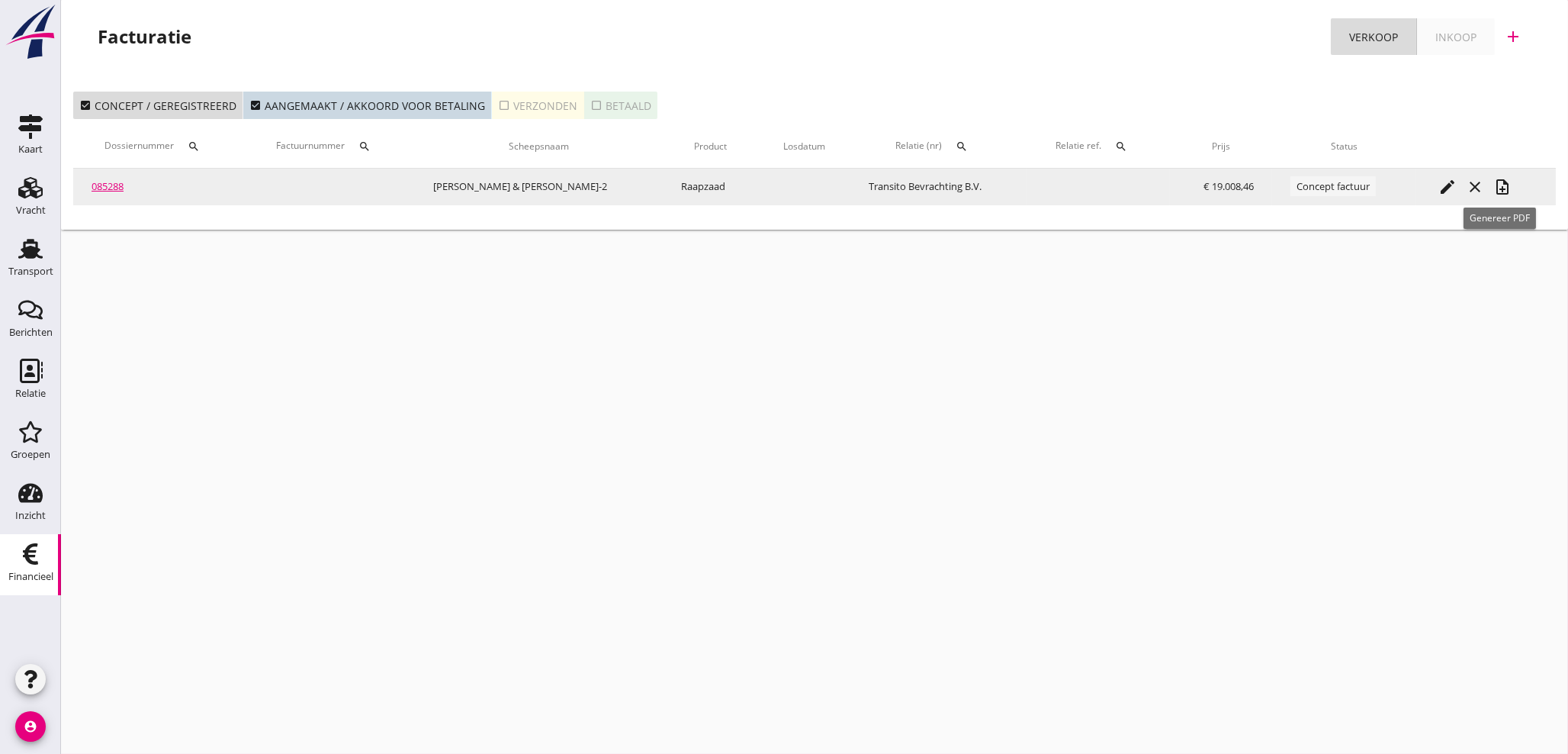
click at [1501, 192] on icon "note_add" at bounding box center [1502, 187] width 19 height 19
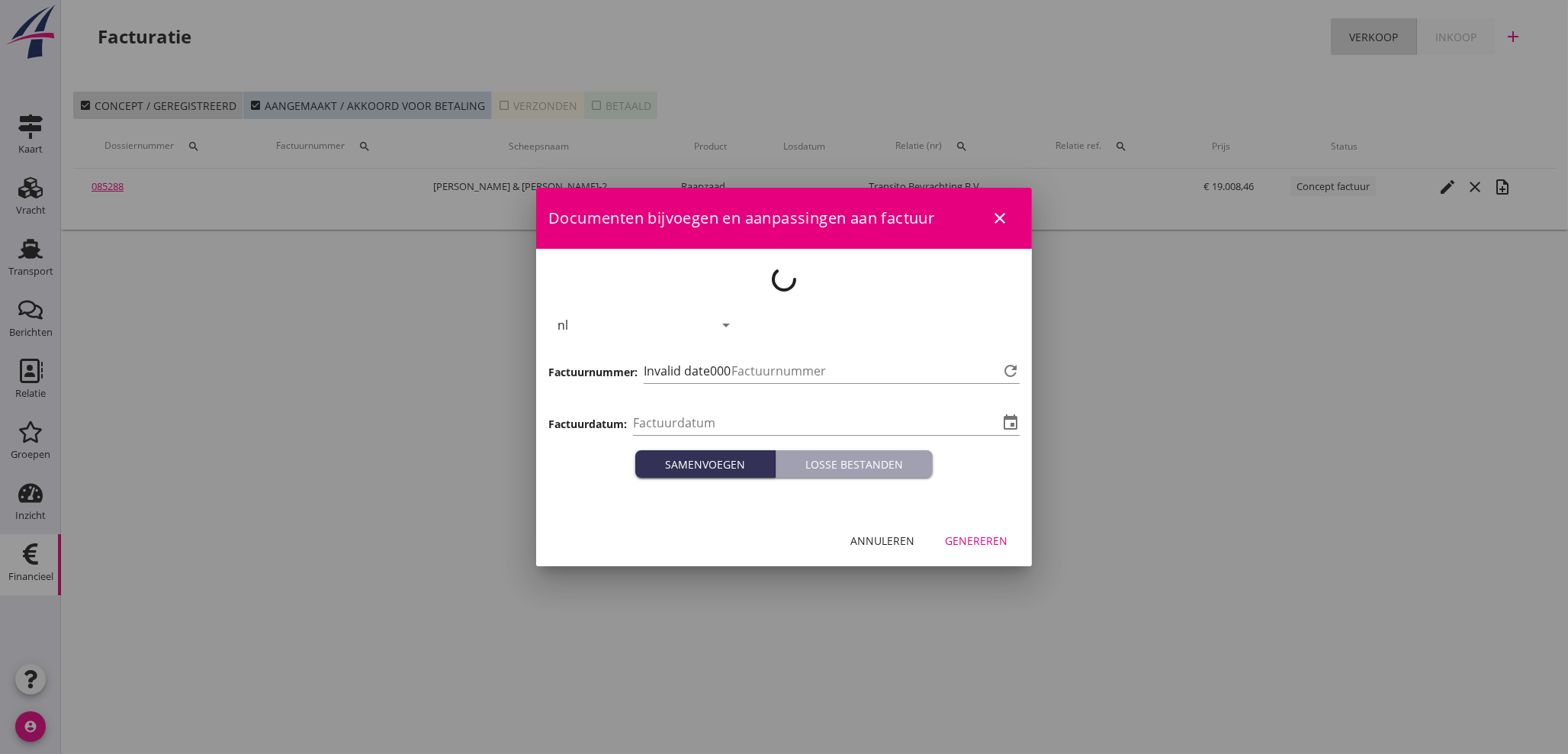
type input "[DATE]"
type input "1116"
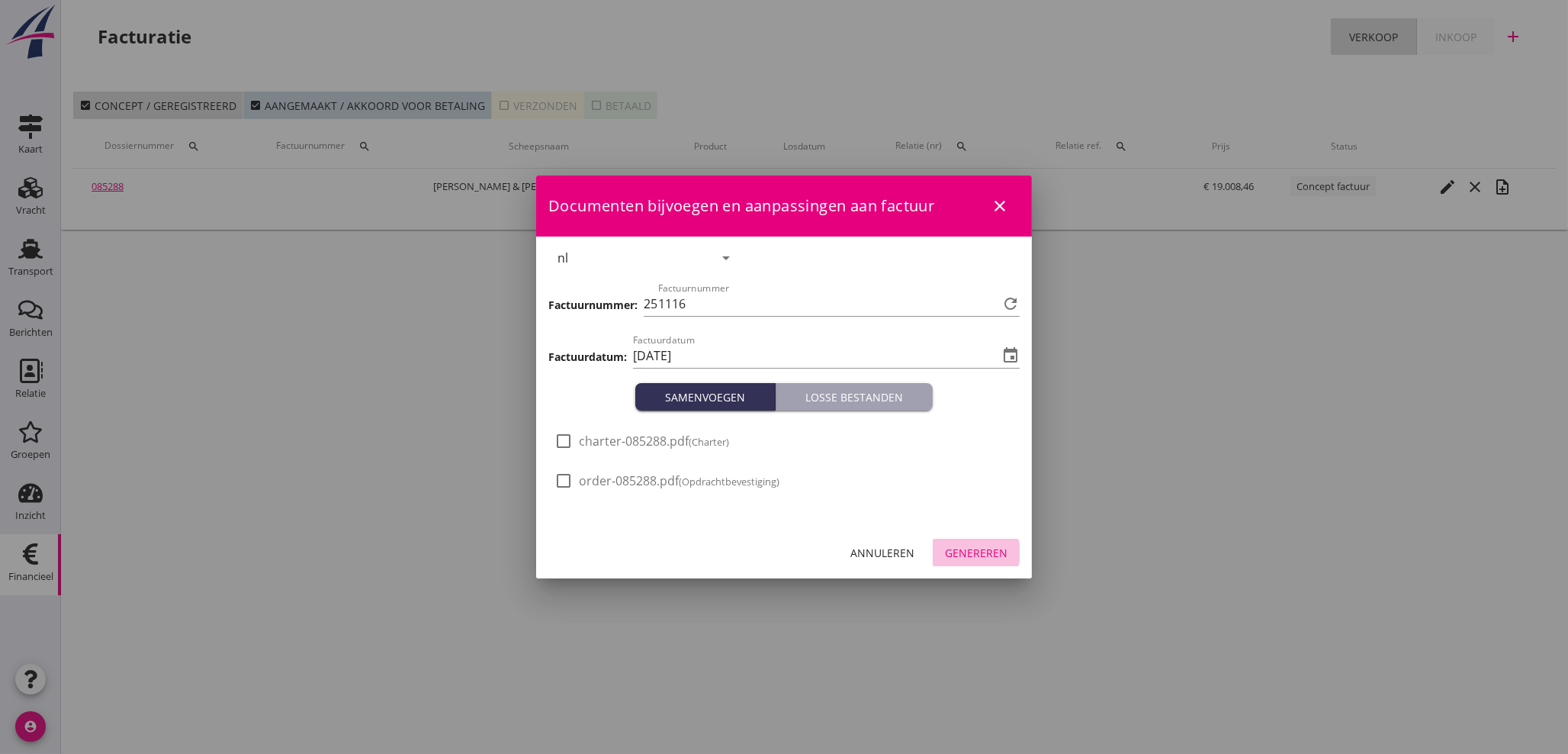
click at [962, 548] on div "Genereren" at bounding box center [976, 553] width 62 height 16
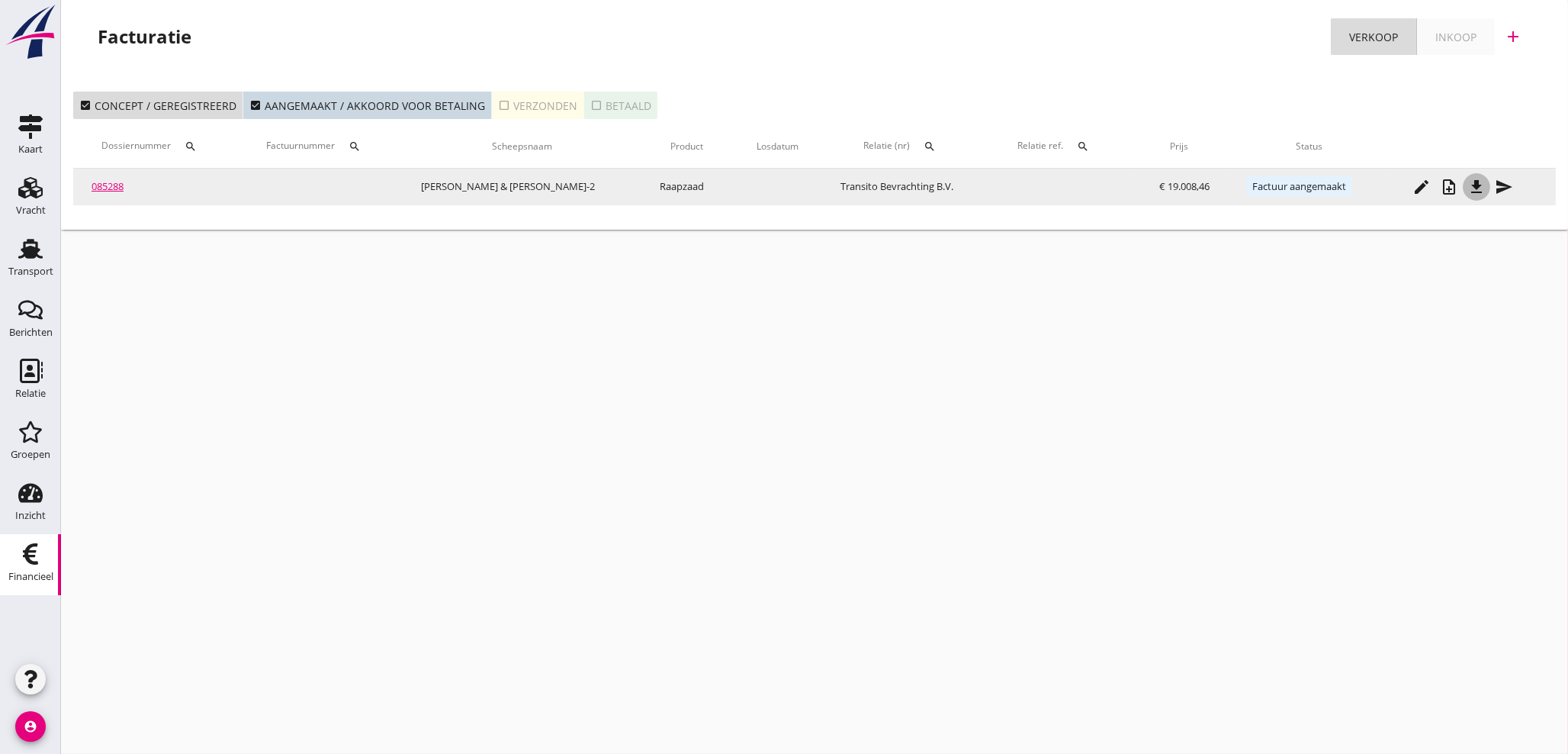
click at [1472, 185] on icon "file_download" at bounding box center [1476, 187] width 19 height 19
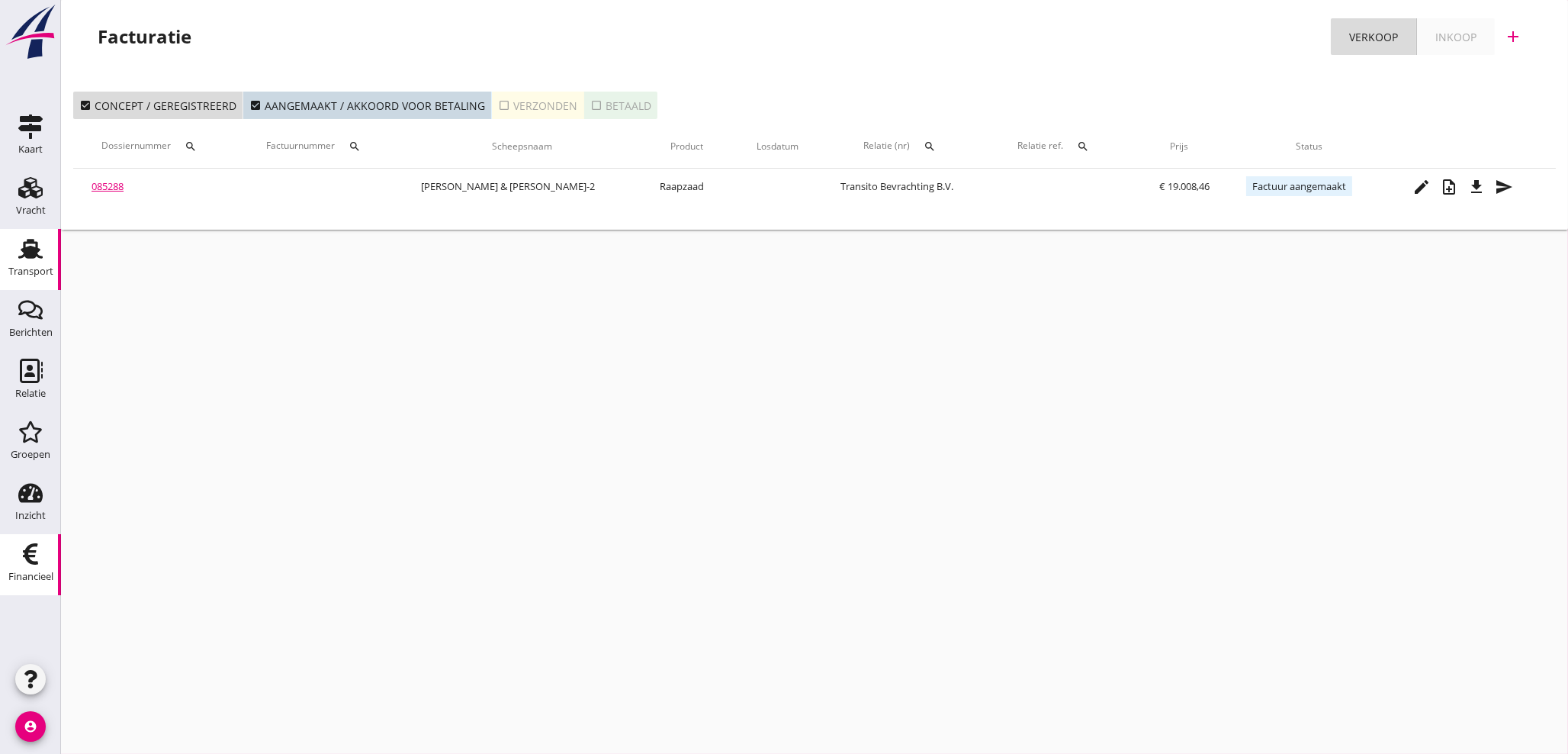
click at [29, 263] on div "Transport" at bounding box center [30, 271] width 45 height 21
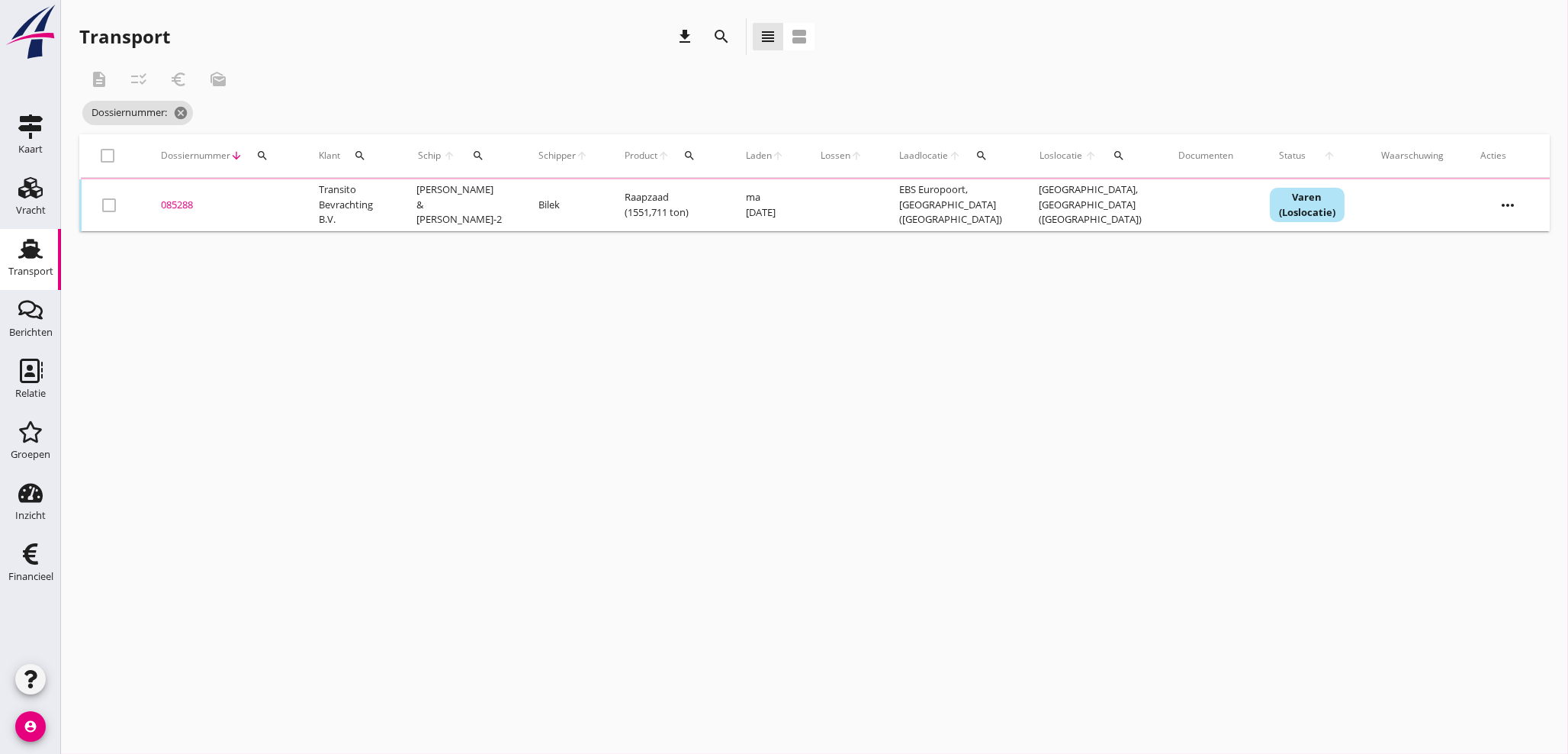
click at [477, 151] on icon "search" at bounding box center [478, 155] width 12 height 12
click at [506, 201] on input "Zoek op (scheeps)naam" at bounding box center [548, 200] width 158 height 24
type input "T"
click at [179, 110] on icon "cancel" at bounding box center [181, 113] width 15 height 15
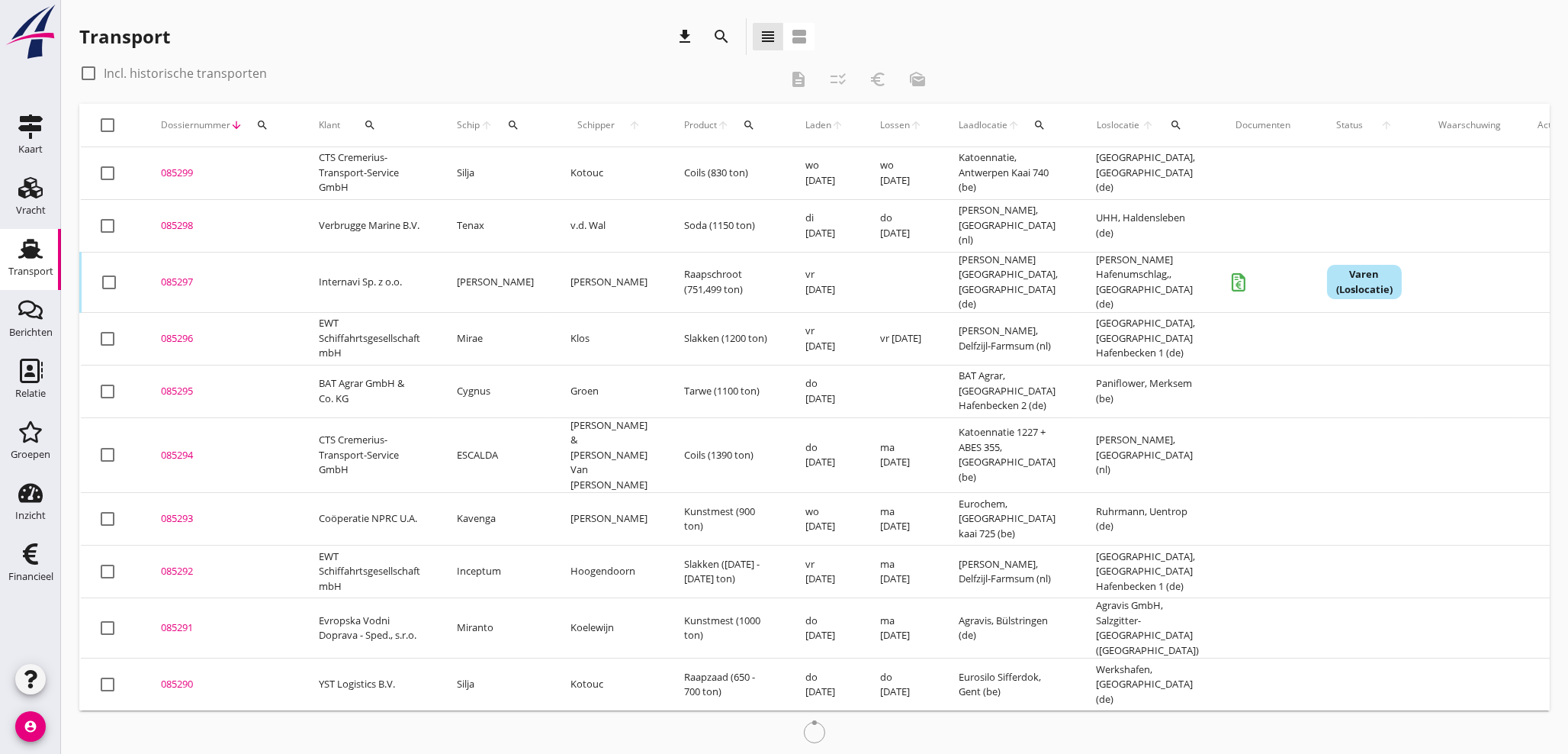
click at [483, 120] on icon "arrow_upward" at bounding box center [487, 125] width 13 height 12
click at [518, 122] on icon "search" at bounding box center [513, 125] width 12 height 12
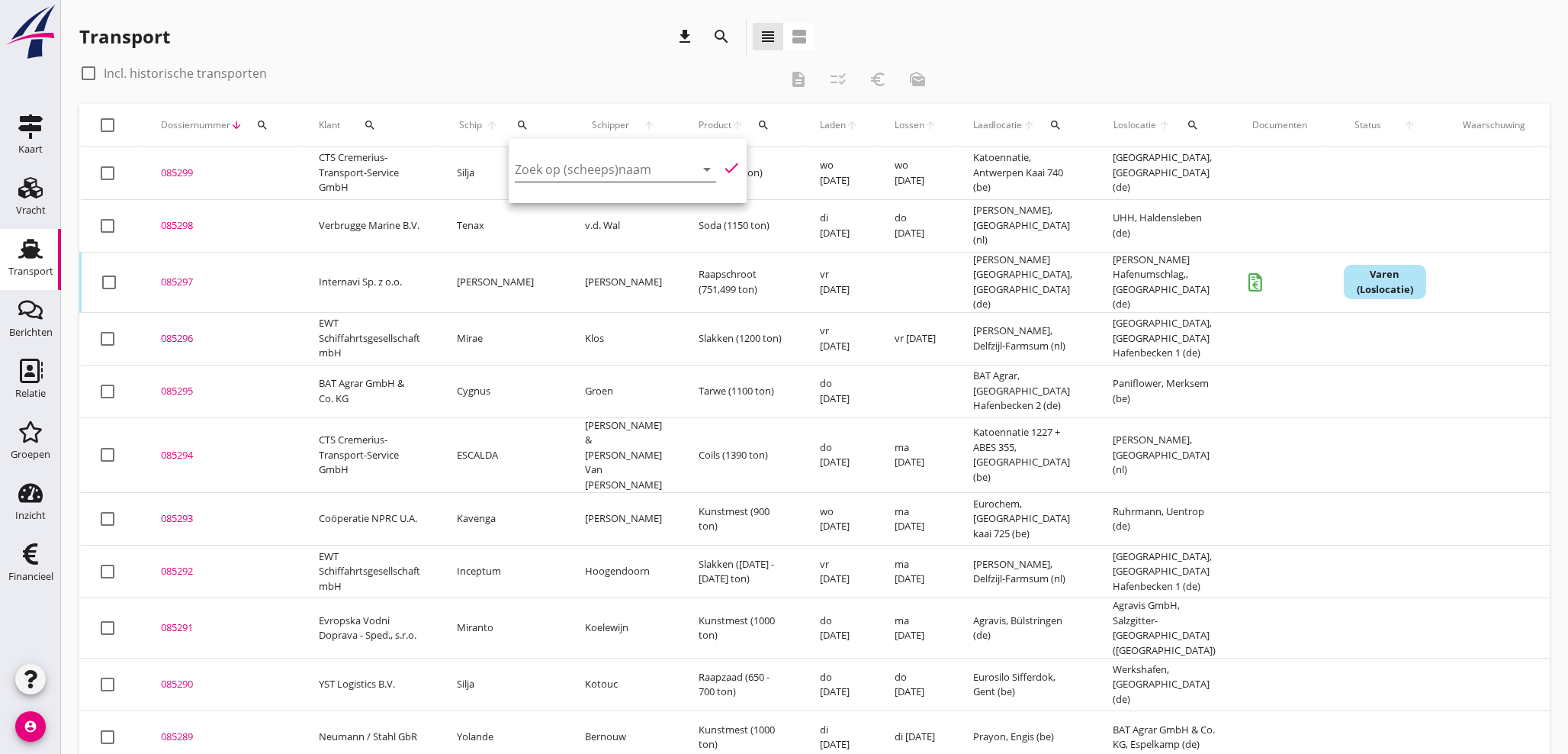
click at [518, 166] on input "Zoek op (scheeps)naam" at bounding box center [594, 169] width 158 height 24
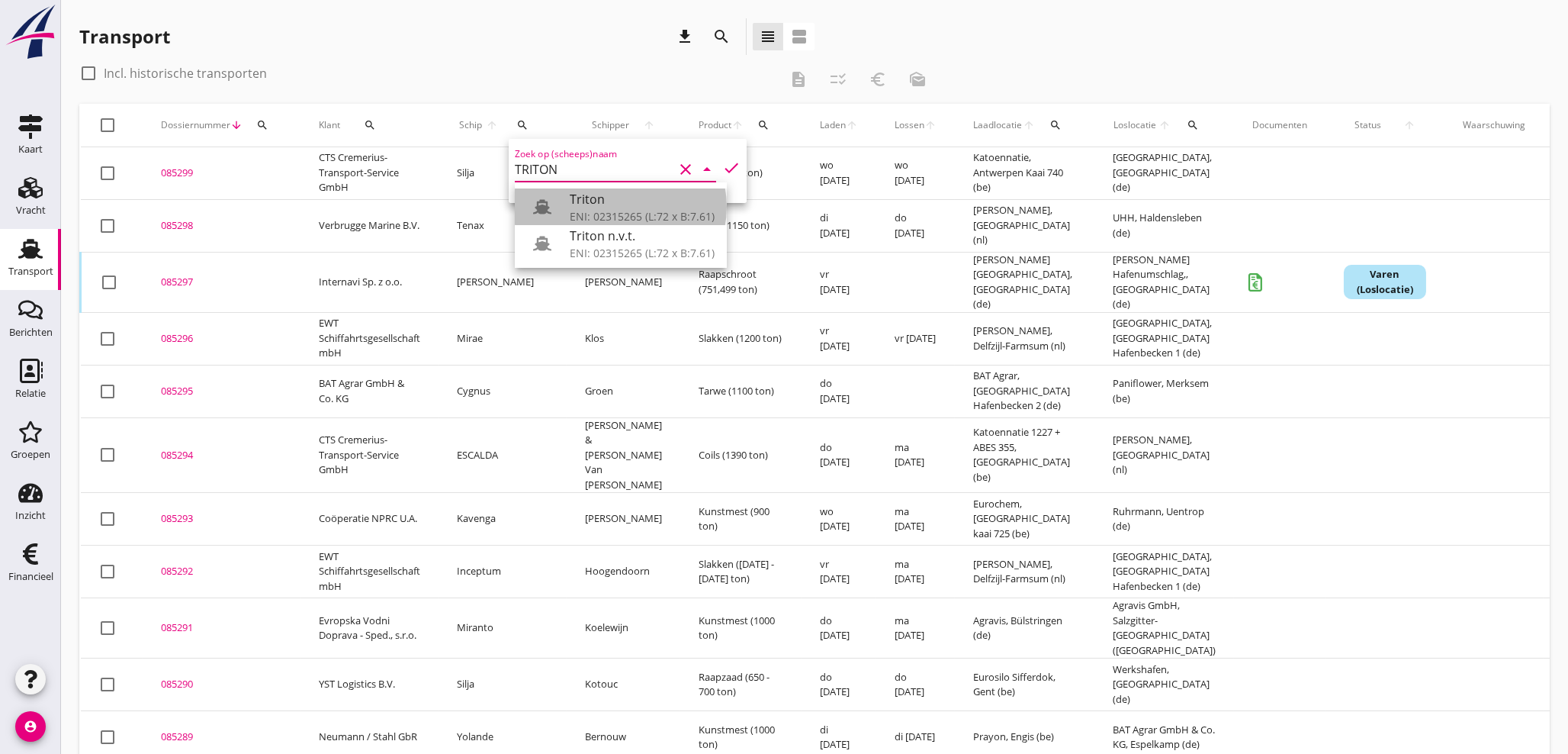
click at [594, 214] on div "ENI: 02315265 (L:72 x B:7.61)" at bounding box center [642, 216] width 145 height 16
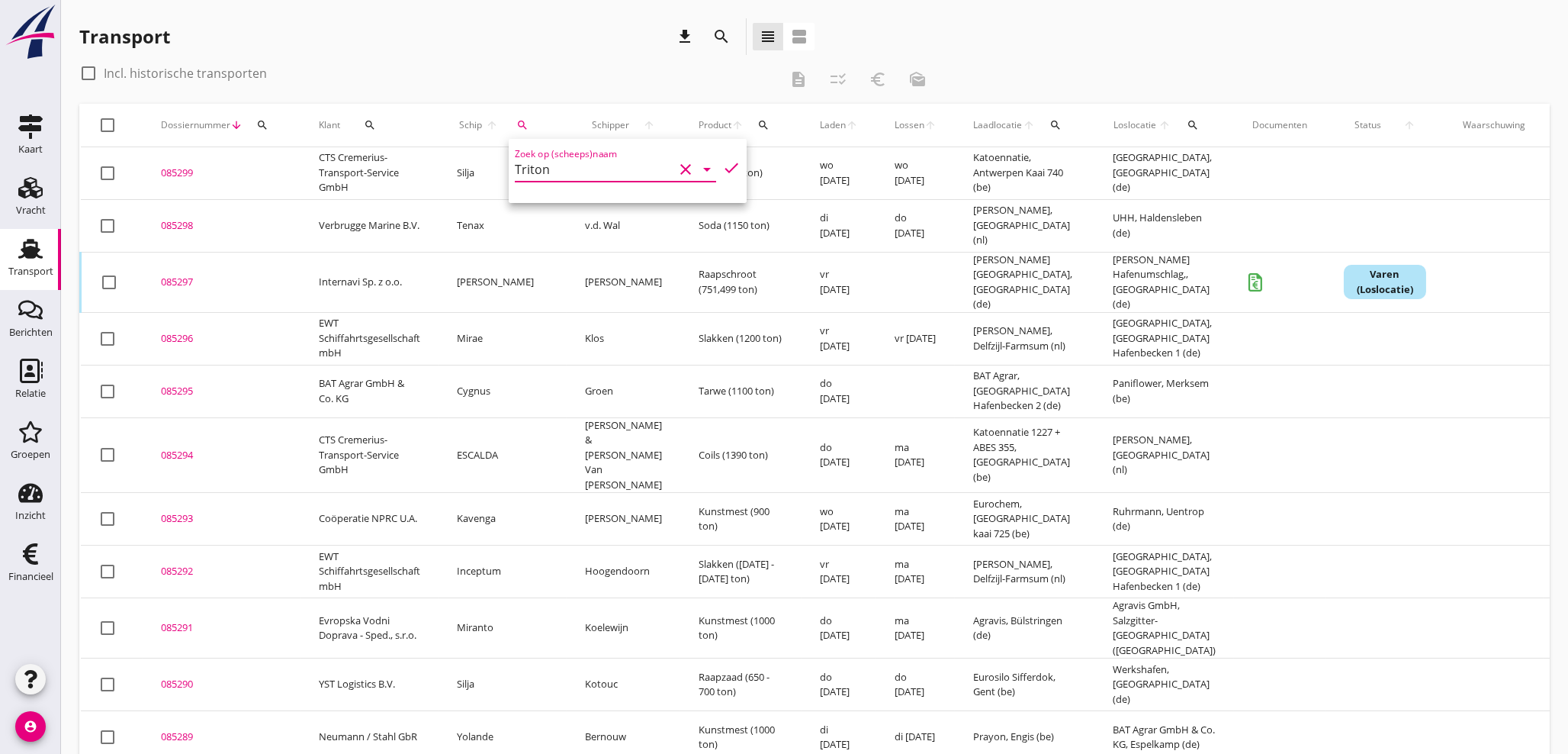
click at [723, 168] on icon "check" at bounding box center [732, 168] width 19 height 19
type input "Triton"
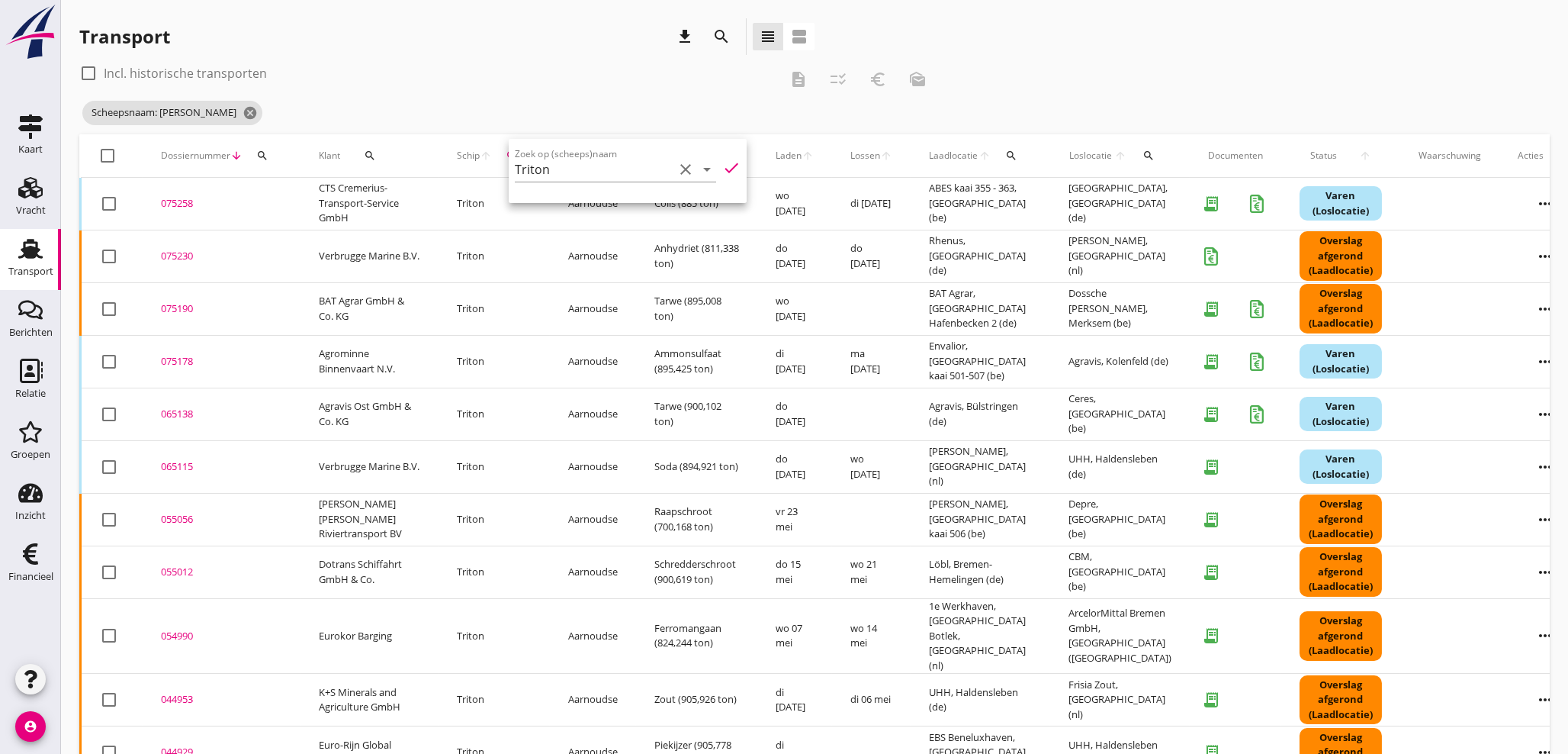
click at [189, 254] on div "075230" at bounding box center [221, 256] width 121 height 15
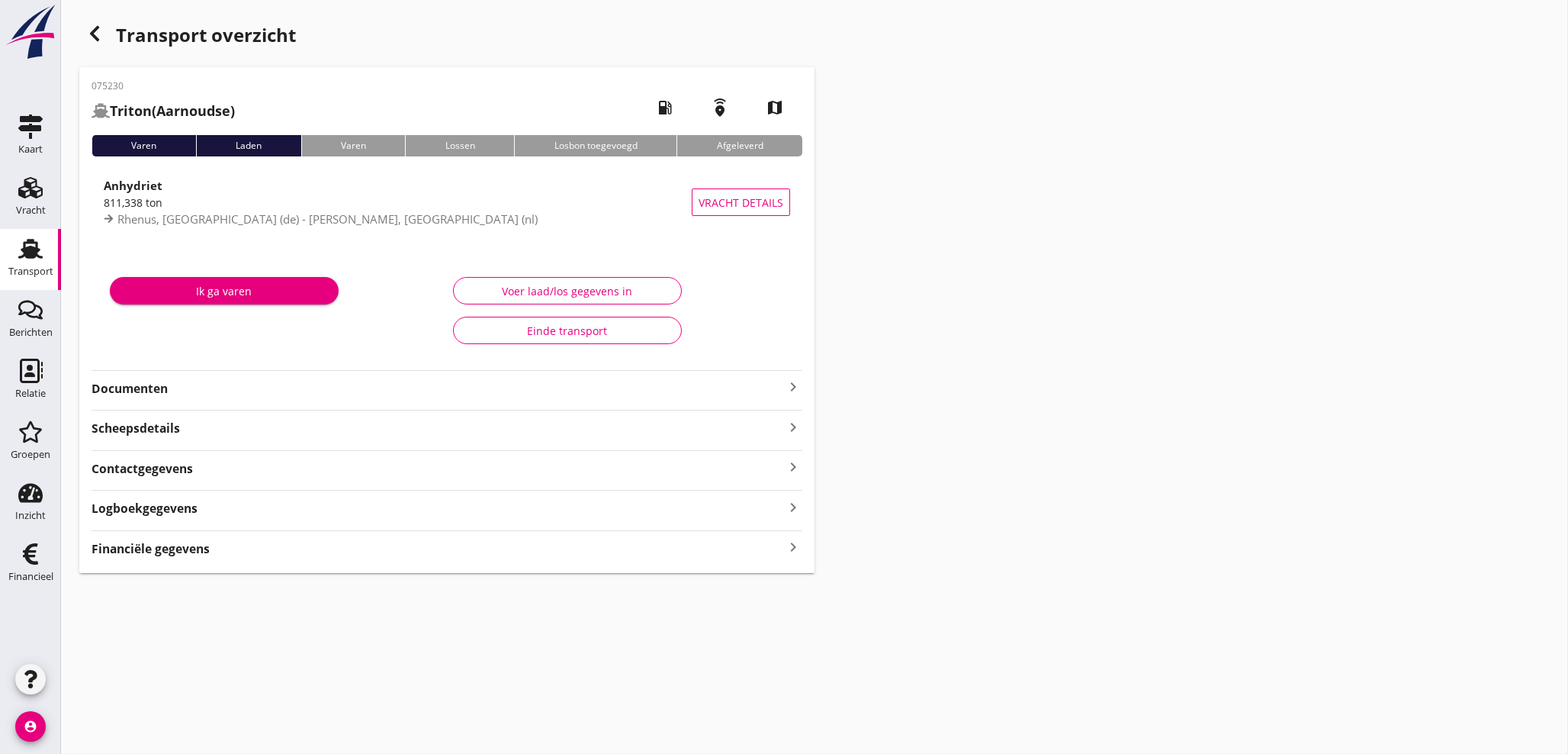
click at [191, 544] on strong "Financiële gegevens" at bounding box center [151, 548] width 118 height 18
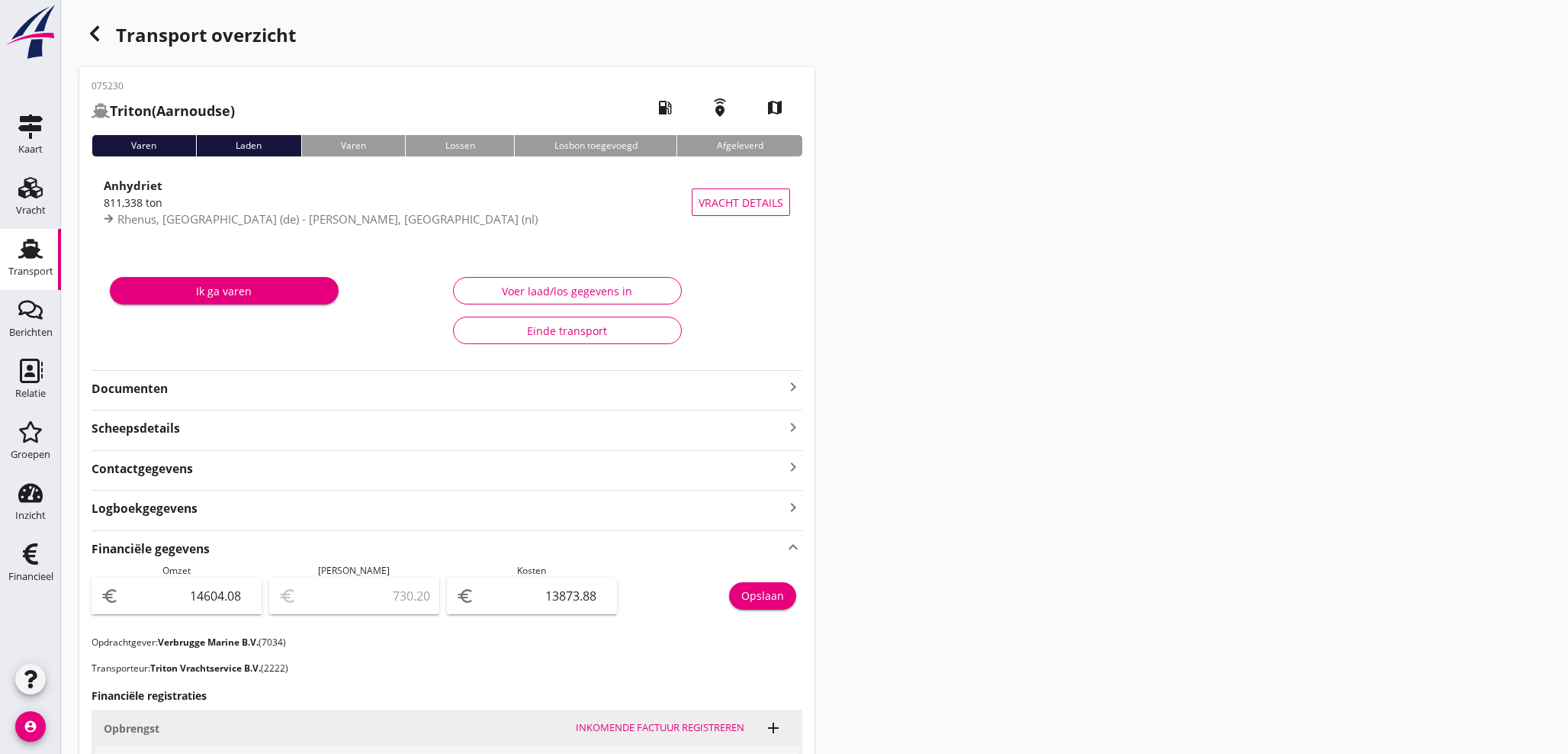
click at [790, 385] on icon "keyboard_arrow_right" at bounding box center [793, 387] width 19 height 19
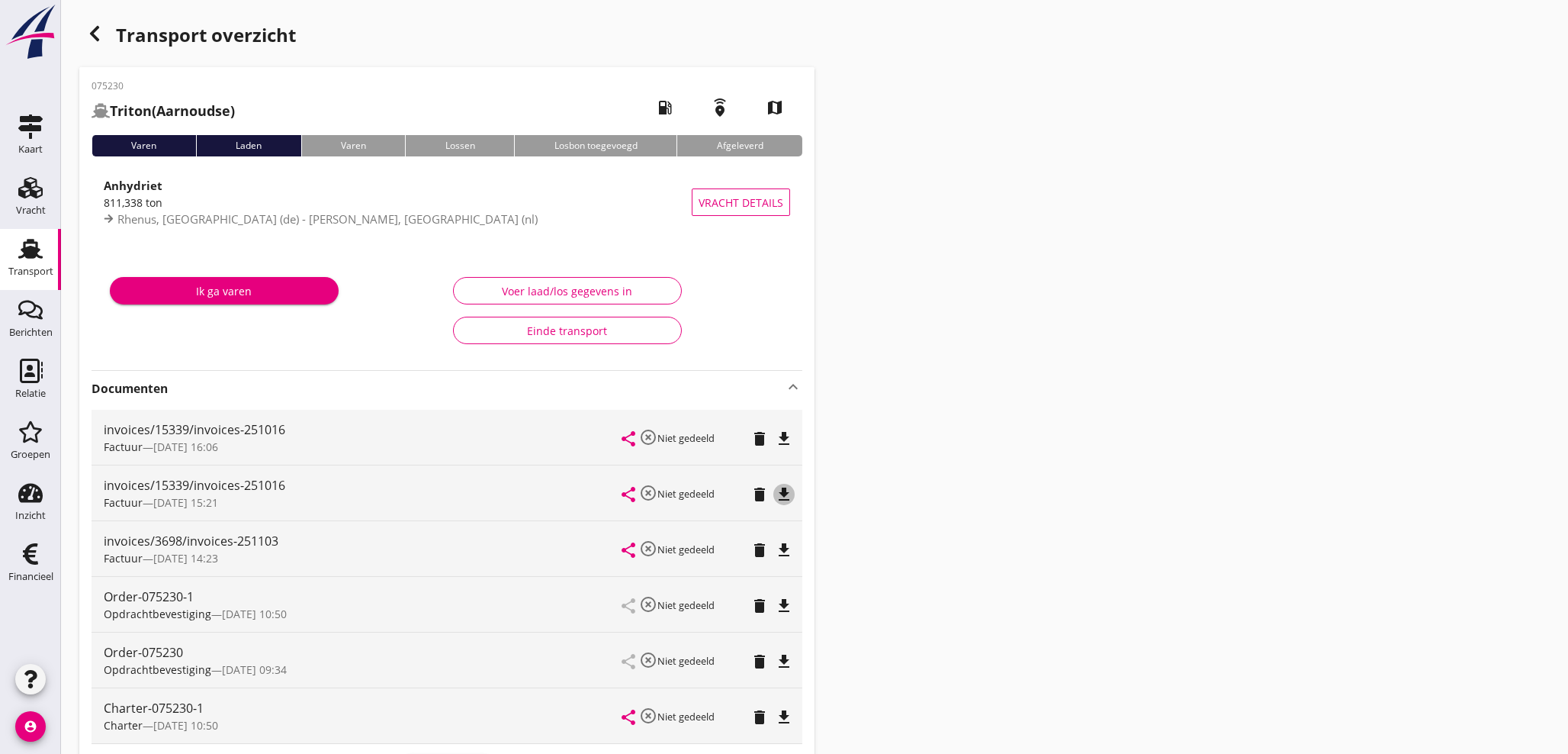
click at [787, 494] on icon "file_download" at bounding box center [784, 495] width 19 height 19
click at [787, 441] on icon "file_download" at bounding box center [784, 439] width 19 height 19
click at [760, 501] on icon "delete" at bounding box center [760, 495] width 19 height 19
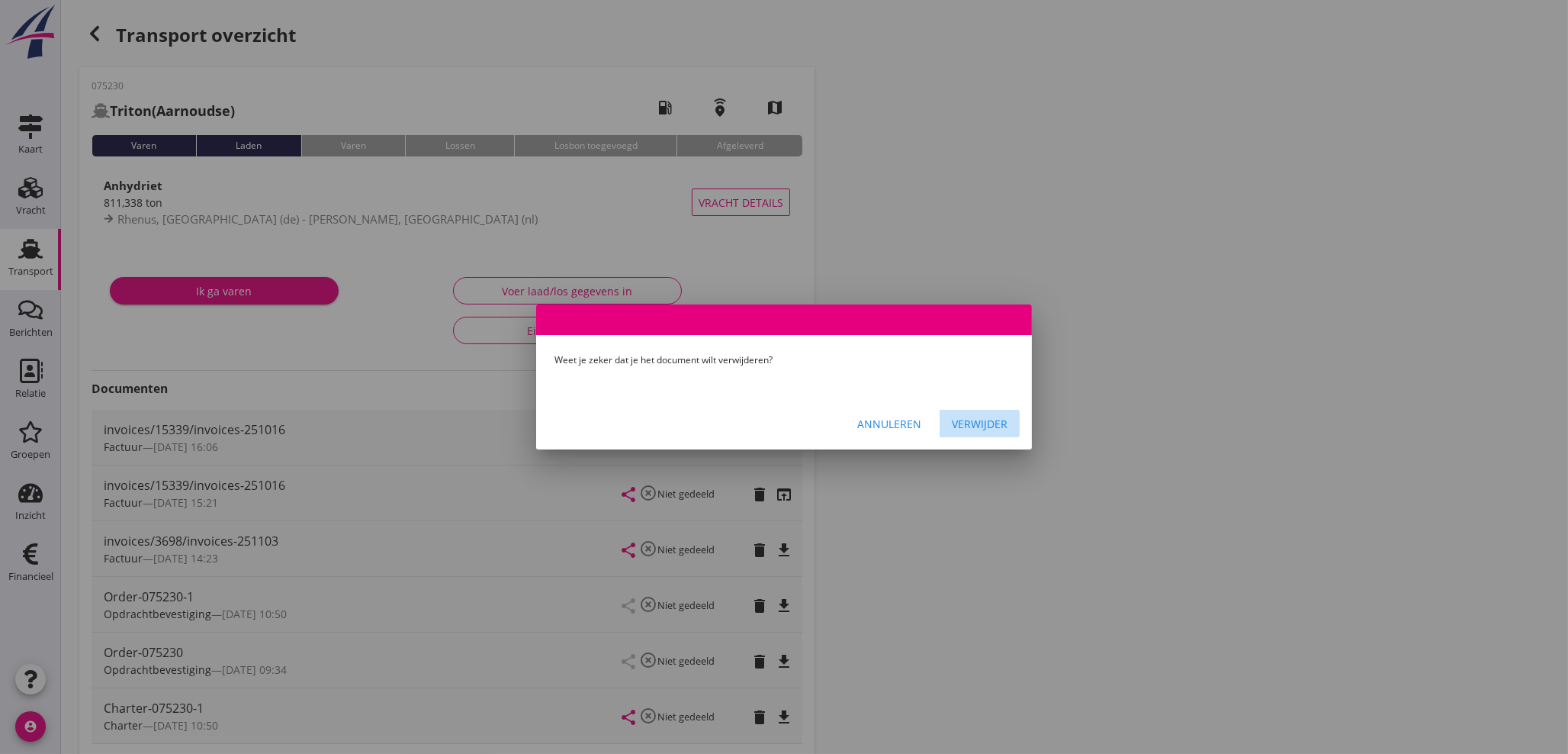
click at [998, 419] on div "Verwijder" at bounding box center [979, 424] width 56 height 16
